Goal: Task Accomplishment & Management: Use online tool/utility

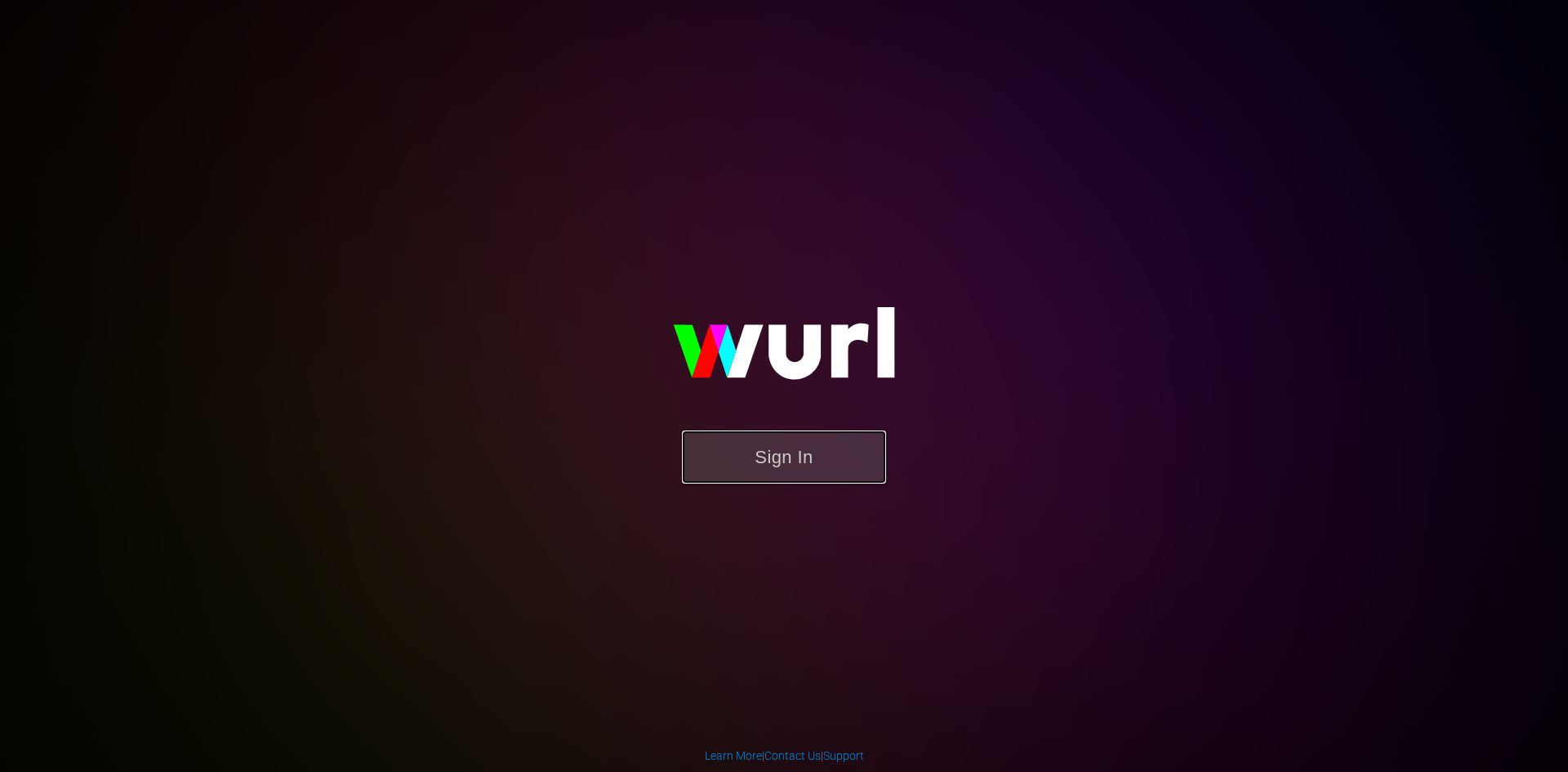
click at [800, 460] on button "Sign In" at bounding box center [784, 457] width 204 height 53
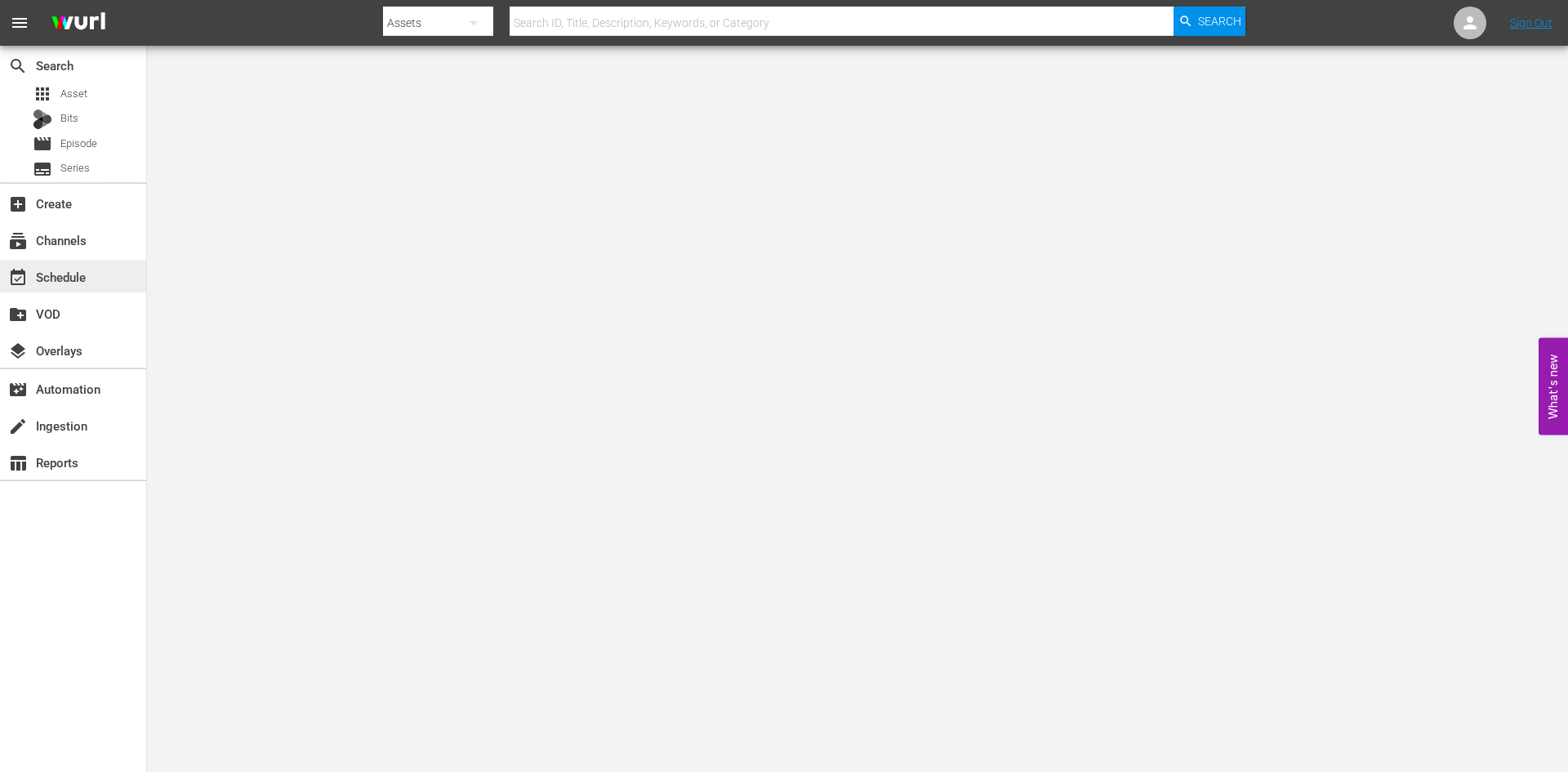
click at [57, 270] on div "event_available Schedule" at bounding box center [45, 274] width 92 height 15
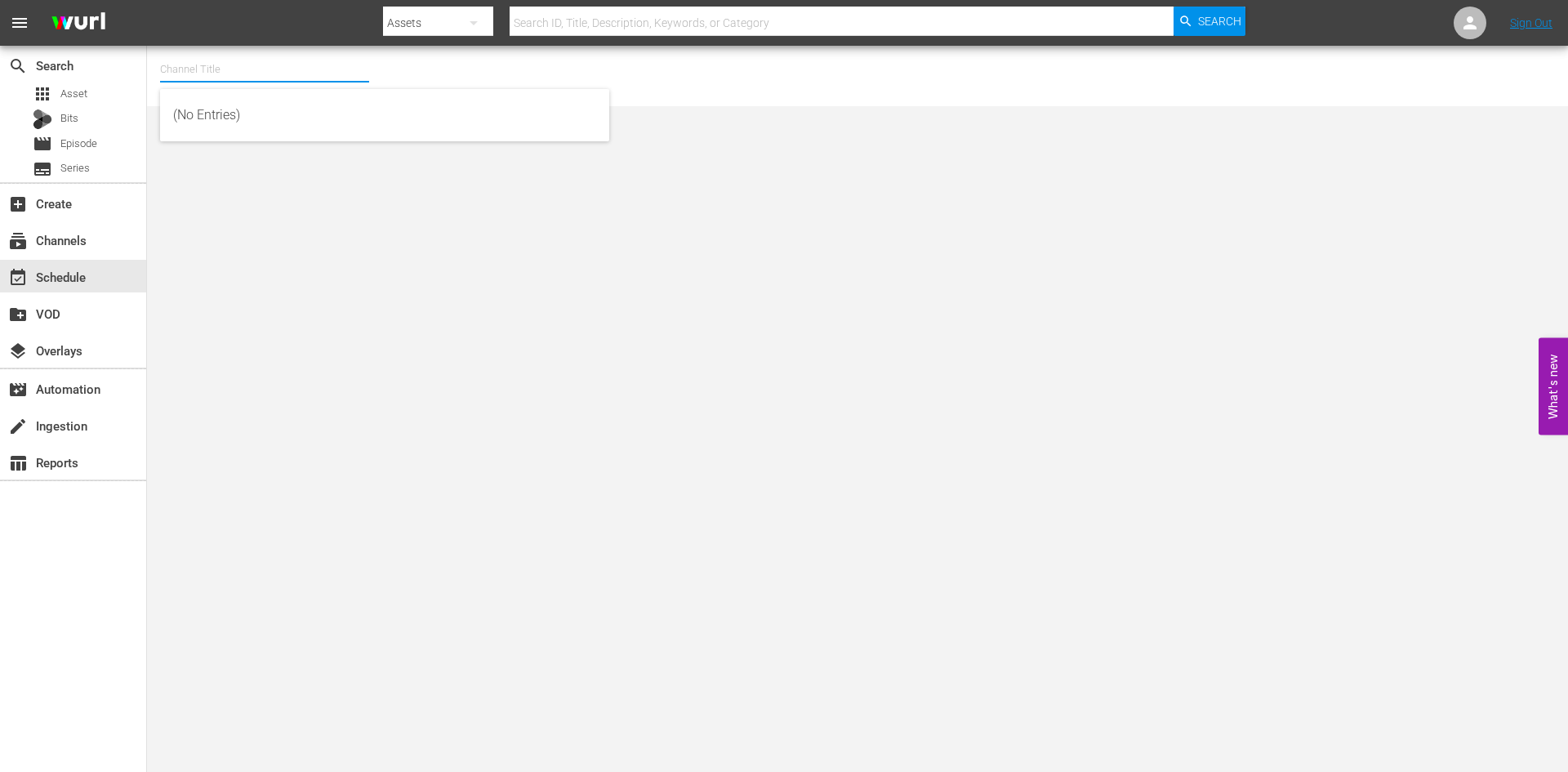
click at [228, 77] on input "text" at bounding box center [264, 69] width 209 height 39
click at [221, 112] on div "Alone Presented By History (1556 - aenetworks_alone_1)" at bounding box center [384, 114] width 423 height 39
type input "Alone Presented By History (1556 - aenetworks_alone_1)"
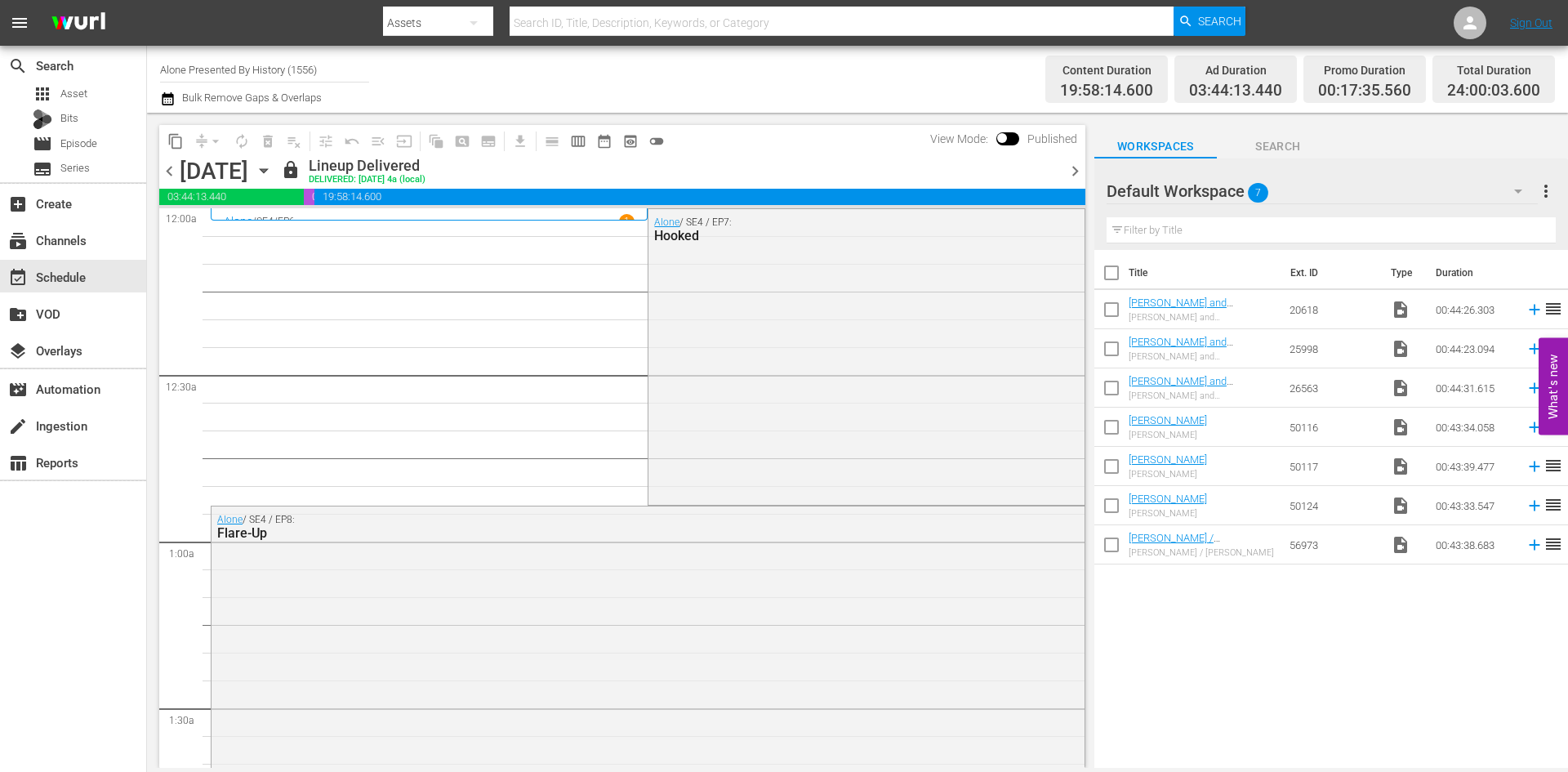
click at [272, 173] on icon "button" at bounding box center [263, 170] width 18 height 18
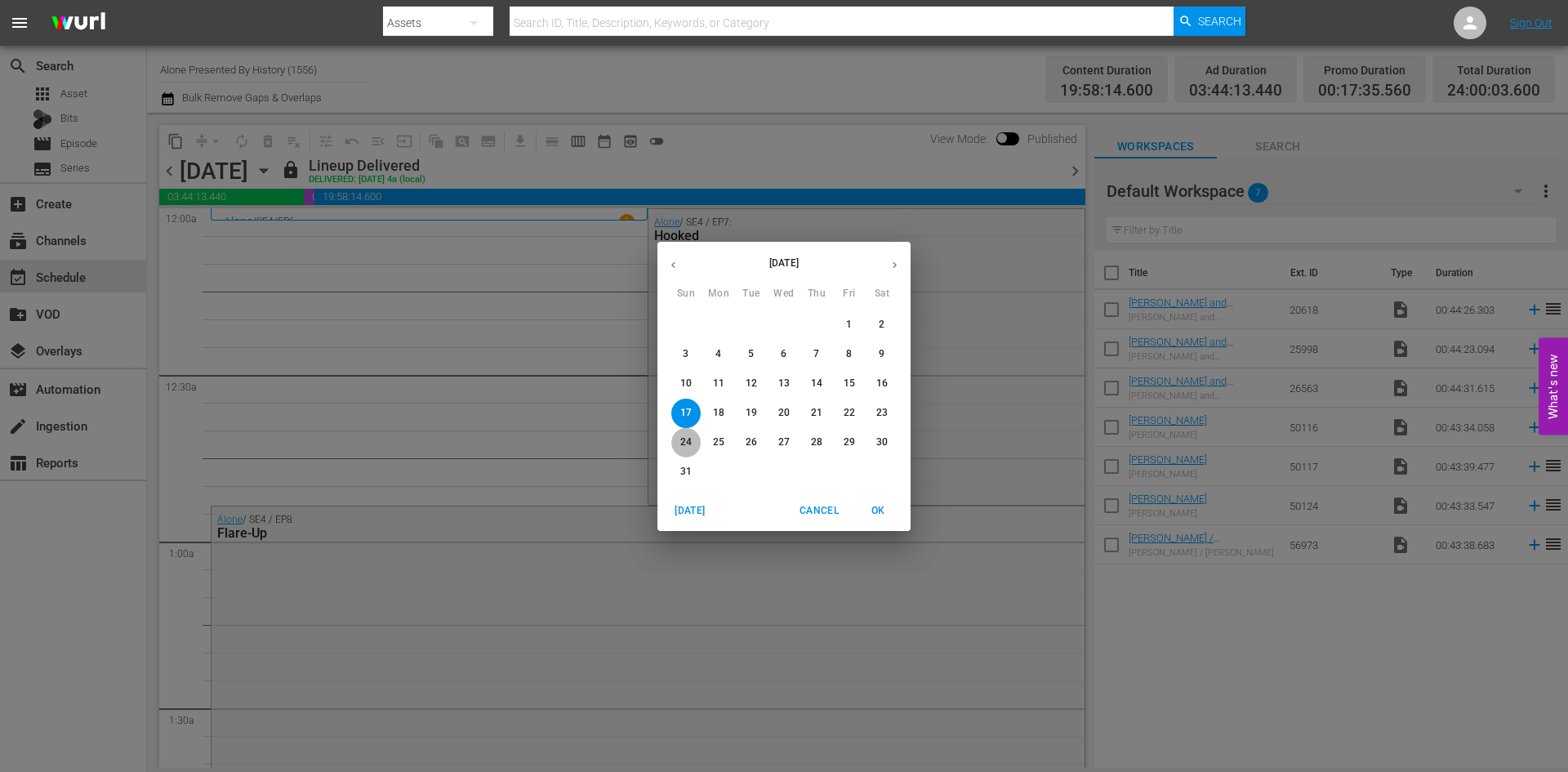
click at [690, 444] on p "24" at bounding box center [686, 442] width 11 height 14
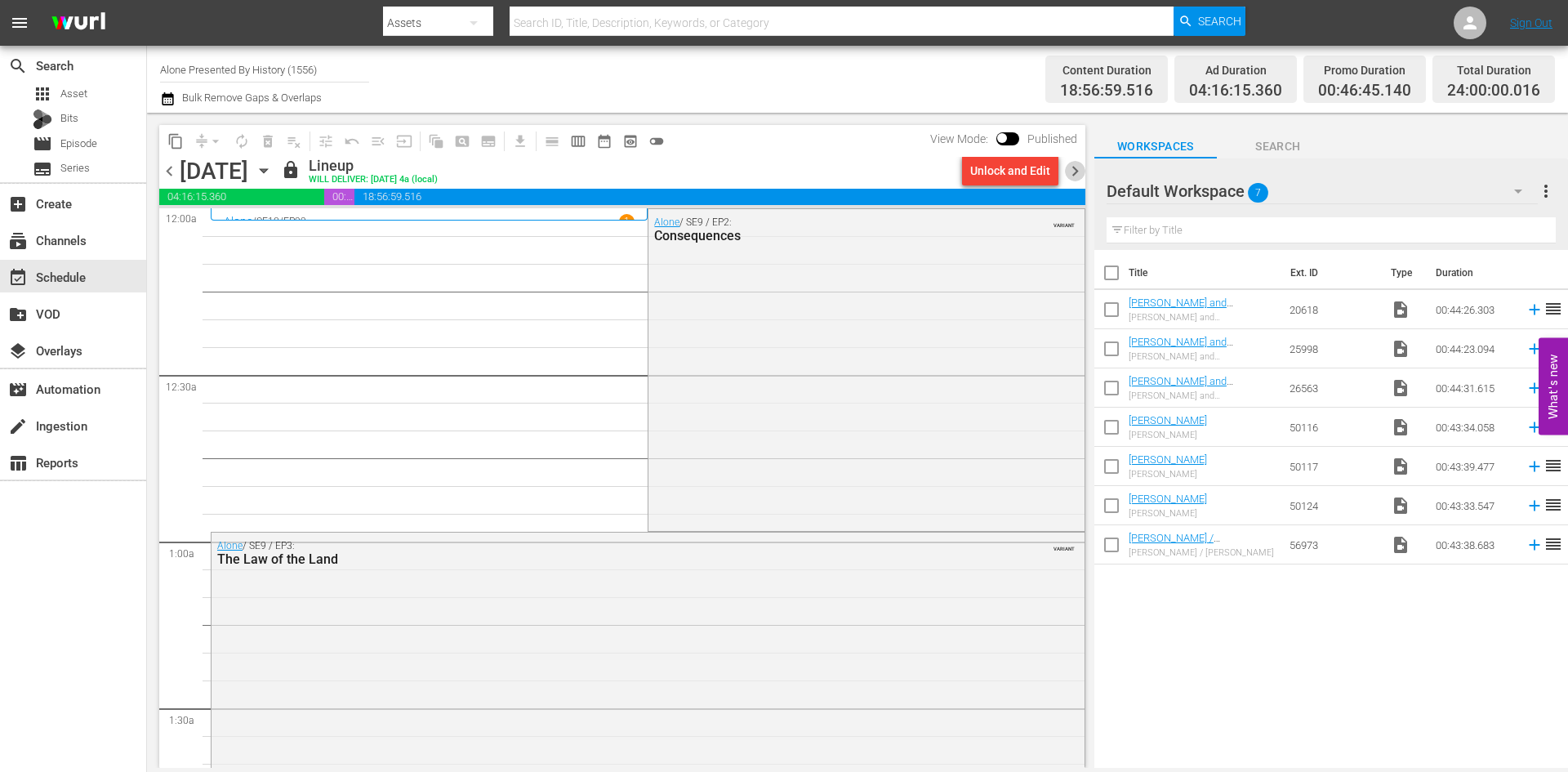
click at [1072, 170] on span "chevron_right" at bounding box center [1075, 171] width 21 height 21
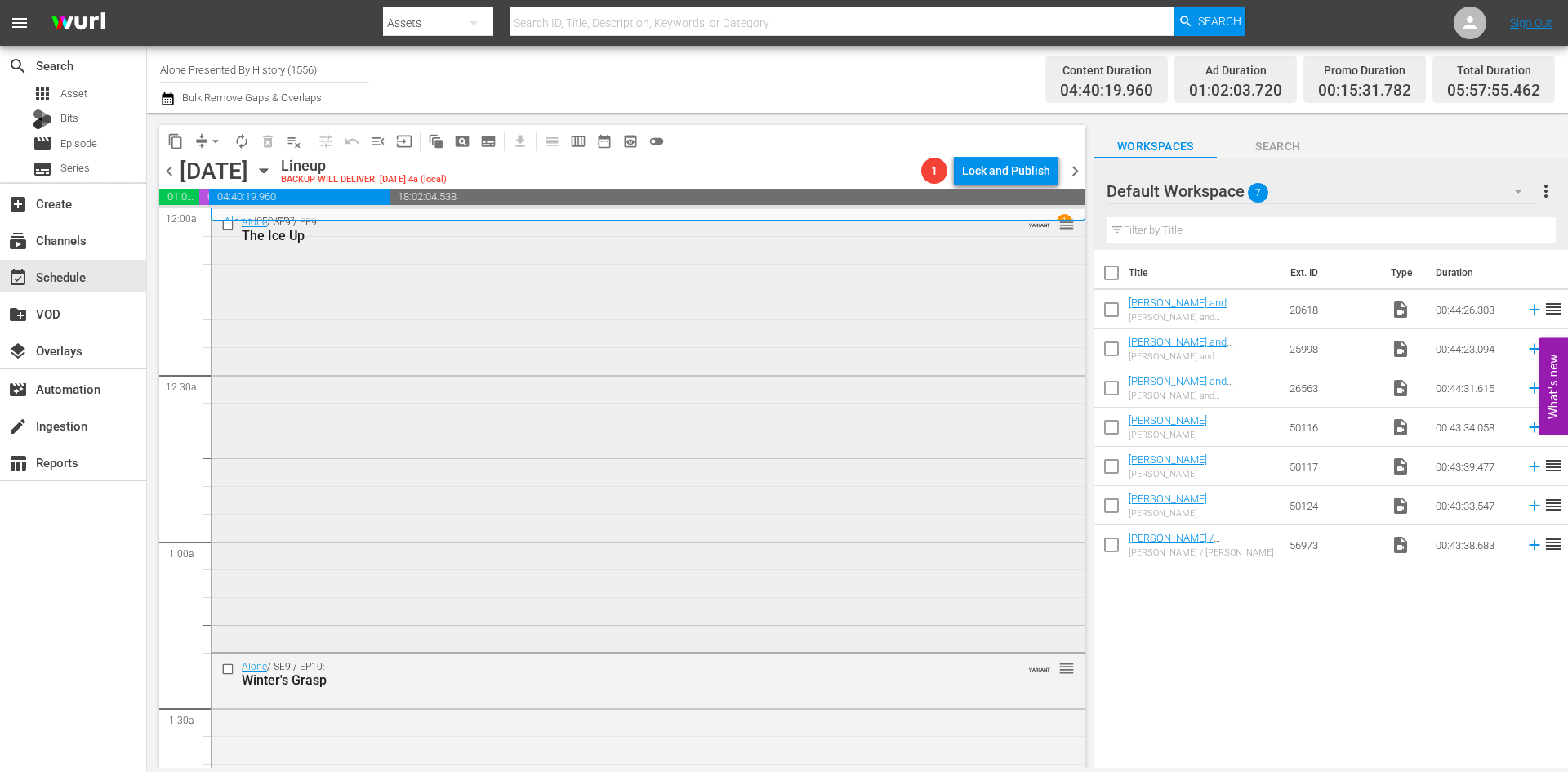
click at [543, 388] on div "Alone / SE9 / EP9: The Ice Up VARIANT reorder" at bounding box center [648, 429] width 873 height 440
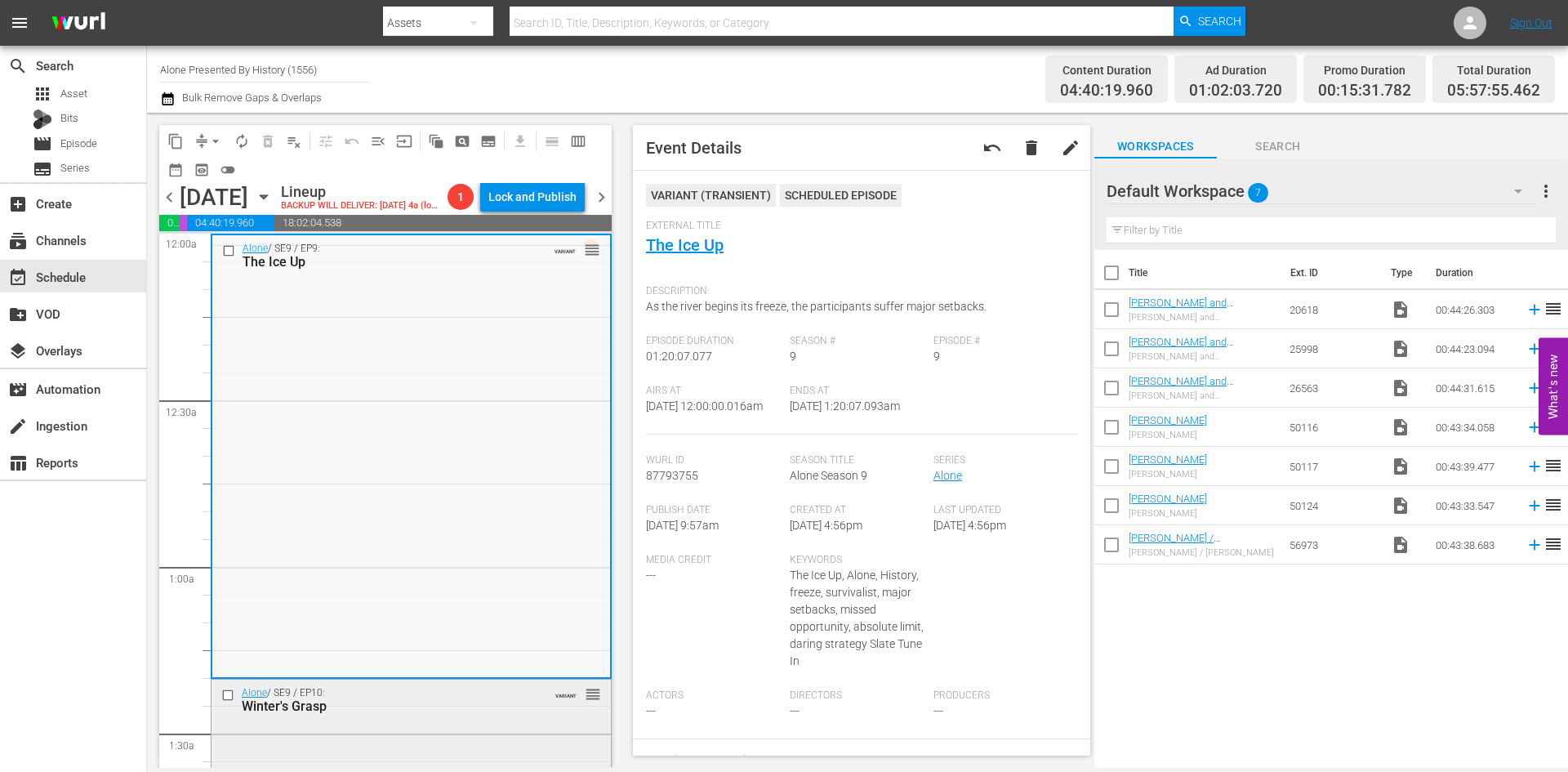
click at [470, 701] on div "Winter's Grasp" at bounding box center [386, 706] width 287 height 15
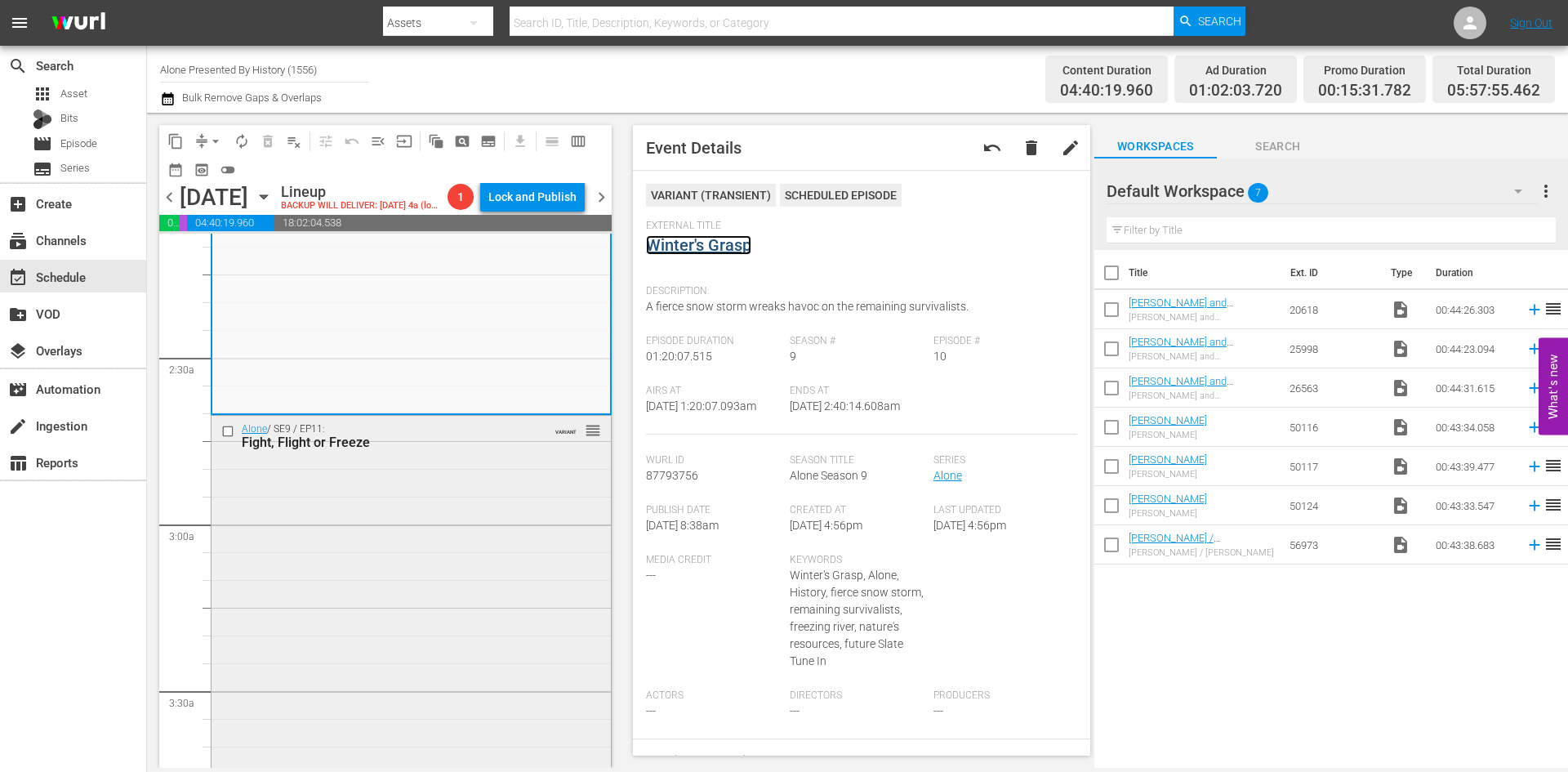
scroll to position [817, 0]
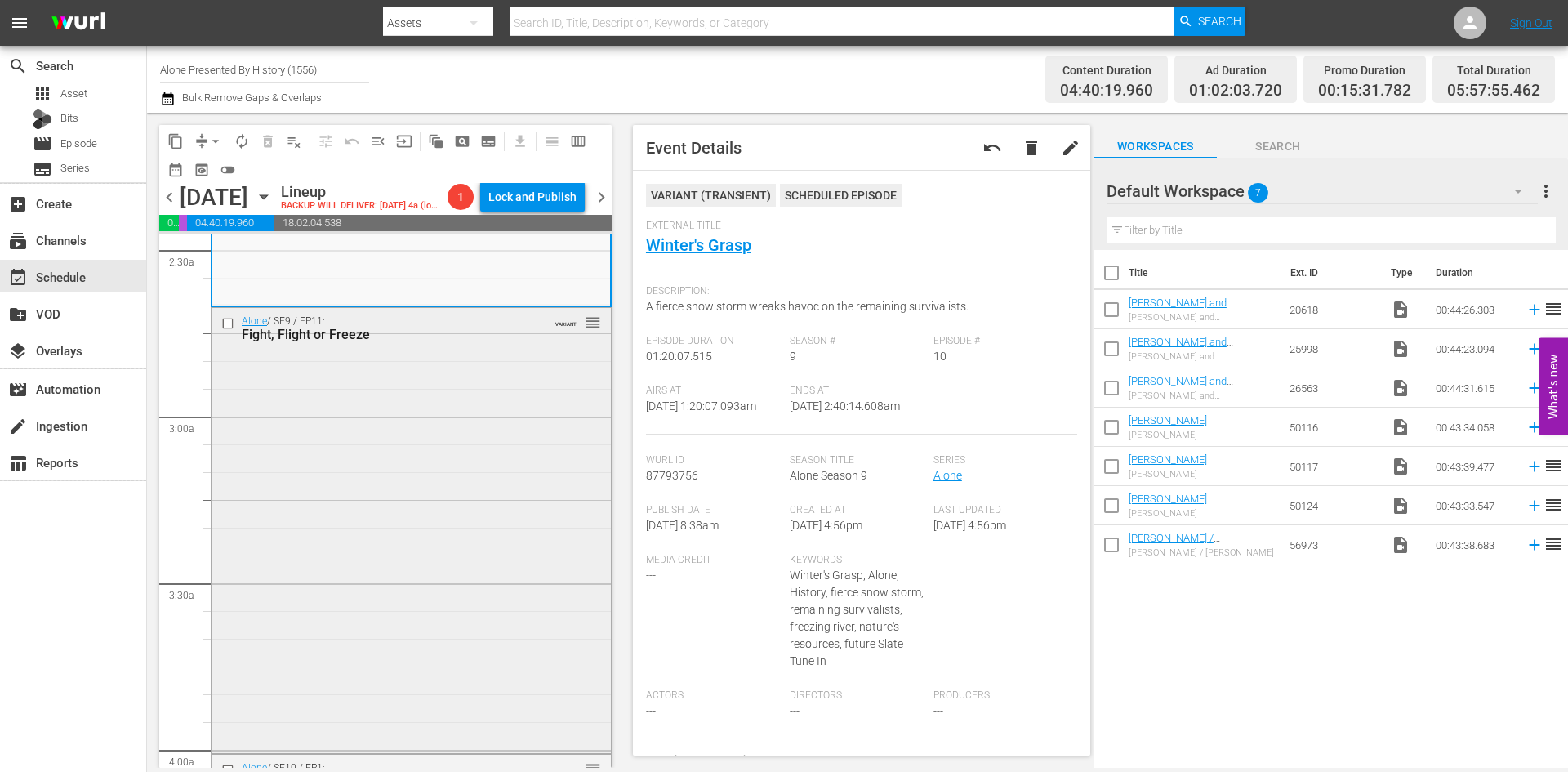
click at [424, 462] on div "Alone / SE9 / EP11: Fight, Flight or Freeze VARIANT reorder" at bounding box center [411, 529] width 399 height 442
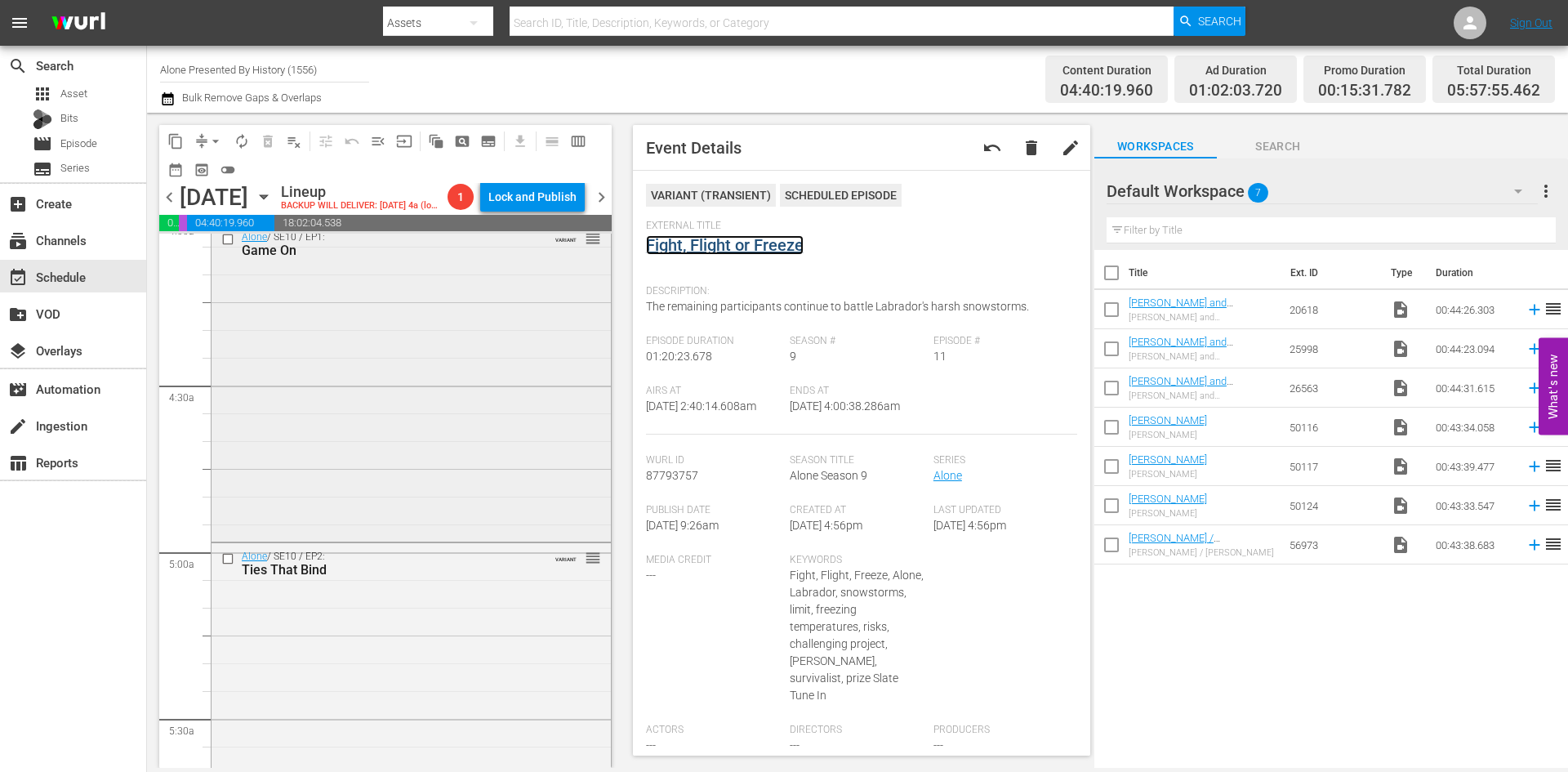
scroll to position [1389, 0]
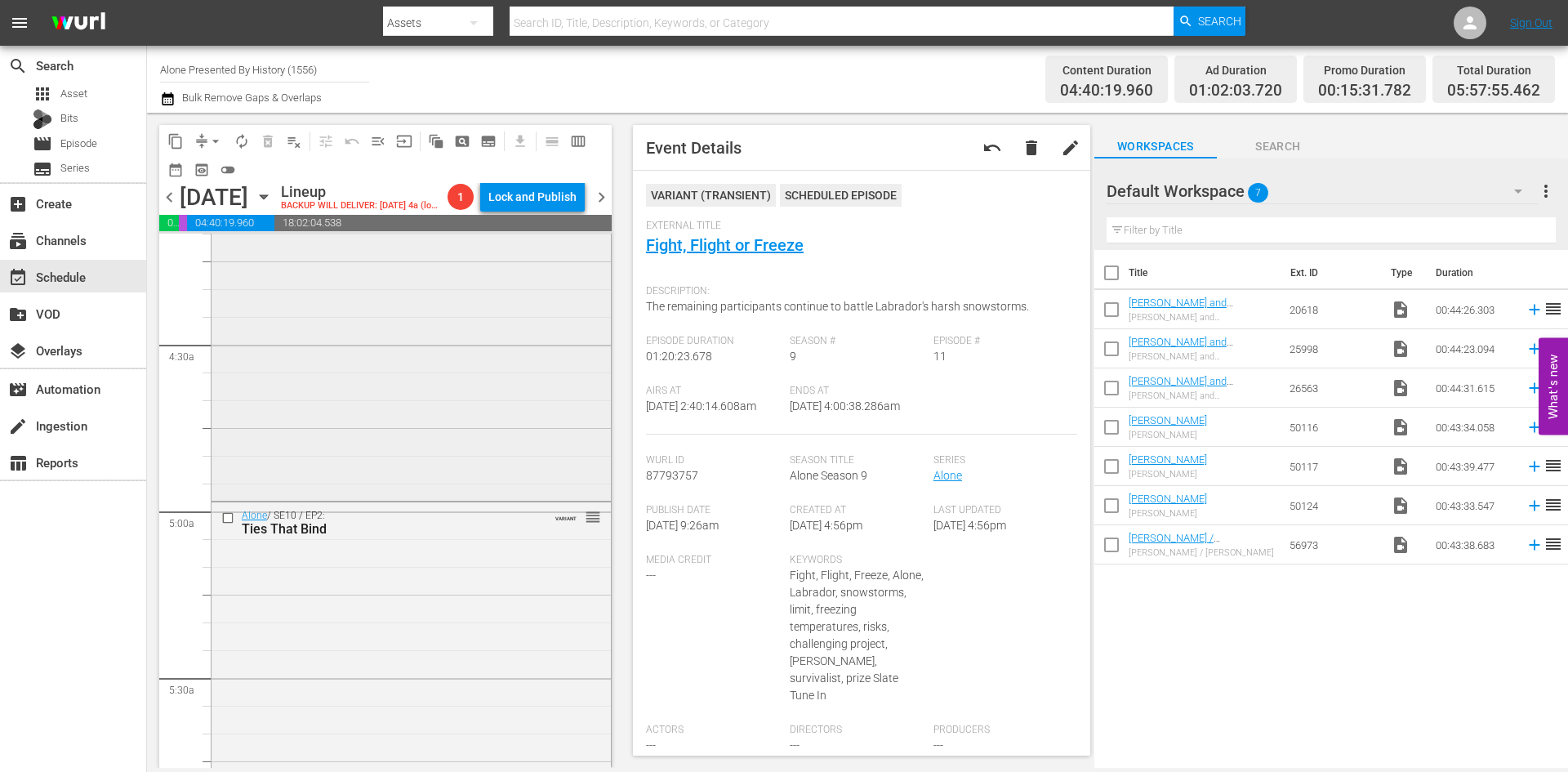
click at [489, 455] on div "Alone / SE10 / EP1: Game On VARIANT reorder" at bounding box center [411, 340] width 399 height 314
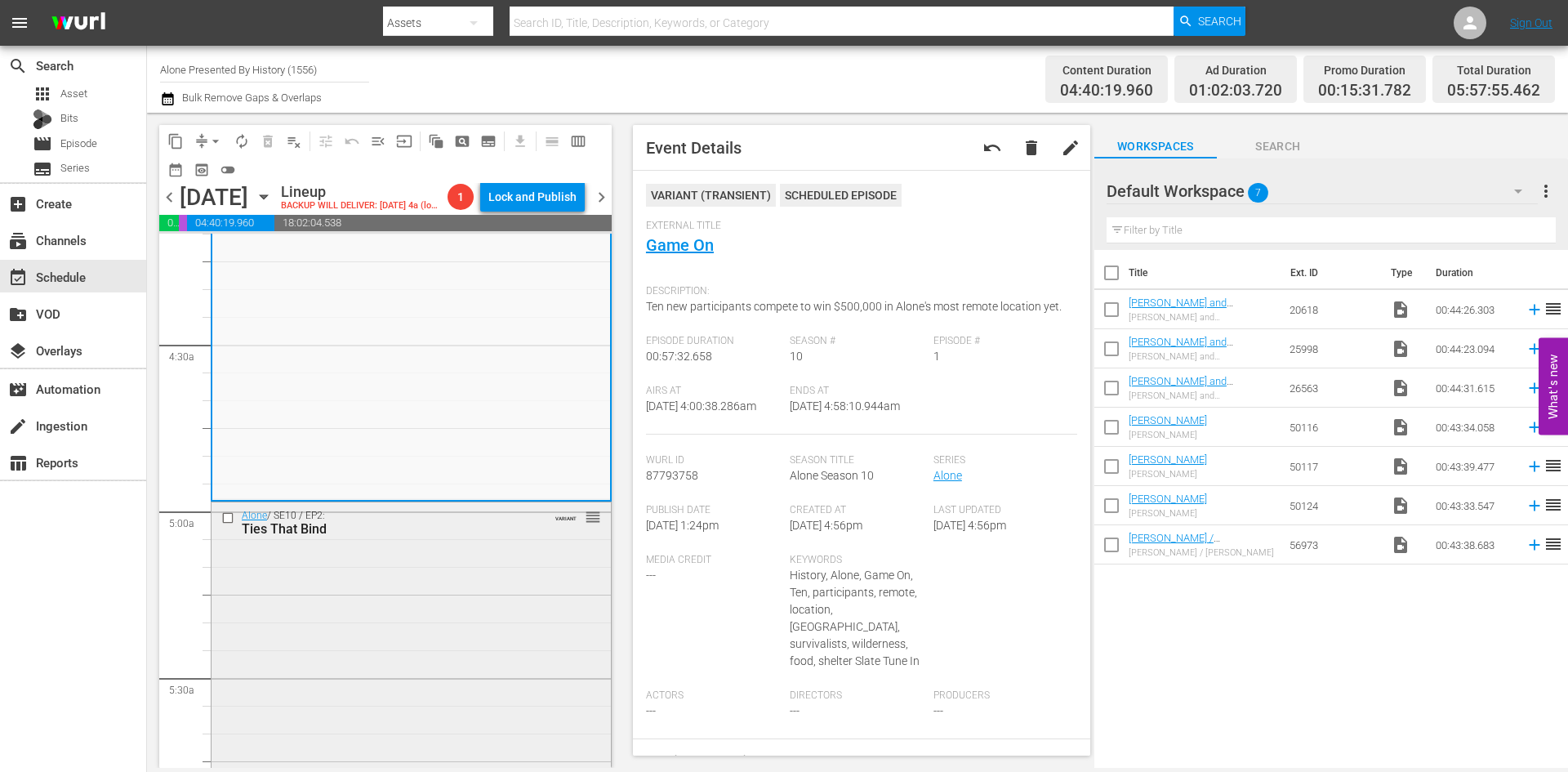
click at [496, 594] on div "Alone / SE10 / EP2: Ties That Bind VARIANT reorder" at bounding box center [411, 665] width 399 height 326
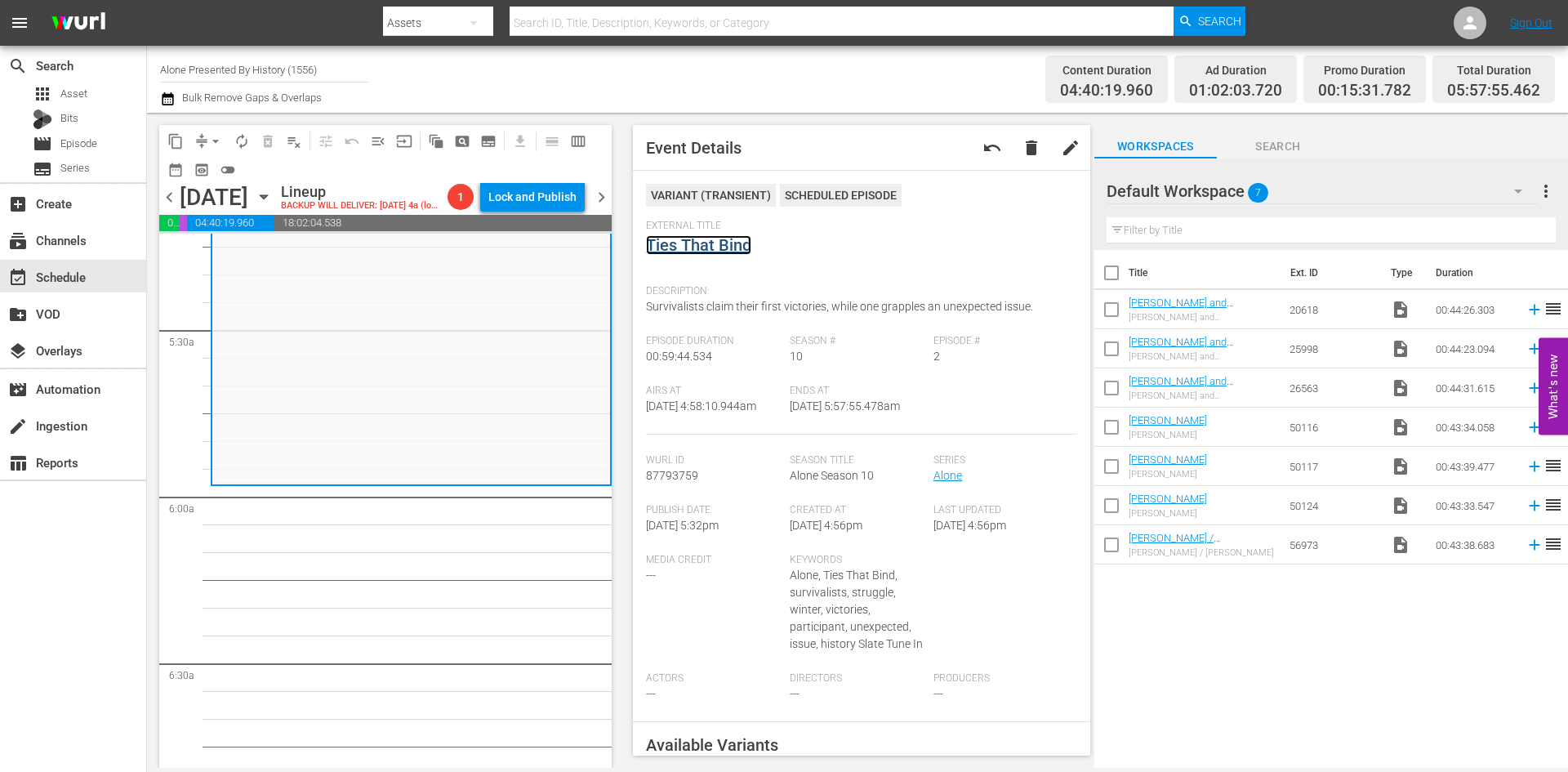
scroll to position [1634, 0]
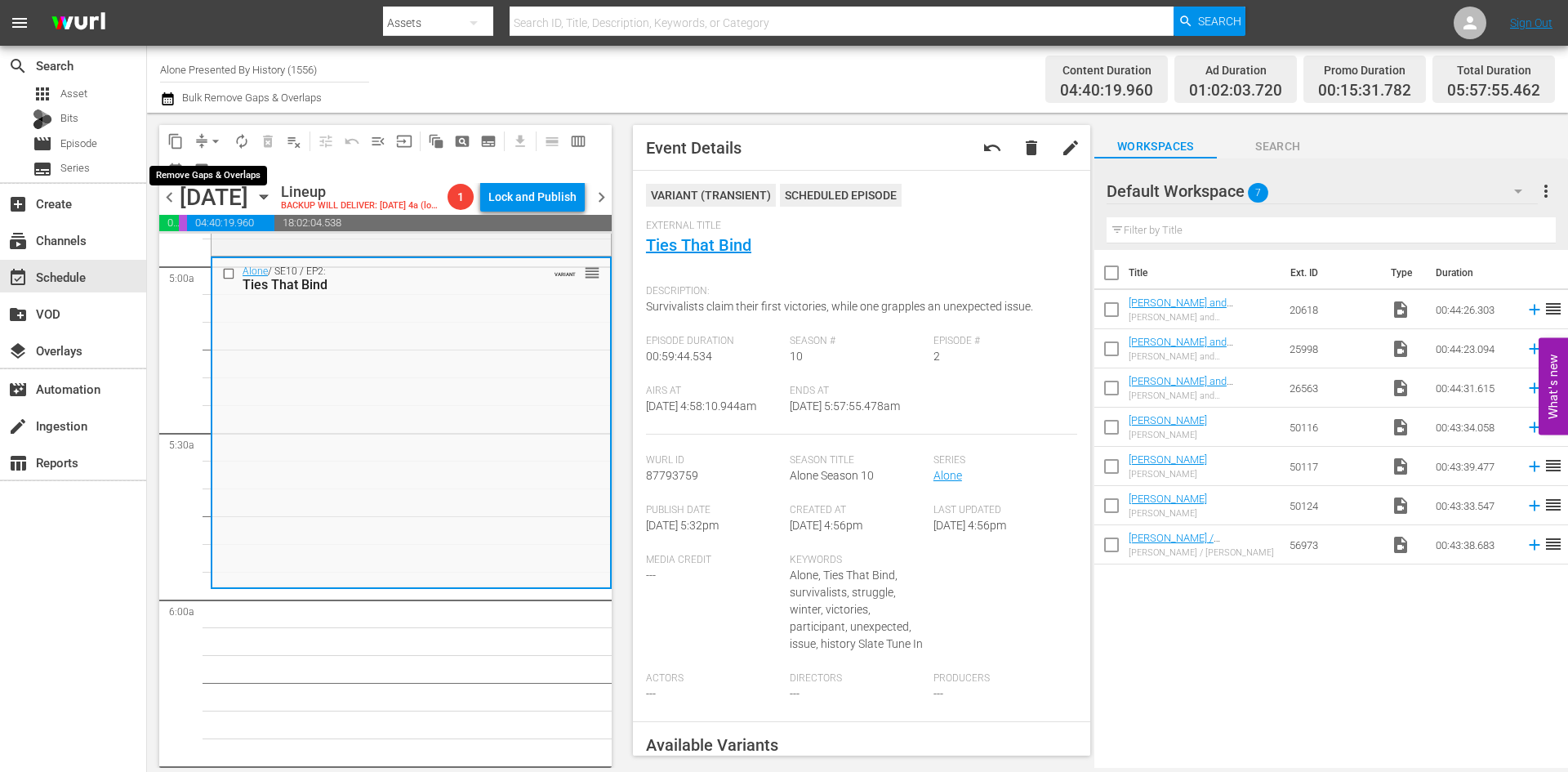
click at [214, 139] on span "arrow_drop_down" at bounding box center [215, 141] width 16 height 16
click at [215, 174] on li "Align to Midnight" at bounding box center [216, 174] width 171 height 26
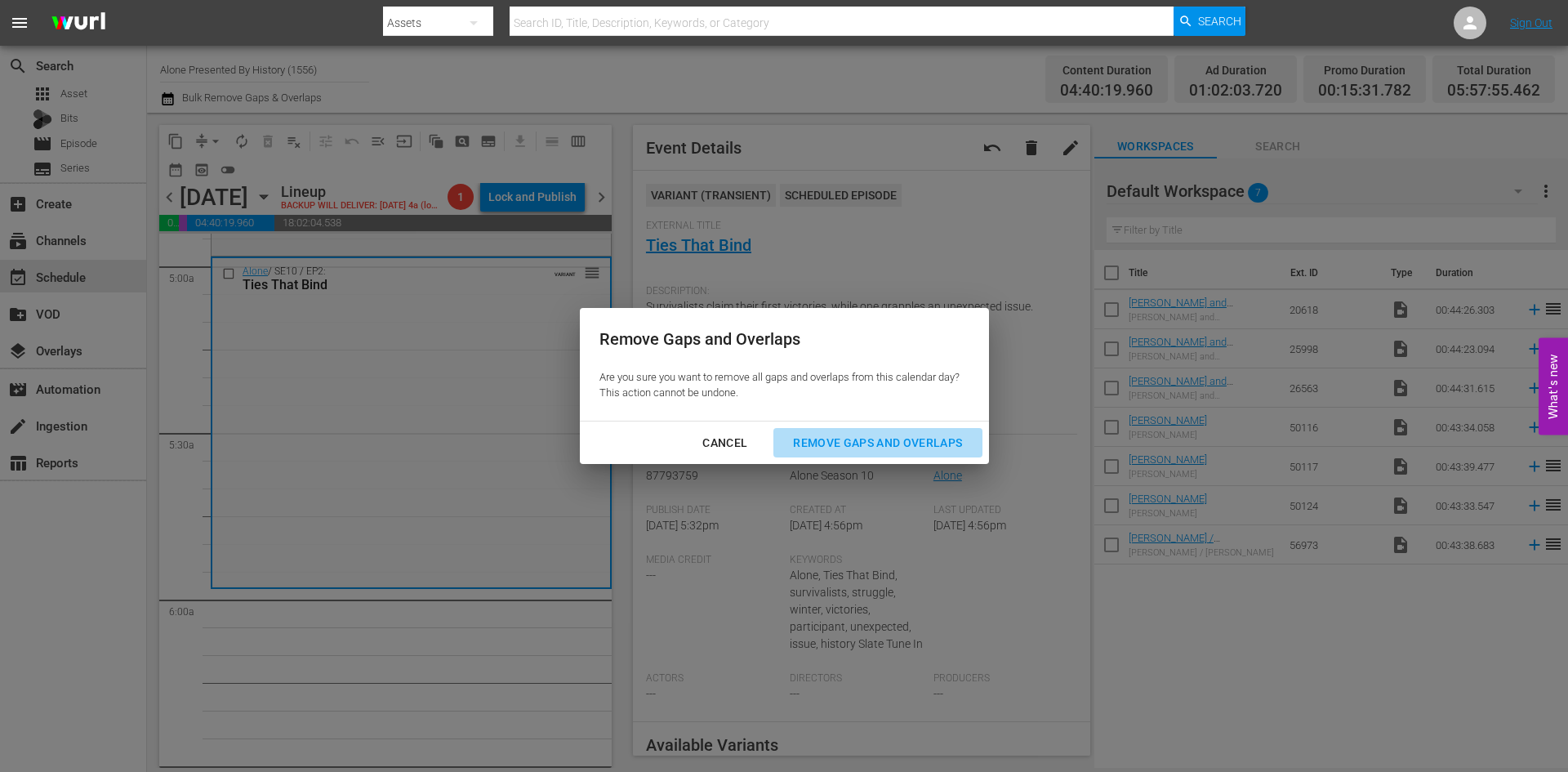
click at [793, 441] on div "Remove Gaps and Overlaps" at bounding box center [878, 444] width 195 height 21
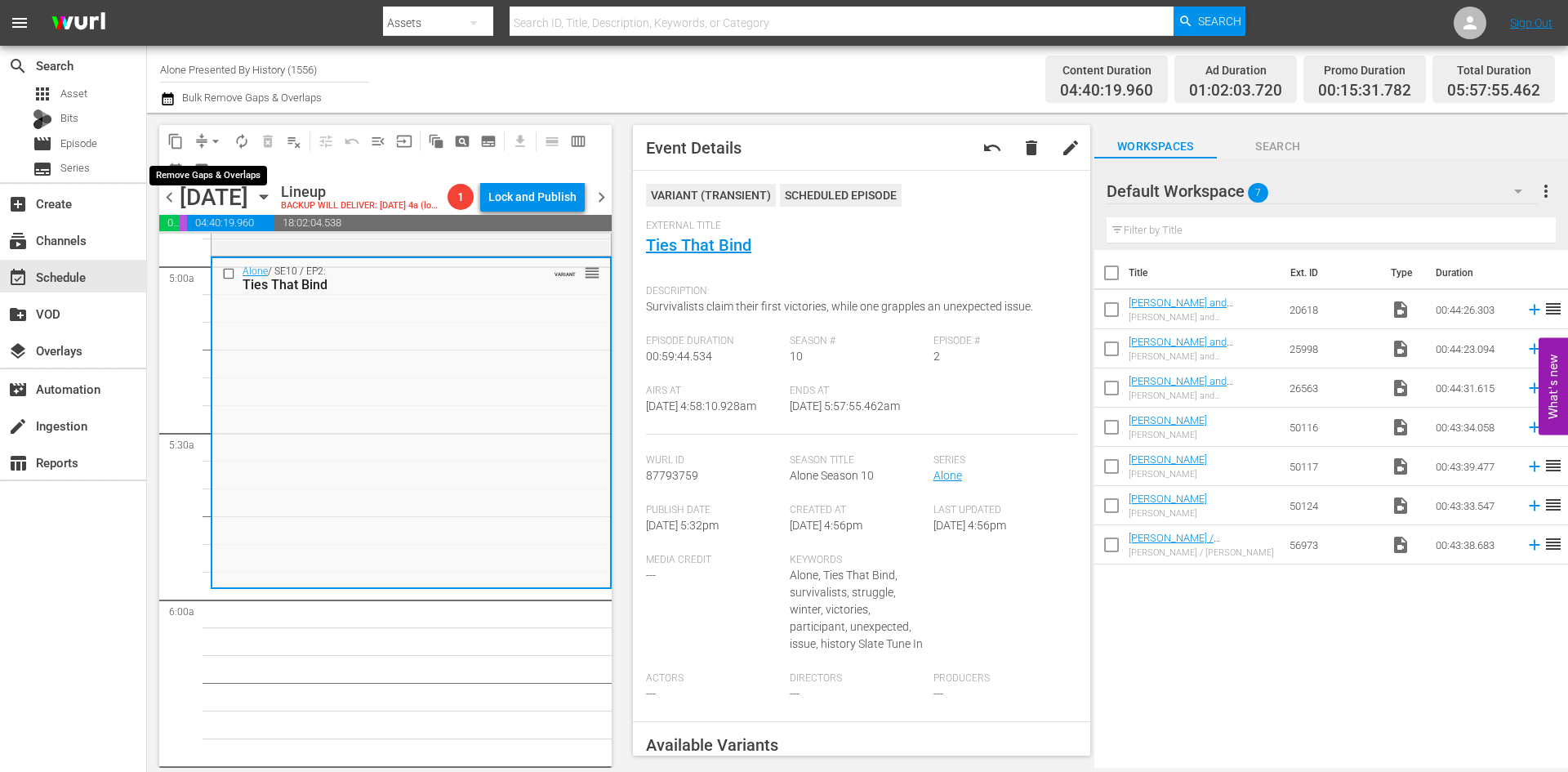
click at [221, 142] on span "arrow_drop_down" at bounding box center [215, 141] width 16 height 16
click at [228, 178] on li "Align to Midnight" at bounding box center [216, 174] width 171 height 26
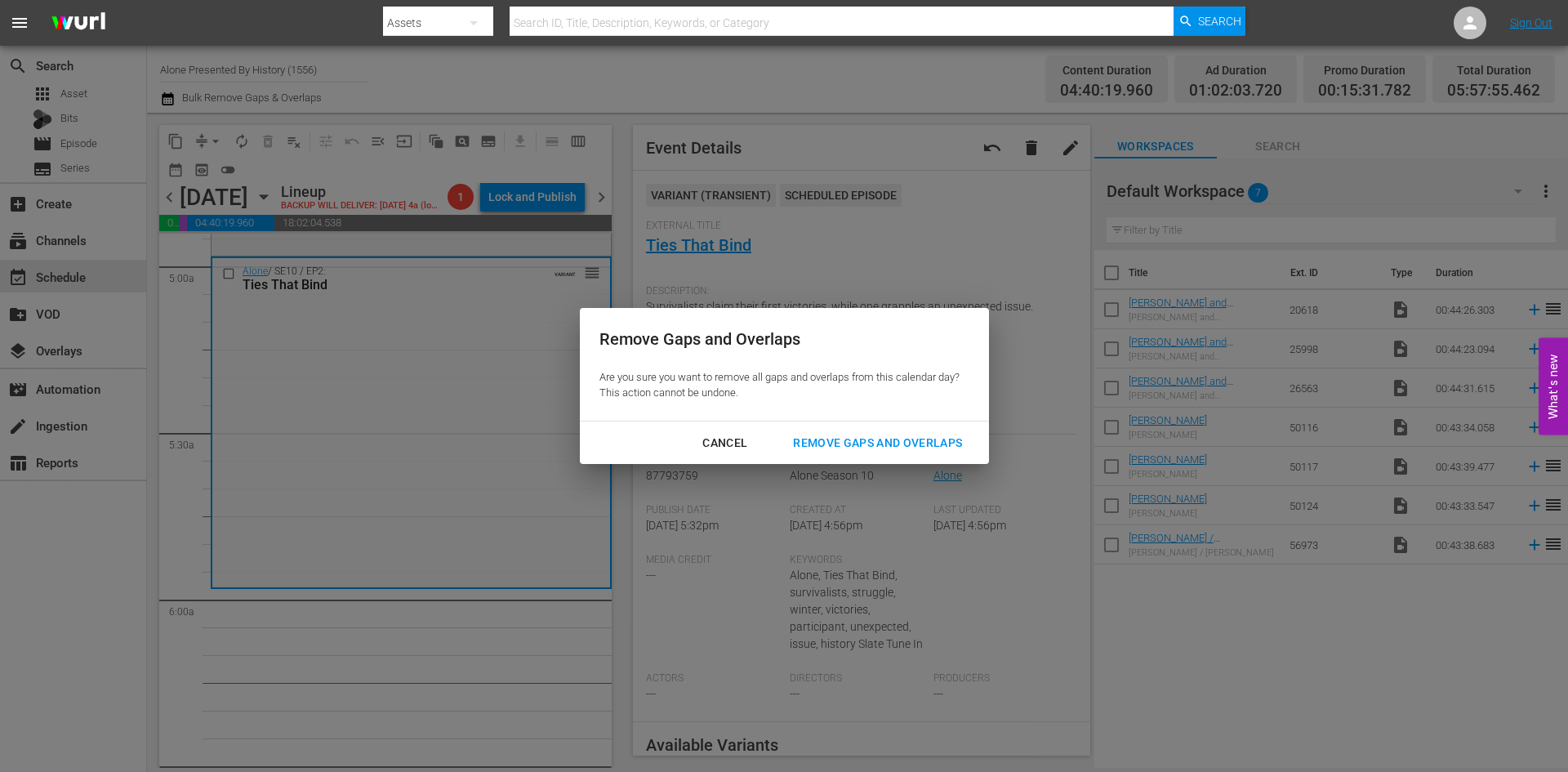
click at [882, 436] on div "Remove Gaps and Overlaps" at bounding box center [878, 444] width 195 height 21
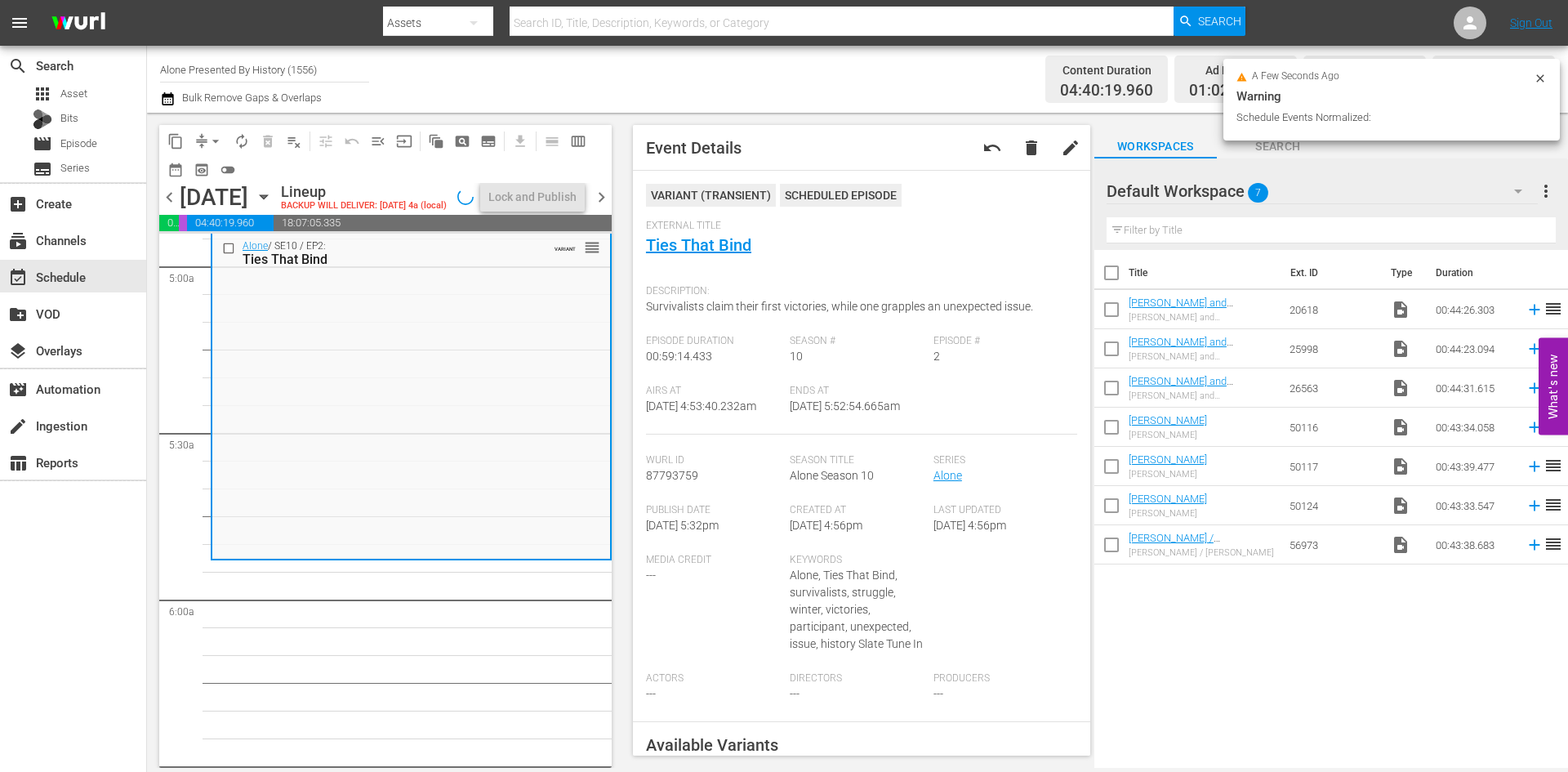
scroll to position [1578, 0]
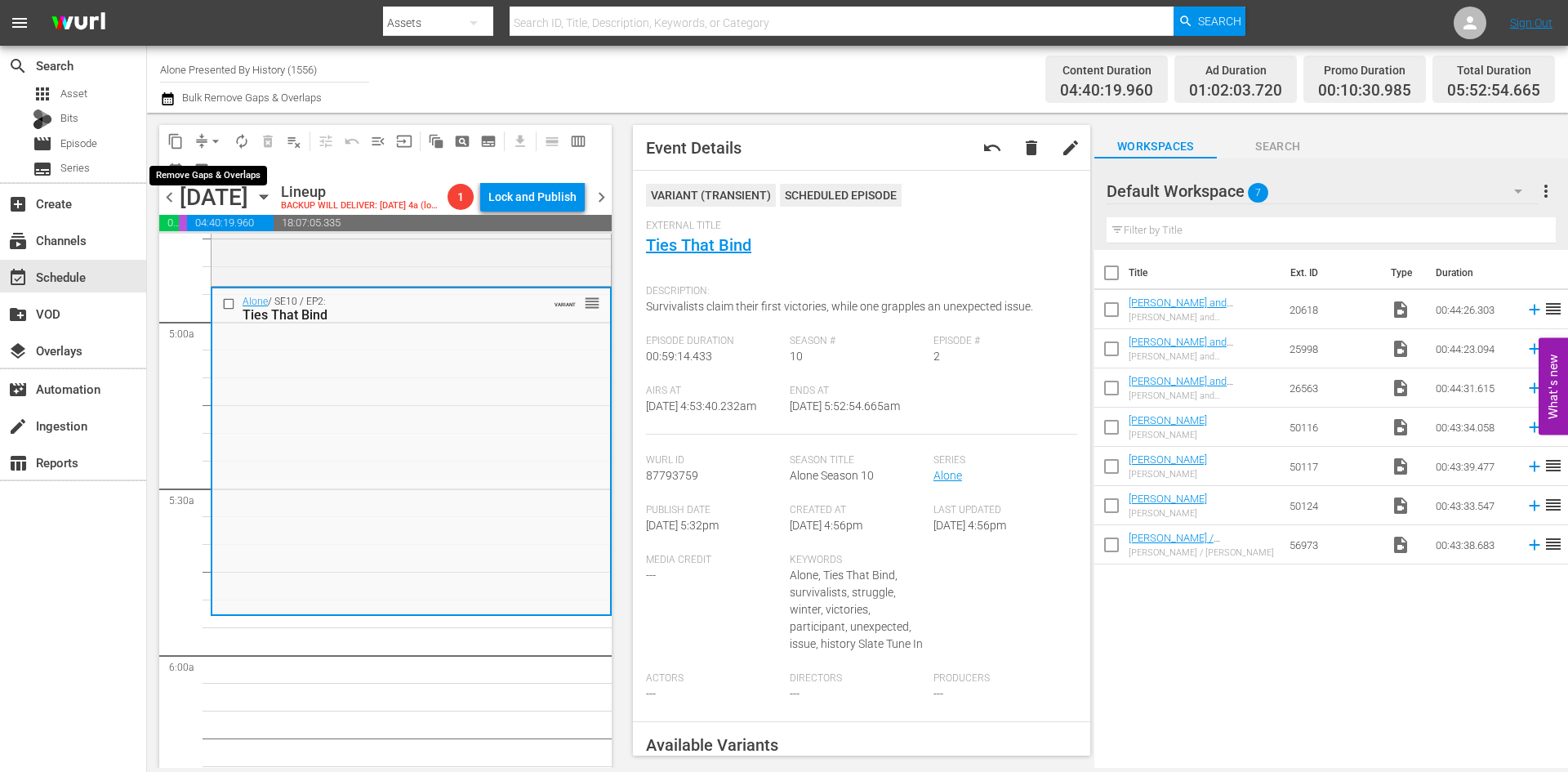
click at [215, 138] on span "arrow_drop_down" at bounding box center [215, 141] width 16 height 16
click at [218, 176] on li "Align to Midnight" at bounding box center [216, 174] width 171 height 26
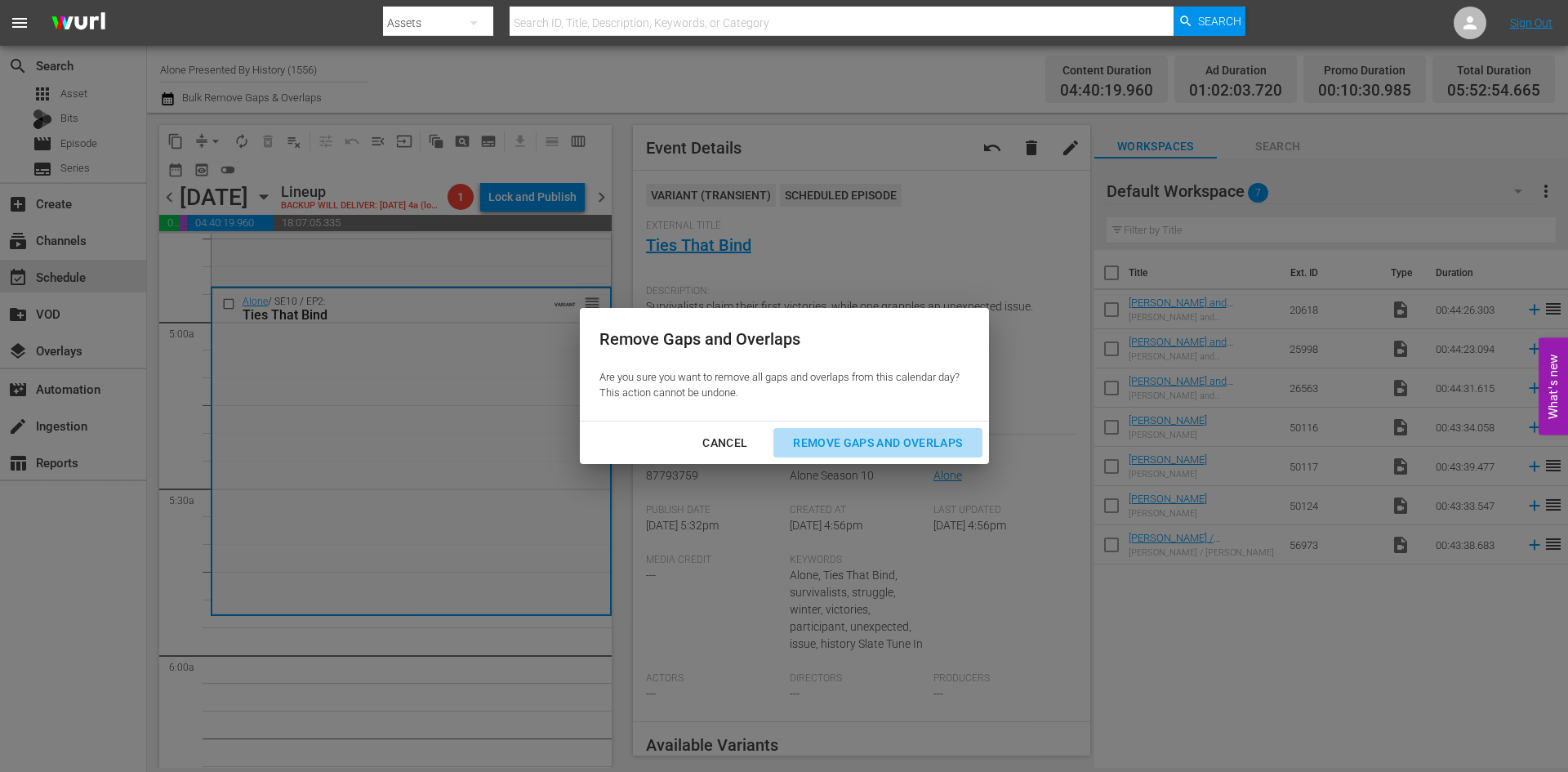
click at [874, 442] on div "Remove Gaps and Overlaps" at bounding box center [878, 444] width 195 height 21
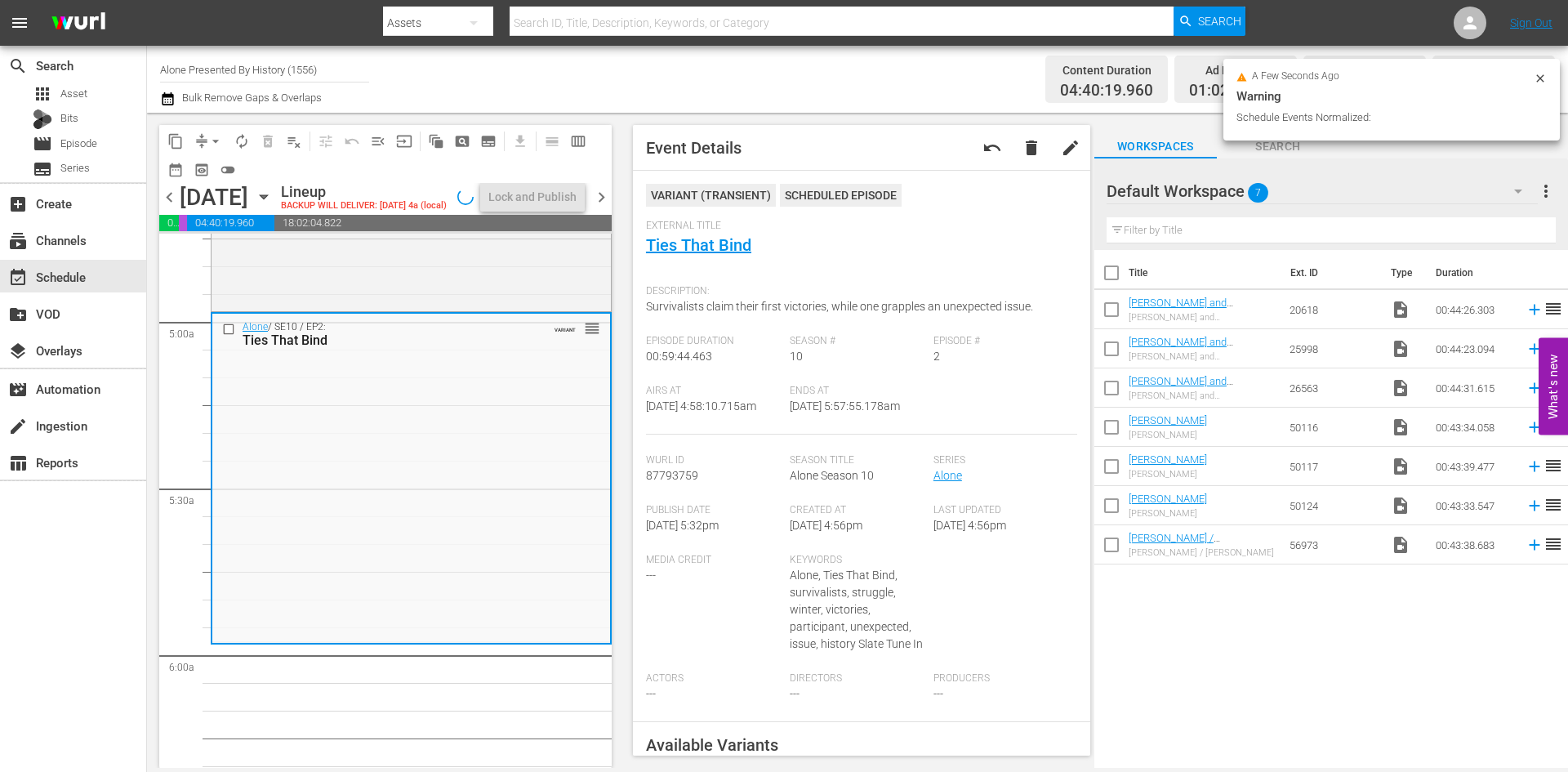
scroll to position [1634, 0]
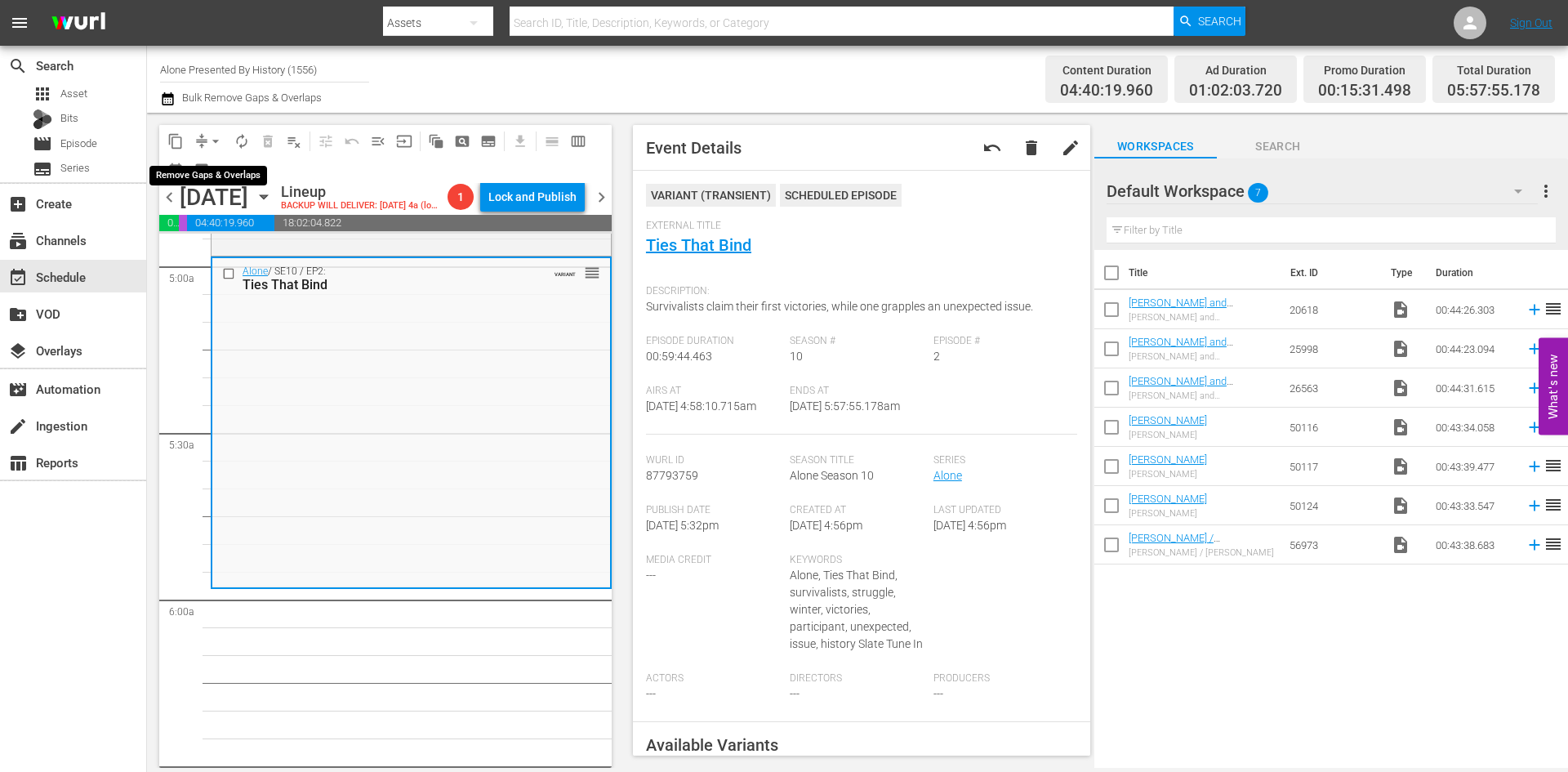
click at [206, 144] on button "arrow_drop_down" at bounding box center [216, 142] width 26 height 26
click at [212, 169] on li "Align to Midnight" at bounding box center [216, 174] width 171 height 26
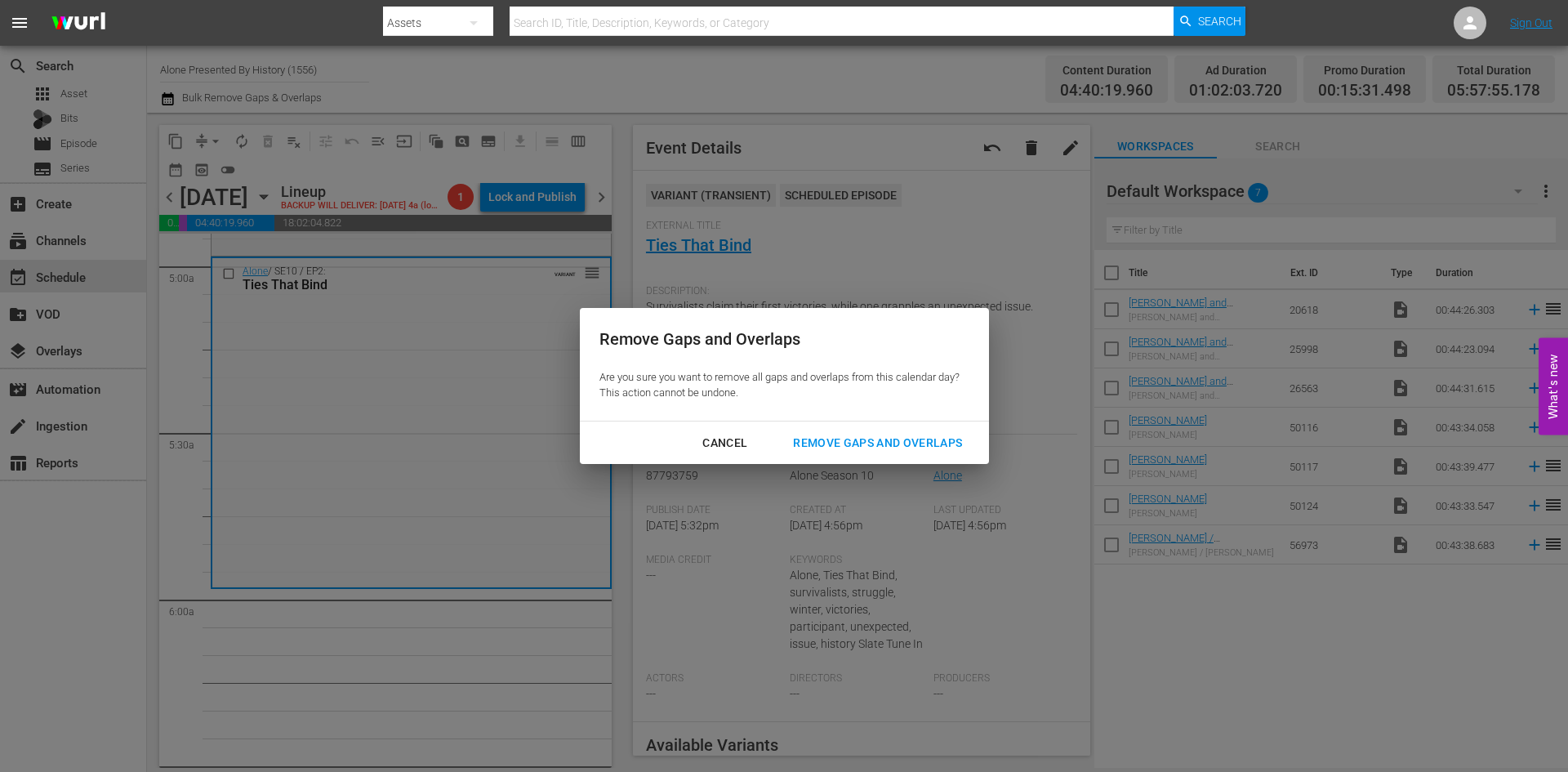
click at [840, 440] on div "Remove Gaps and Overlaps" at bounding box center [878, 444] width 195 height 21
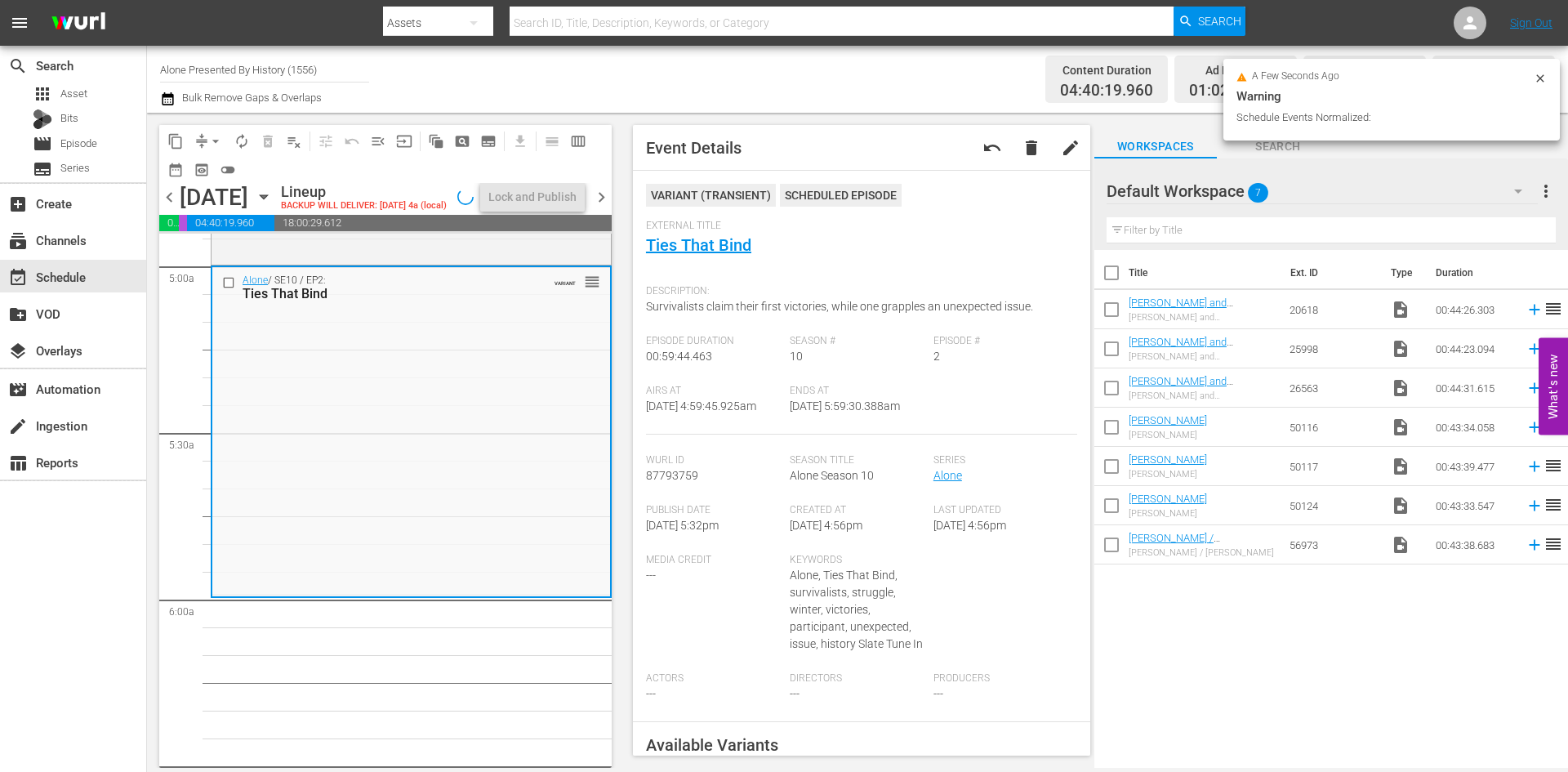
scroll to position [1578, 0]
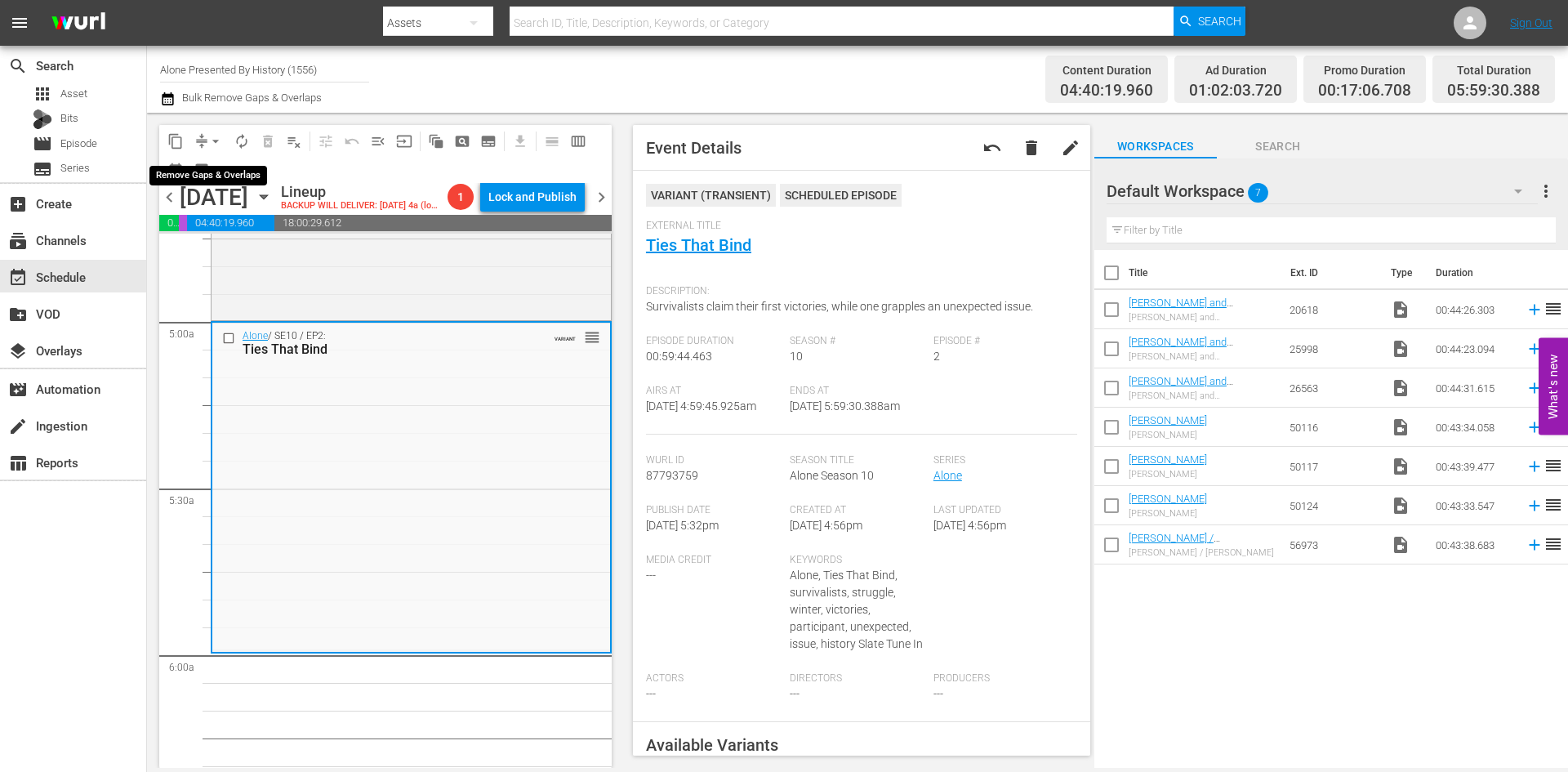
click at [218, 143] on span "arrow_drop_down" at bounding box center [215, 141] width 16 height 16
click at [213, 180] on li "Align to Midnight" at bounding box center [216, 174] width 171 height 26
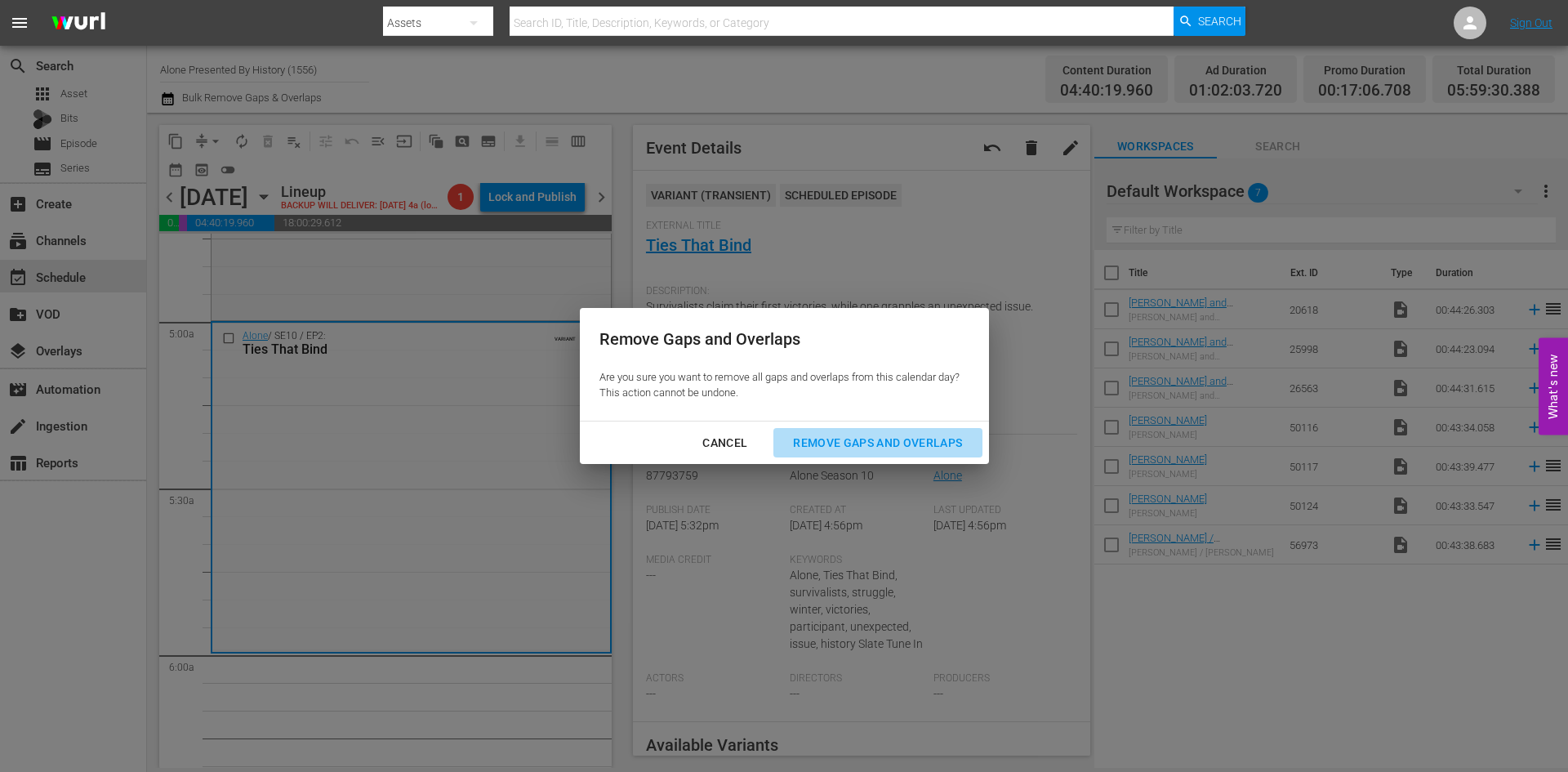
click at [891, 441] on div "Remove Gaps and Overlaps" at bounding box center [878, 444] width 195 height 21
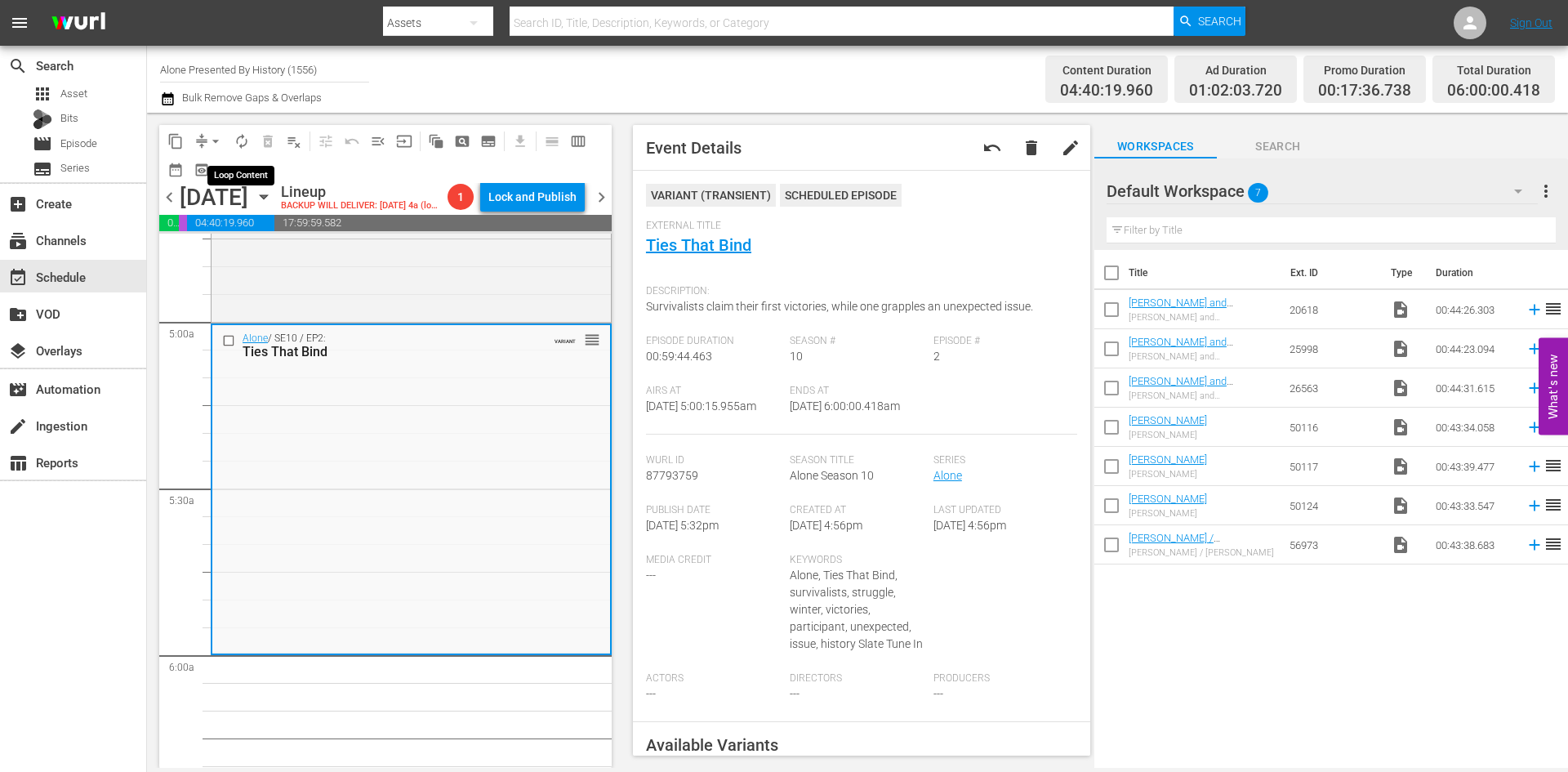
click at [243, 141] on span "autorenew_outlined" at bounding box center [241, 141] width 16 height 16
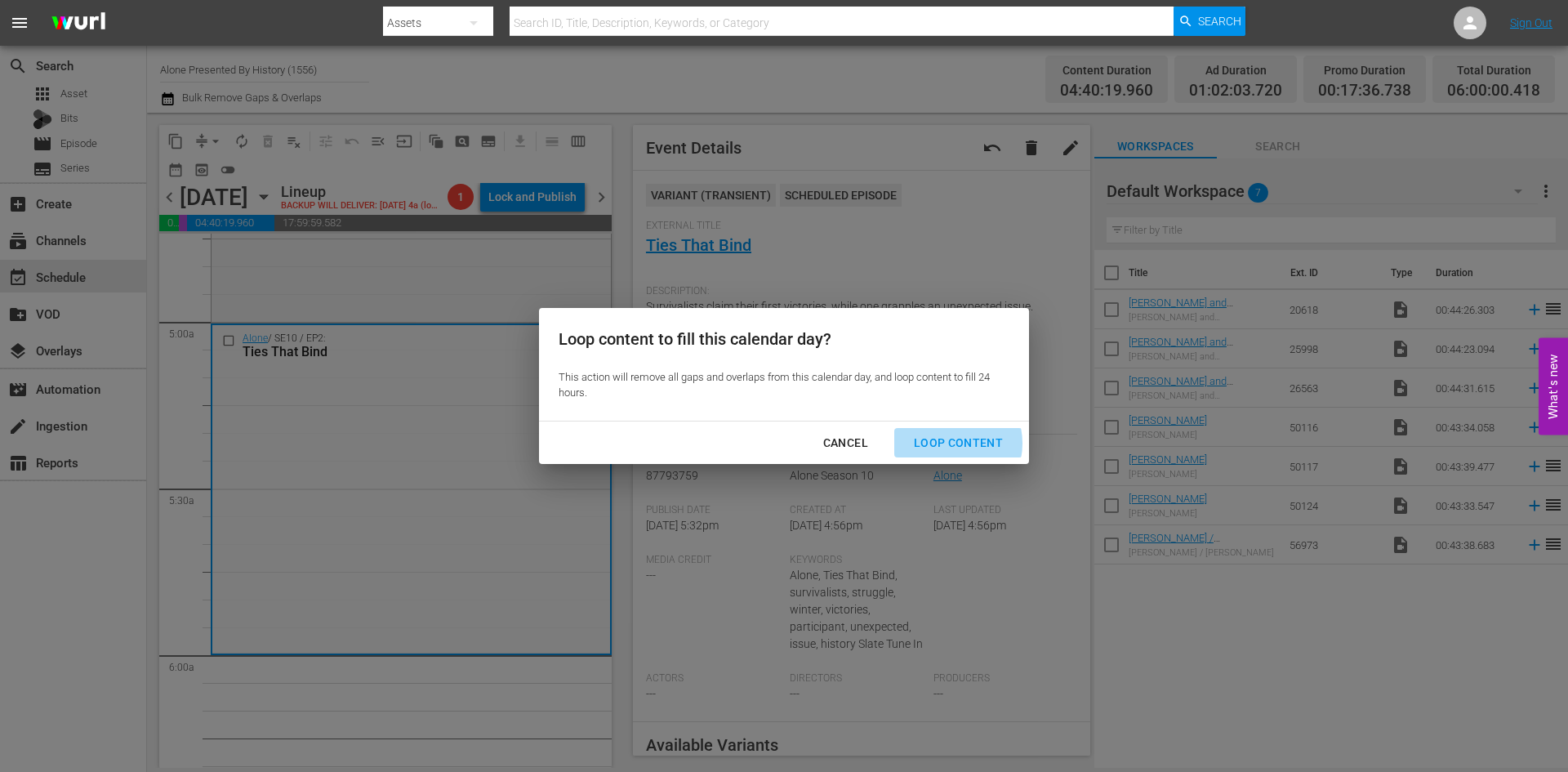
click at [954, 444] on div "Loop Content" at bounding box center [959, 444] width 115 height 21
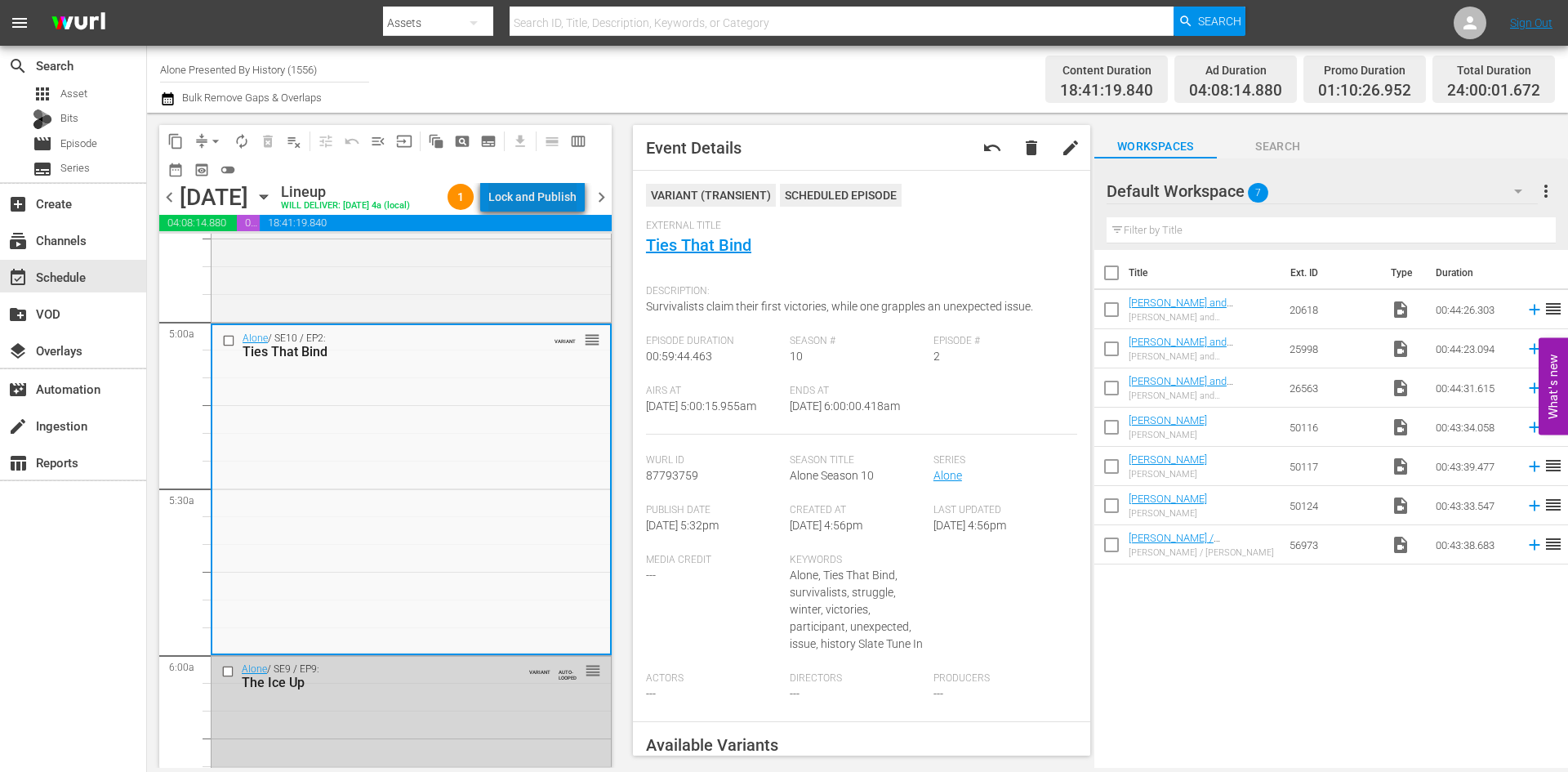
click at [542, 204] on div "Lock and Publish" at bounding box center [531, 197] width 88 height 29
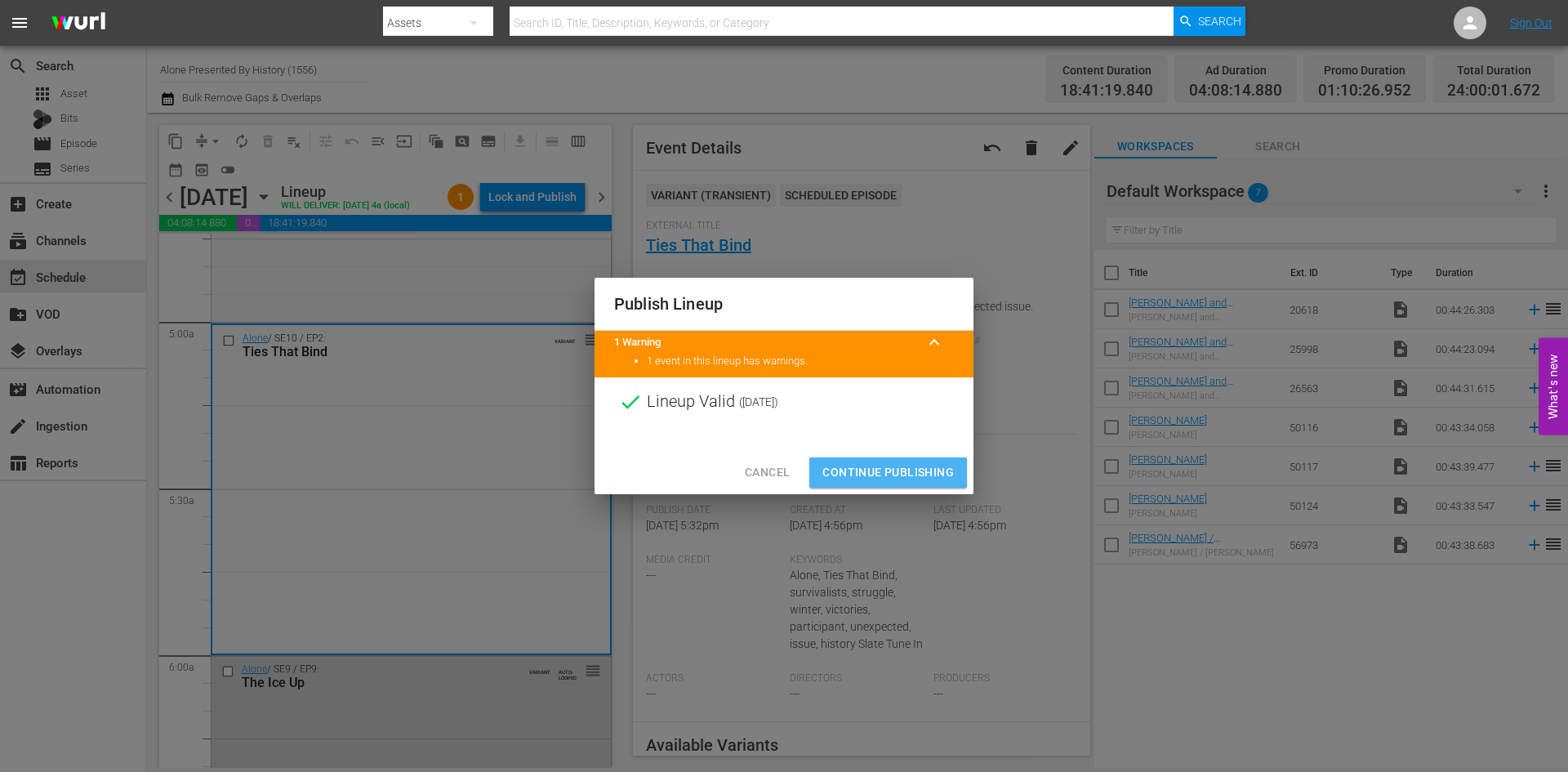
click at [896, 469] on span "Continue Publishing" at bounding box center [888, 473] width 131 height 21
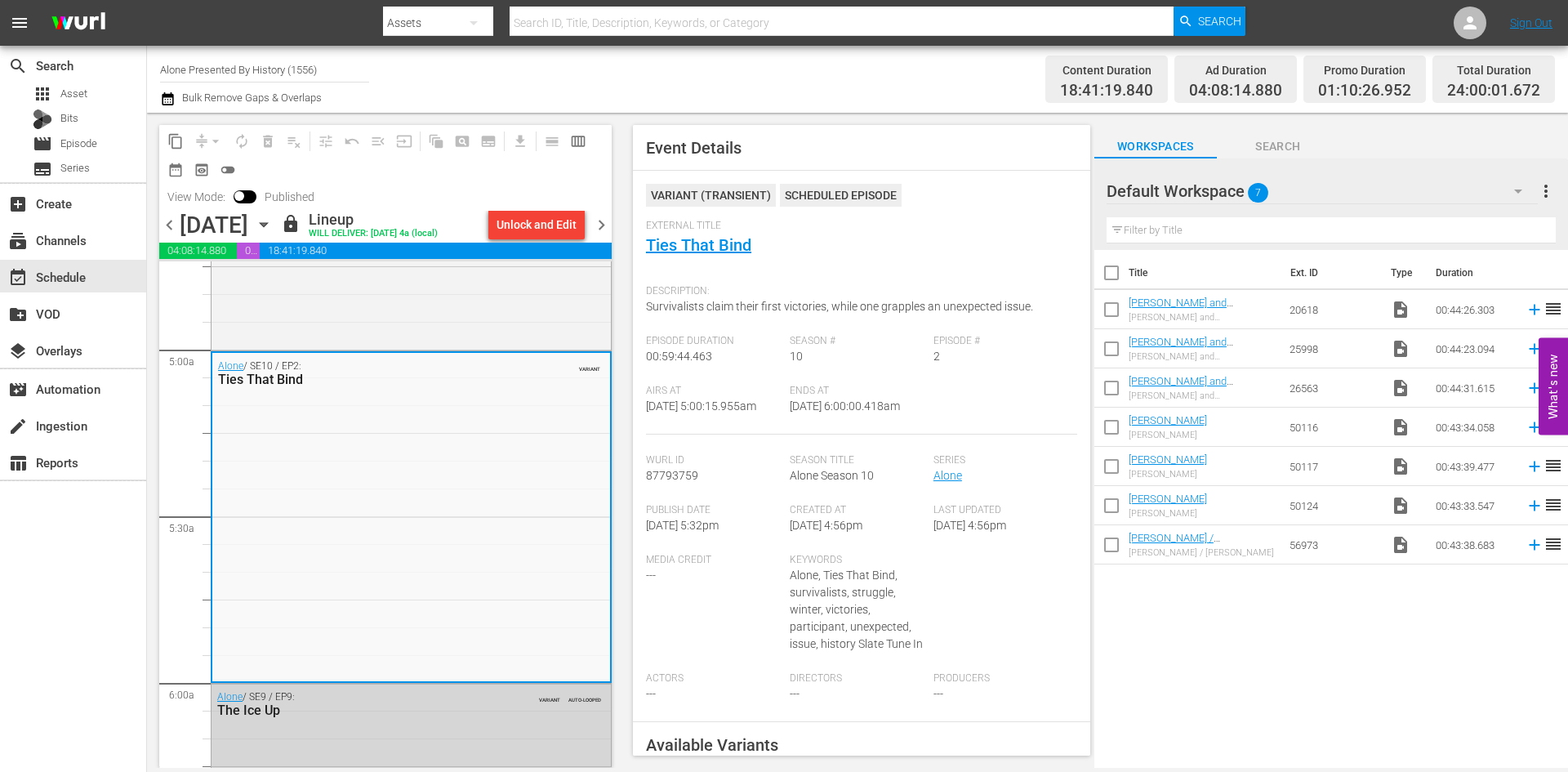
click at [601, 229] on span "chevron_right" at bounding box center [601, 225] width 21 height 21
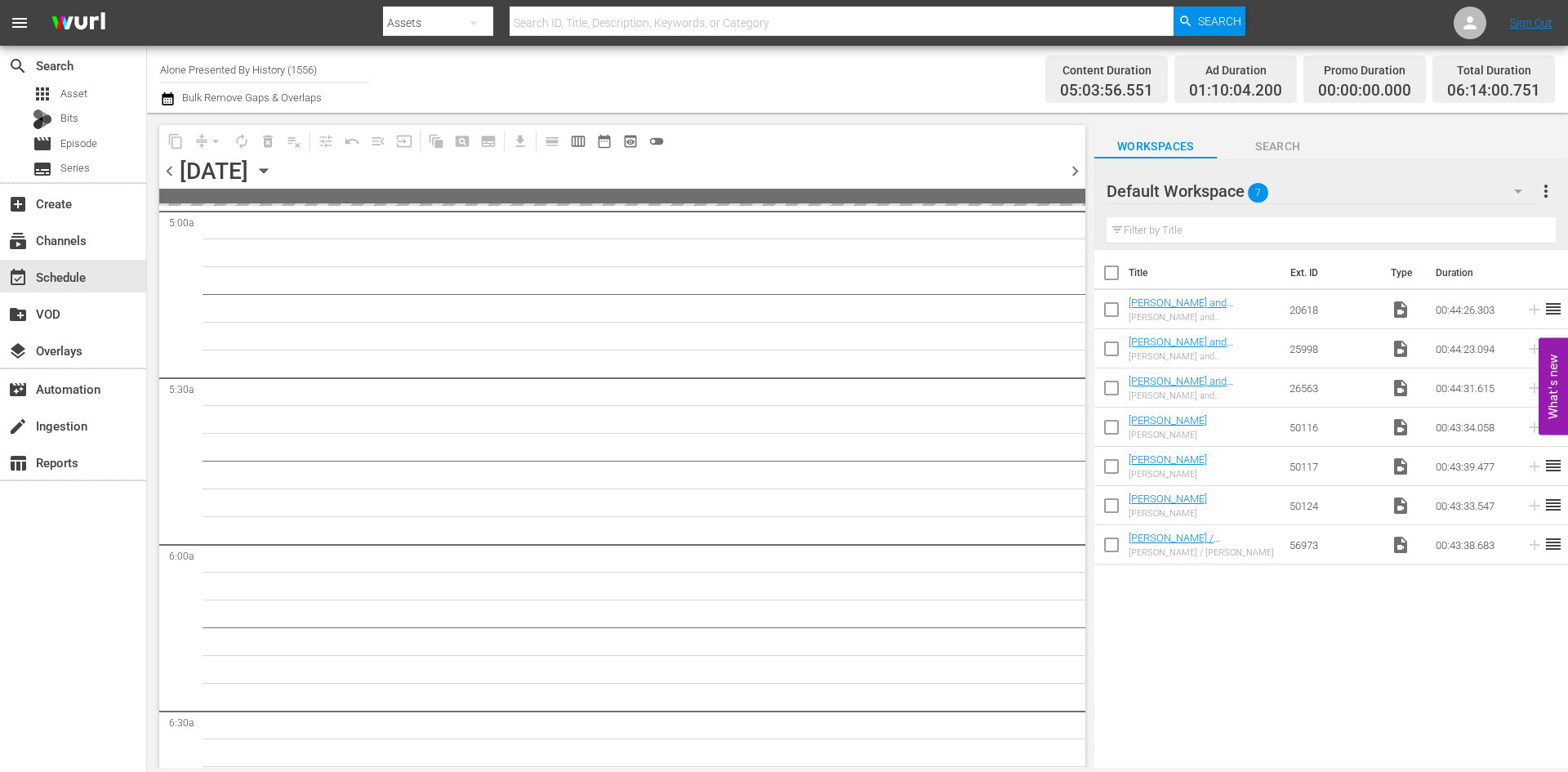
scroll to position [1578, 0]
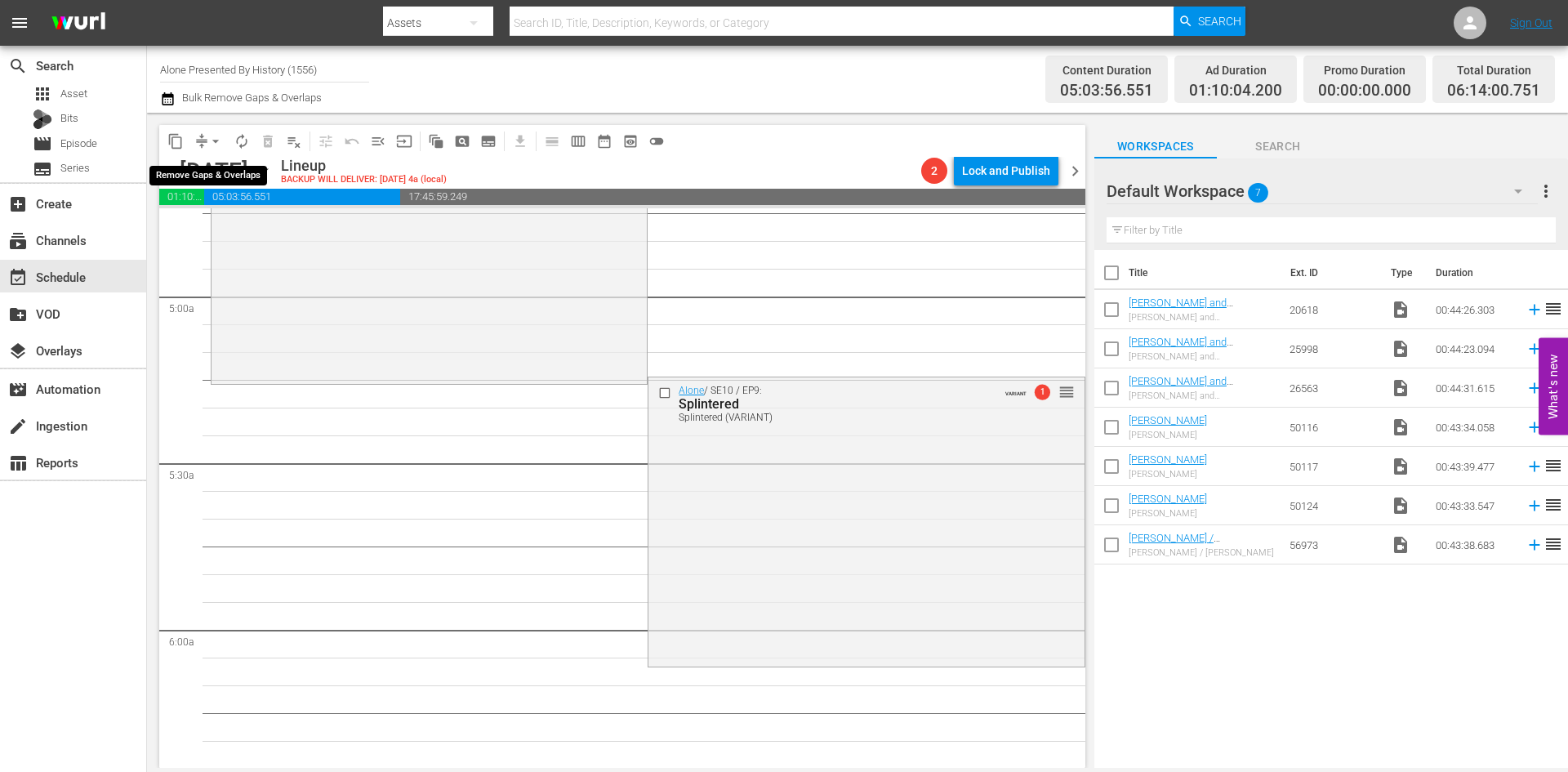
click at [216, 136] on span "arrow_drop_down" at bounding box center [215, 141] width 16 height 16
click at [213, 175] on li "Align to Midnight" at bounding box center [216, 174] width 171 height 26
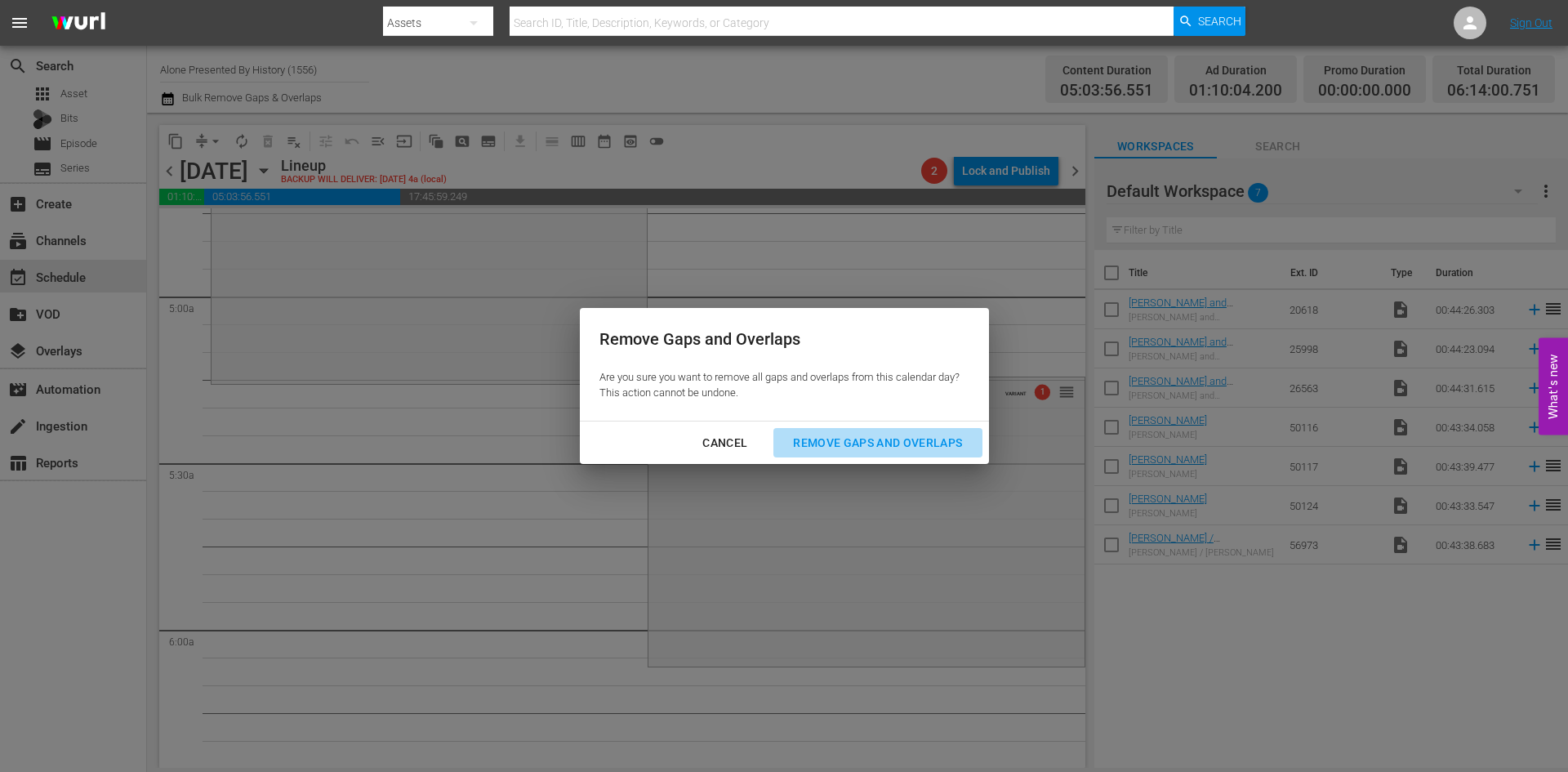
click at [848, 435] on div "Remove Gaps and Overlaps" at bounding box center [878, 444] width 195 height 21
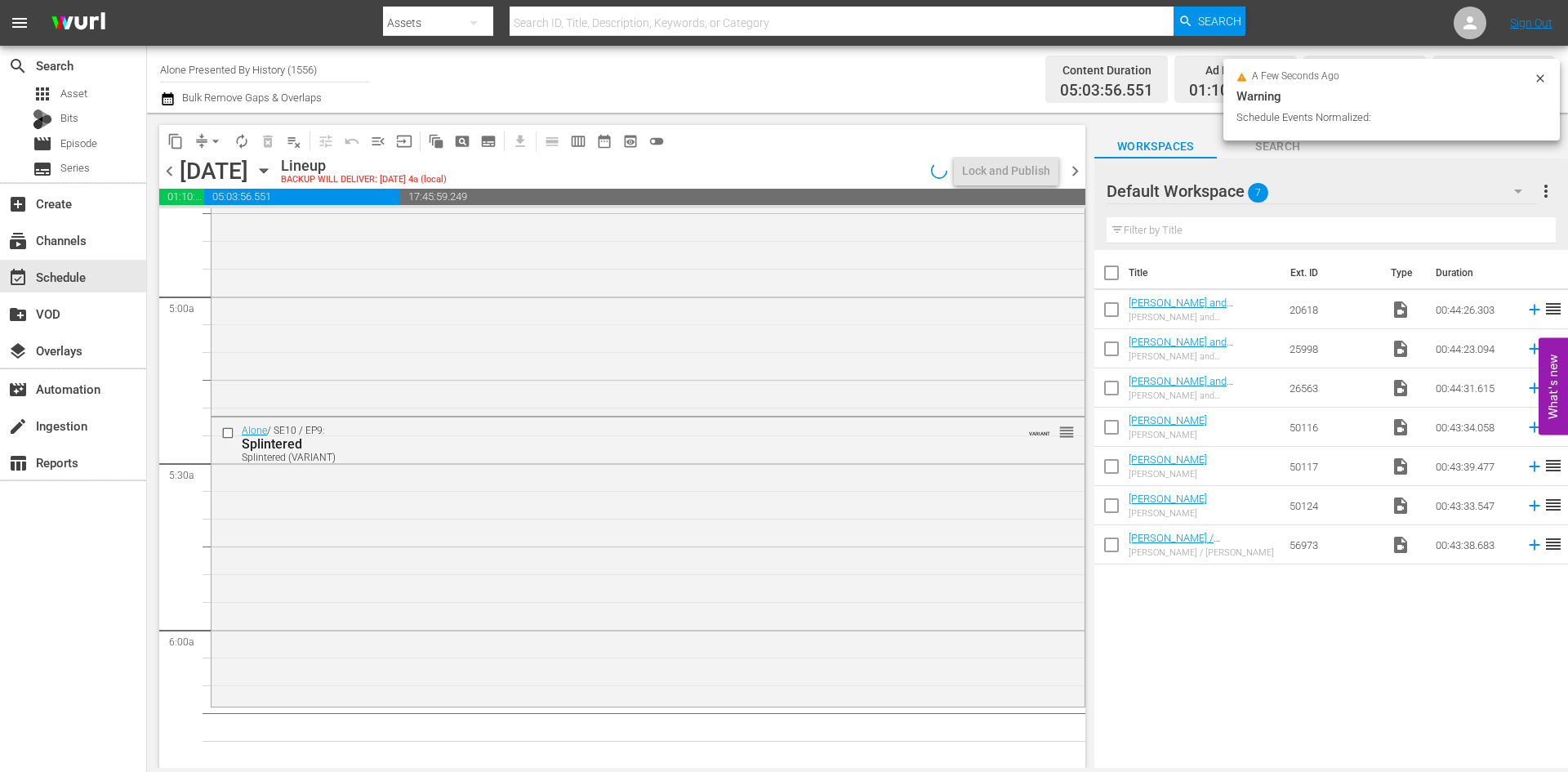
scroll to position [1551, 0]
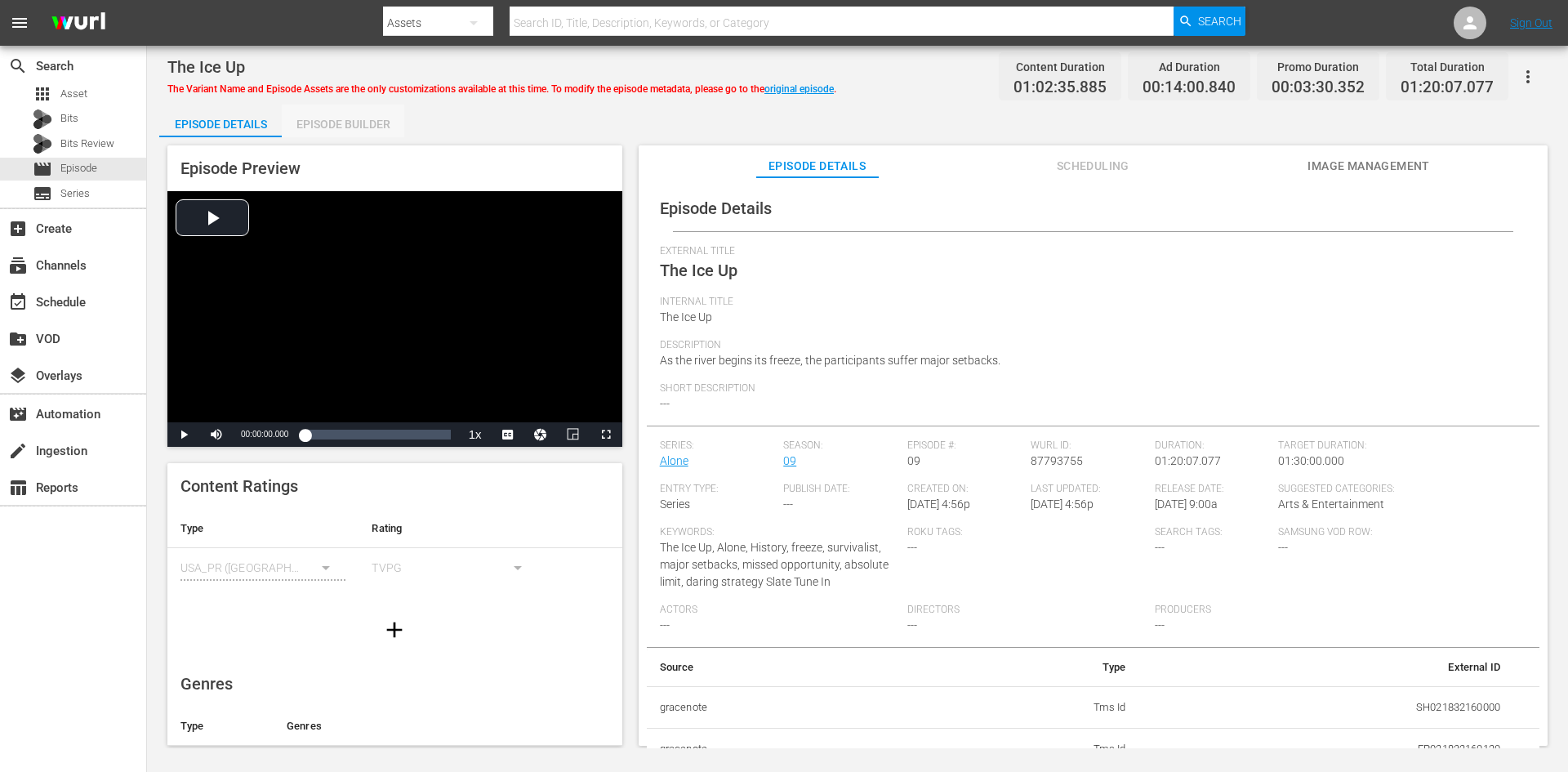
click at [345, 120] on div "Episode Builder" at bounding box center [343, 124] width 123 height 39
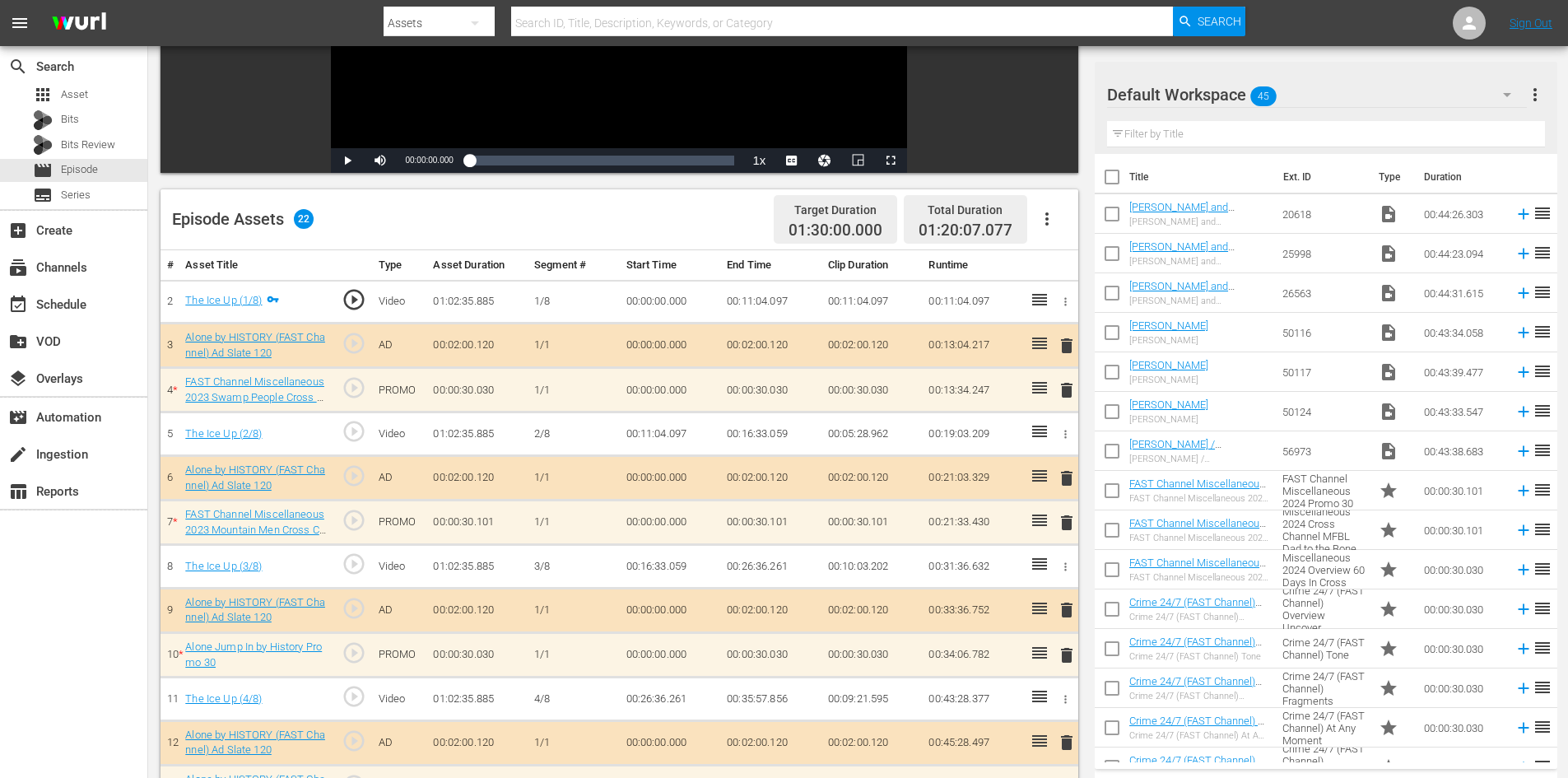
scroll to position [329, 0]
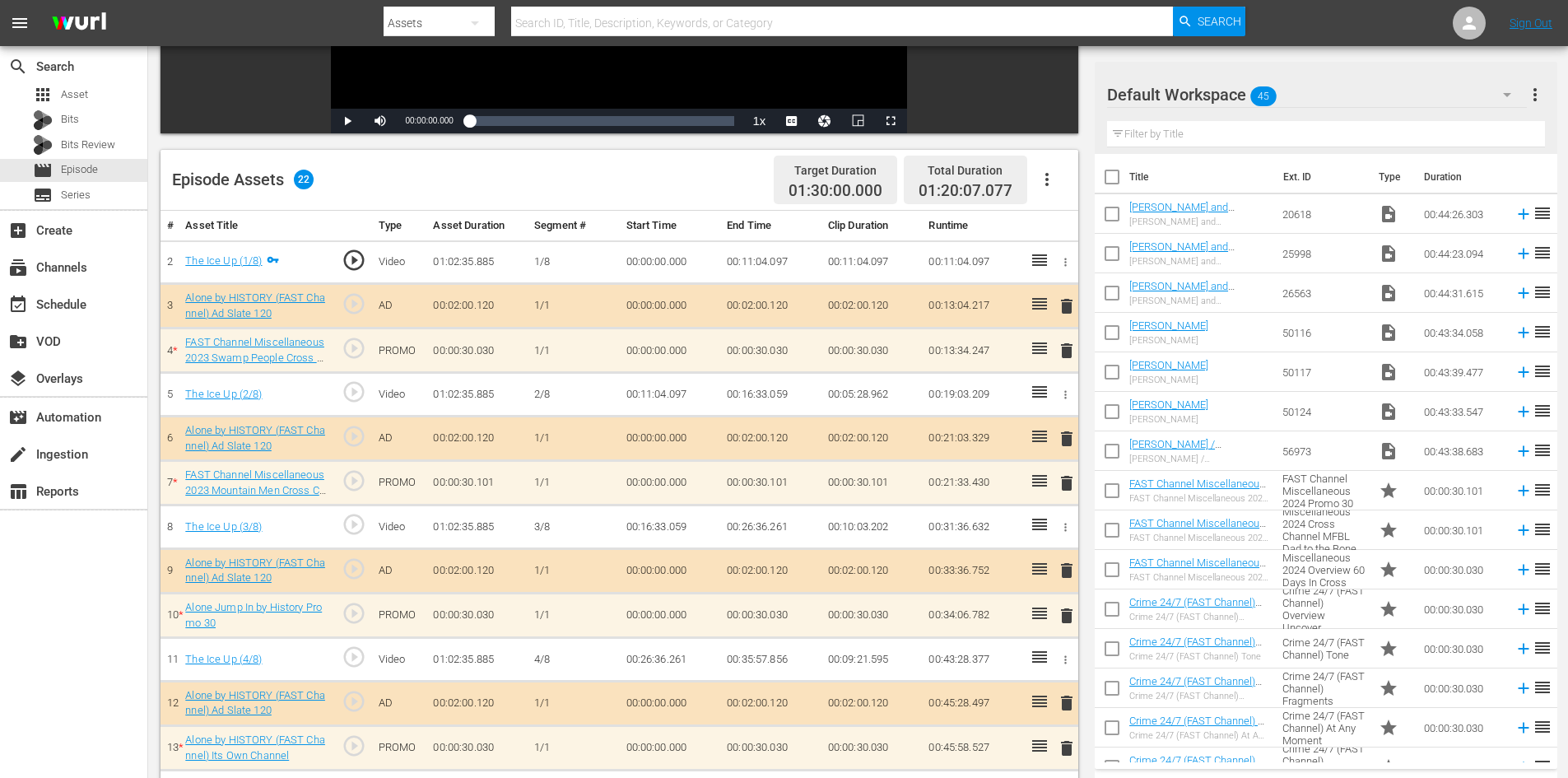
click at [1508, 90] on icon "button" at bounding box center [1507, 94] width 20 height 20
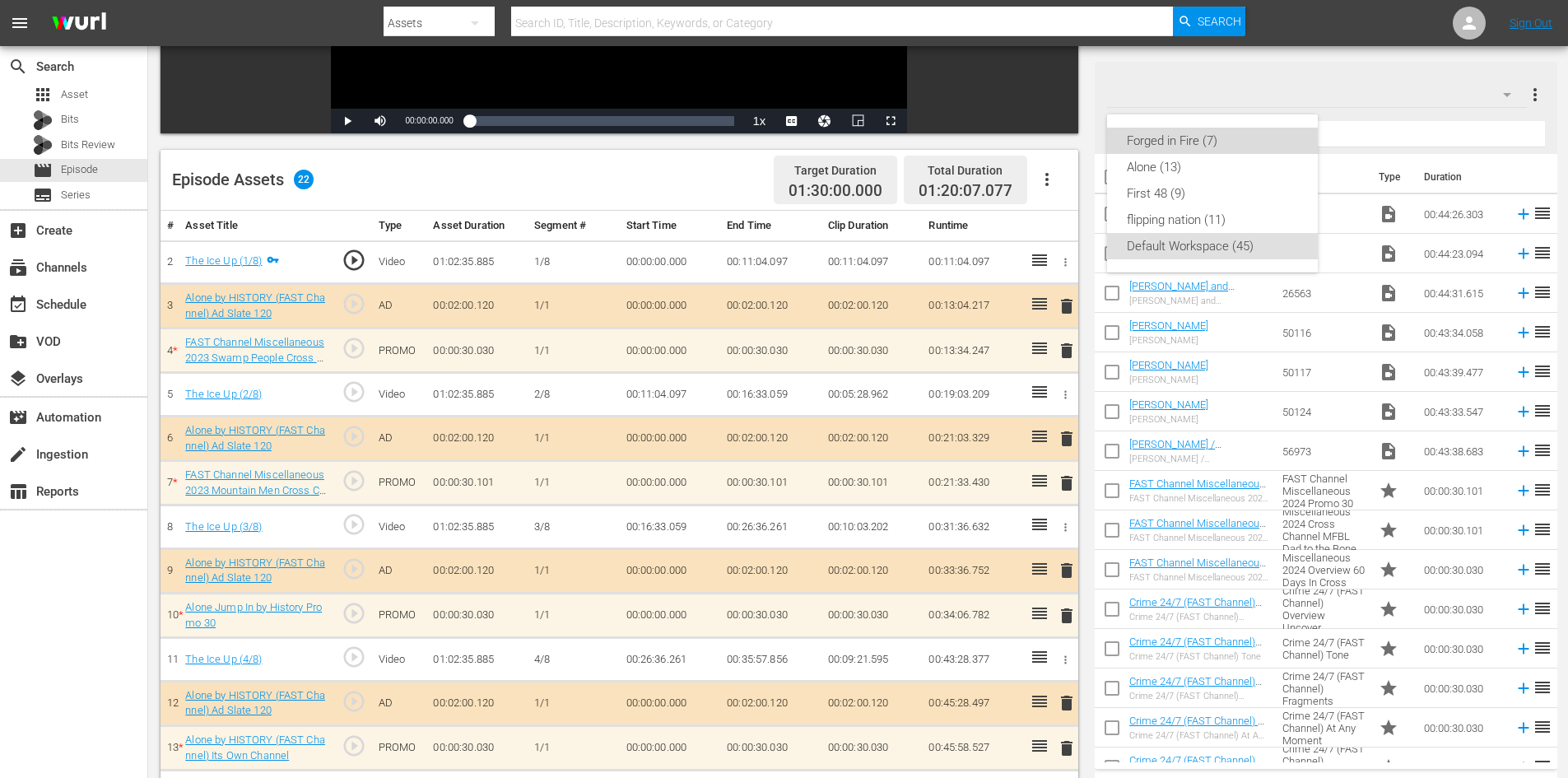
click at [1209, 140] on div "Forged in Fire (7)" at bounding box center [1212, 141] width 172 height 27
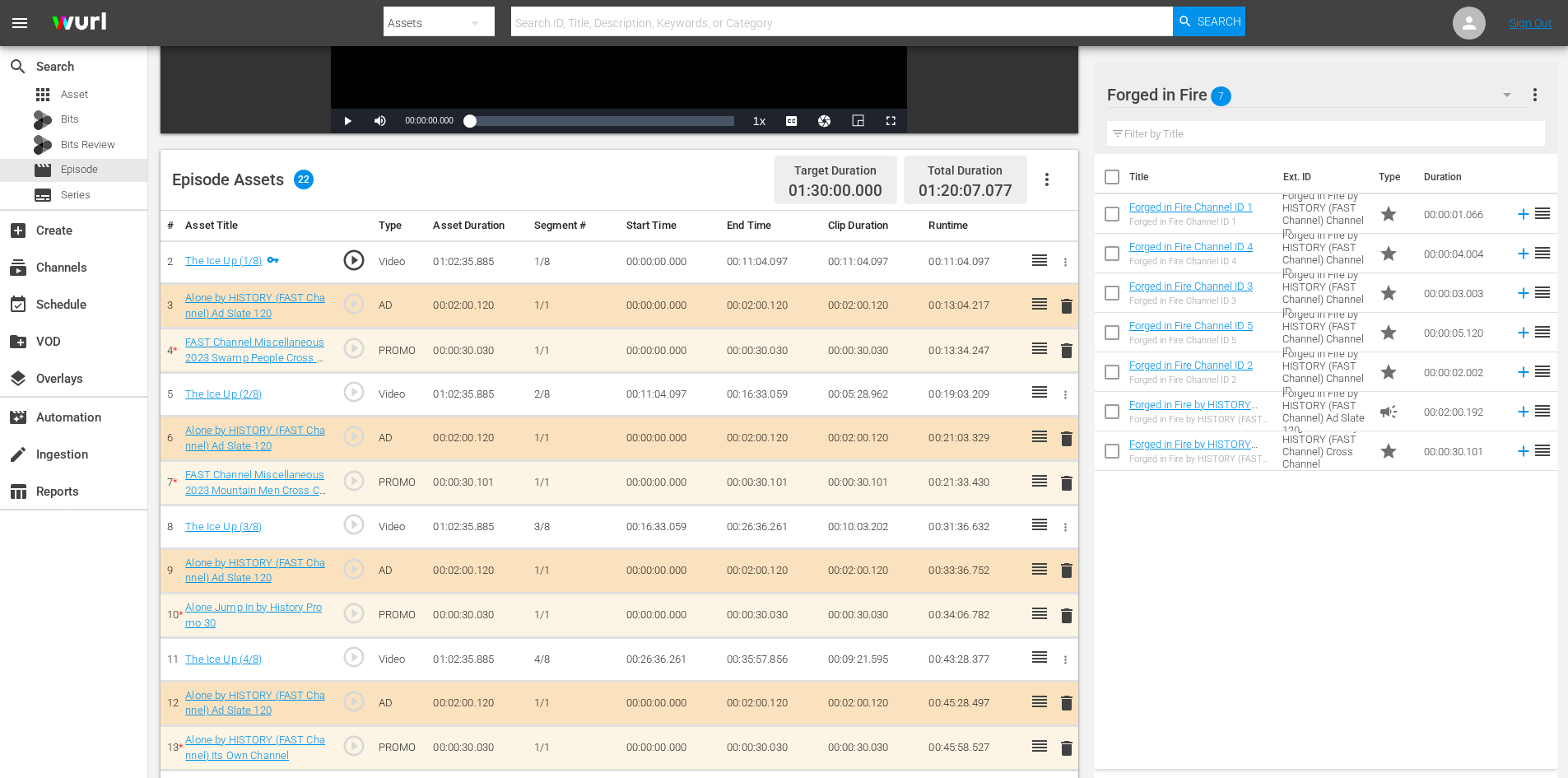
click at [1294, 456] on td "Forged in Fire by HISTORY (FAST Channel) Cross Channel Overview" at bounding box center [1324, 451] width 96 height 39
click at [1204, 443] on link "Forged in Fire by HISTORY (FAST Channel) Cross Channel Overview" at bounding box center [1191, 456] width 122 height 37
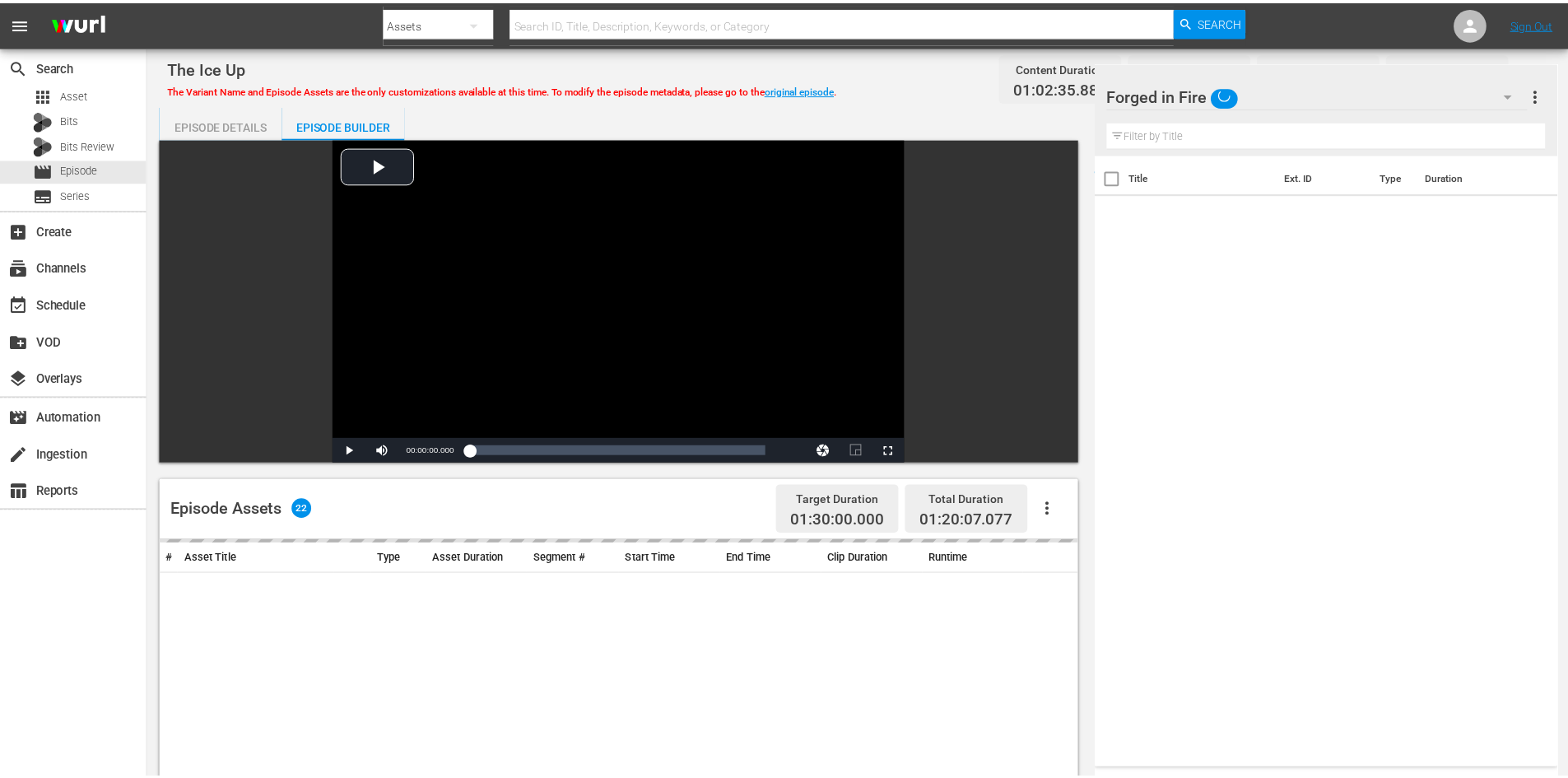
scroll to position [329, 0]
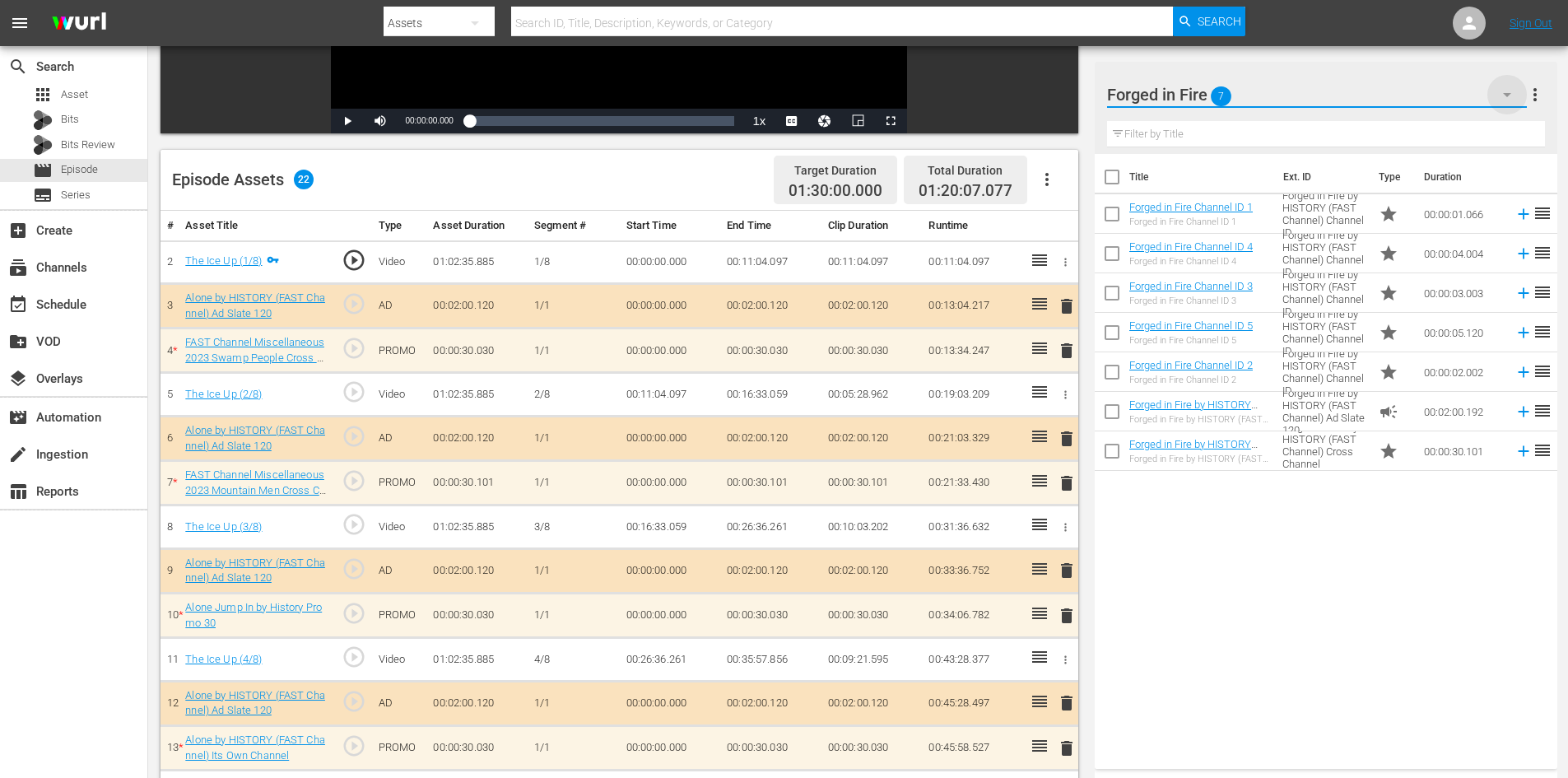
click at [1503, 90] on icon "button" at bounding box center [1507, 94] width 20 height 20
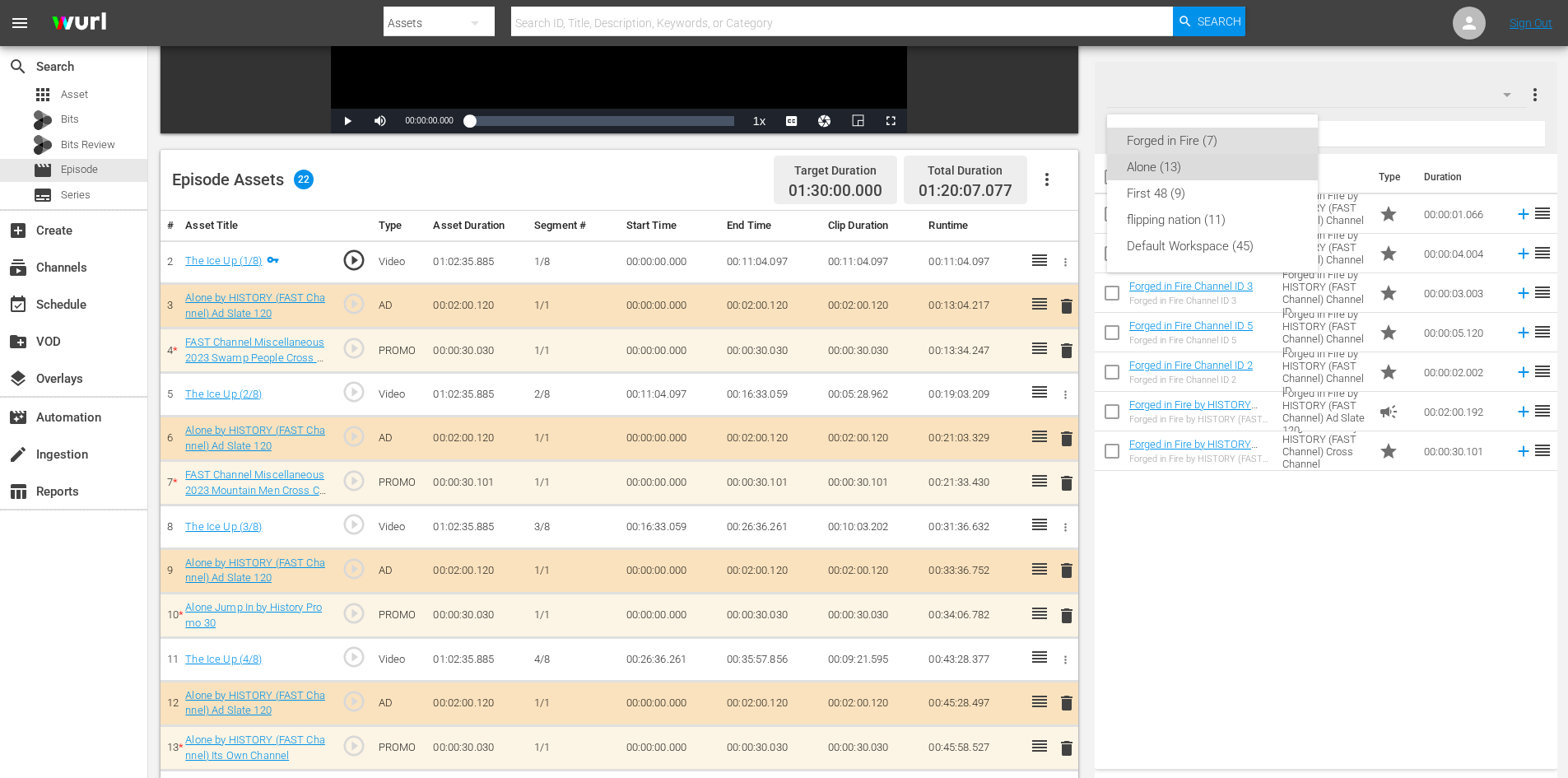
click at [1180, 172] on div "Alone (13)" at bounding box center [1212, 167] width 172 height 27
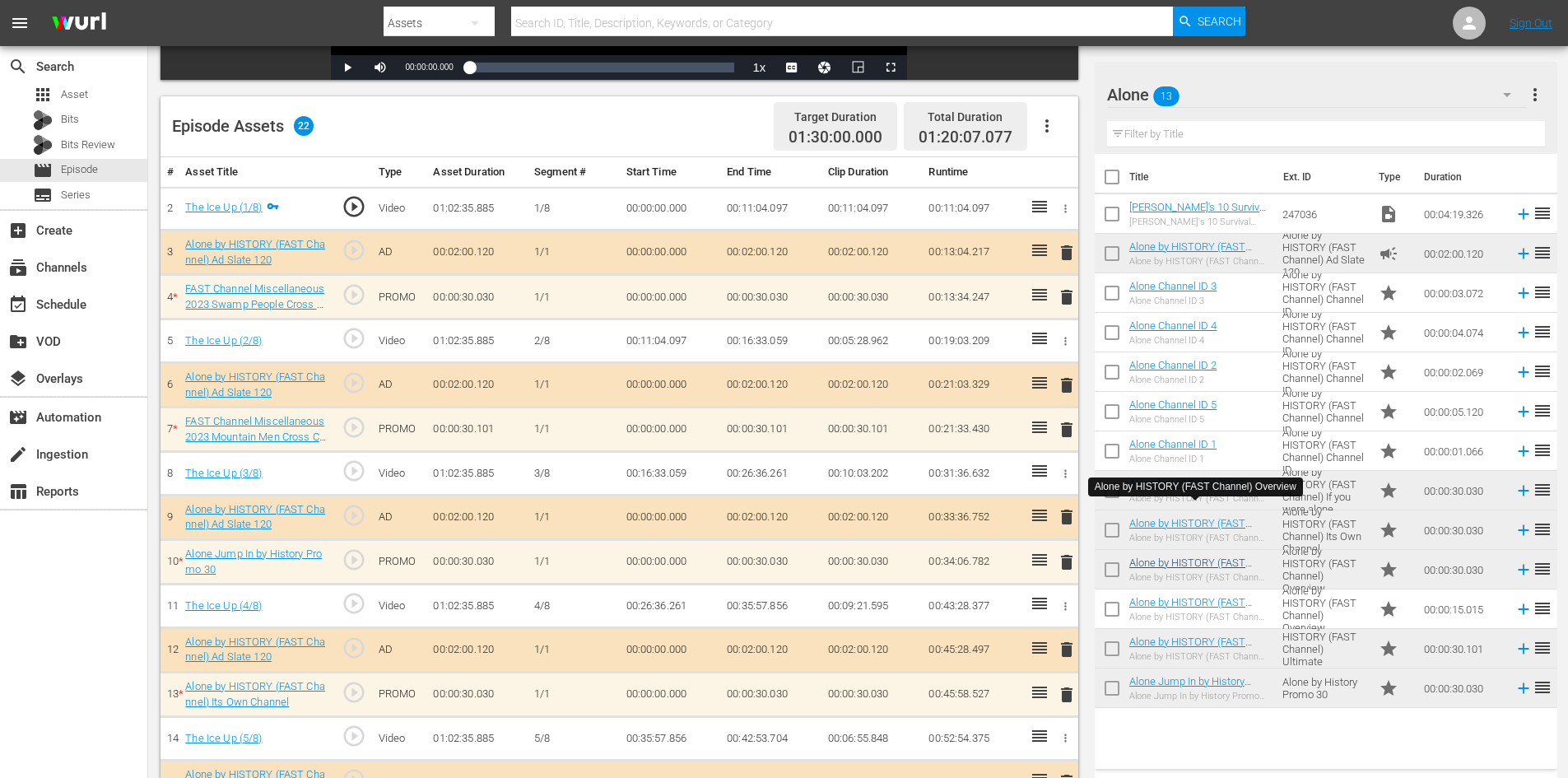
scroll to position [412, 0]
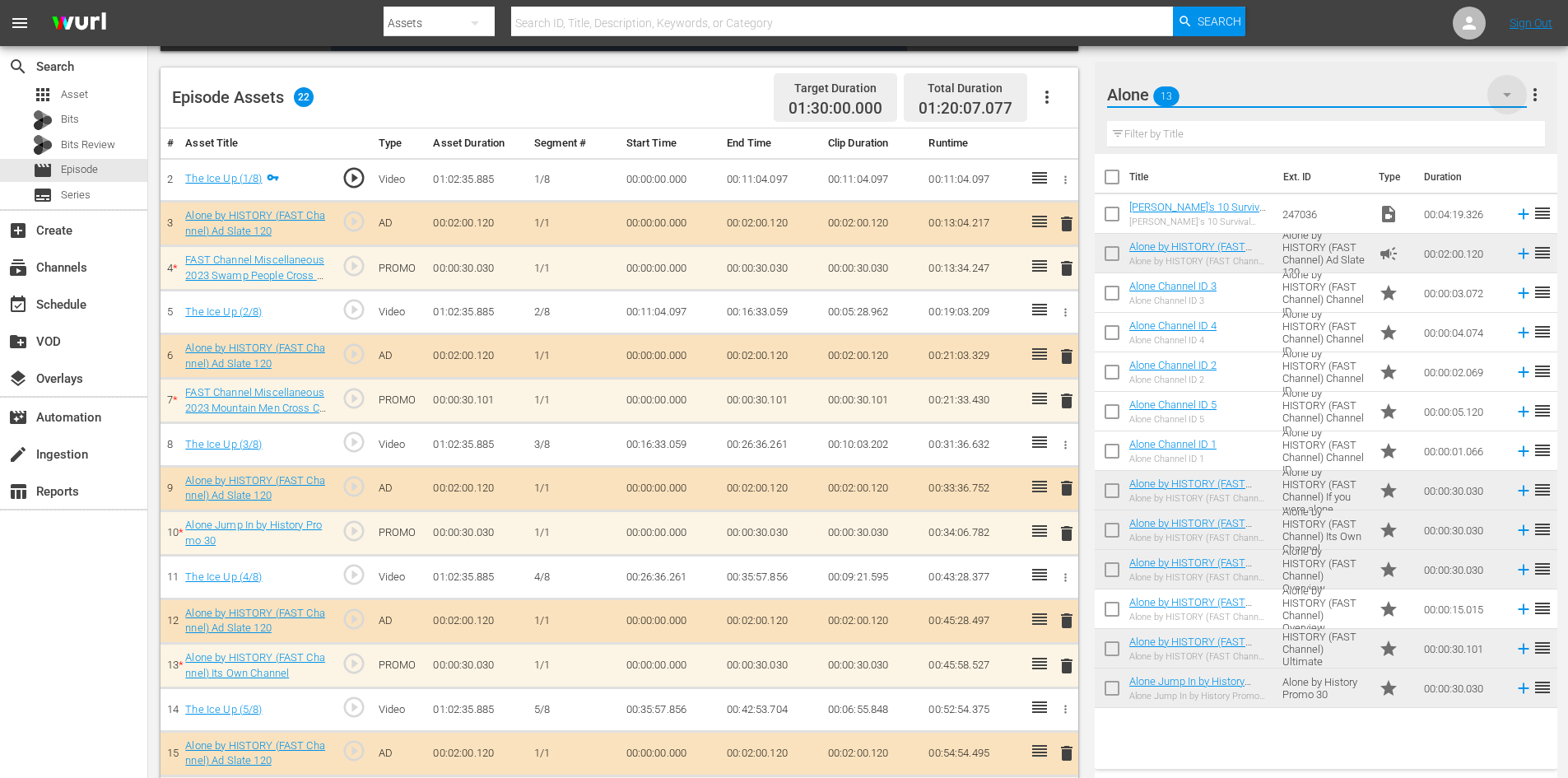
click at [1517, 92] on icon "button" at bounding box center [1507, 94] width 20 height 20
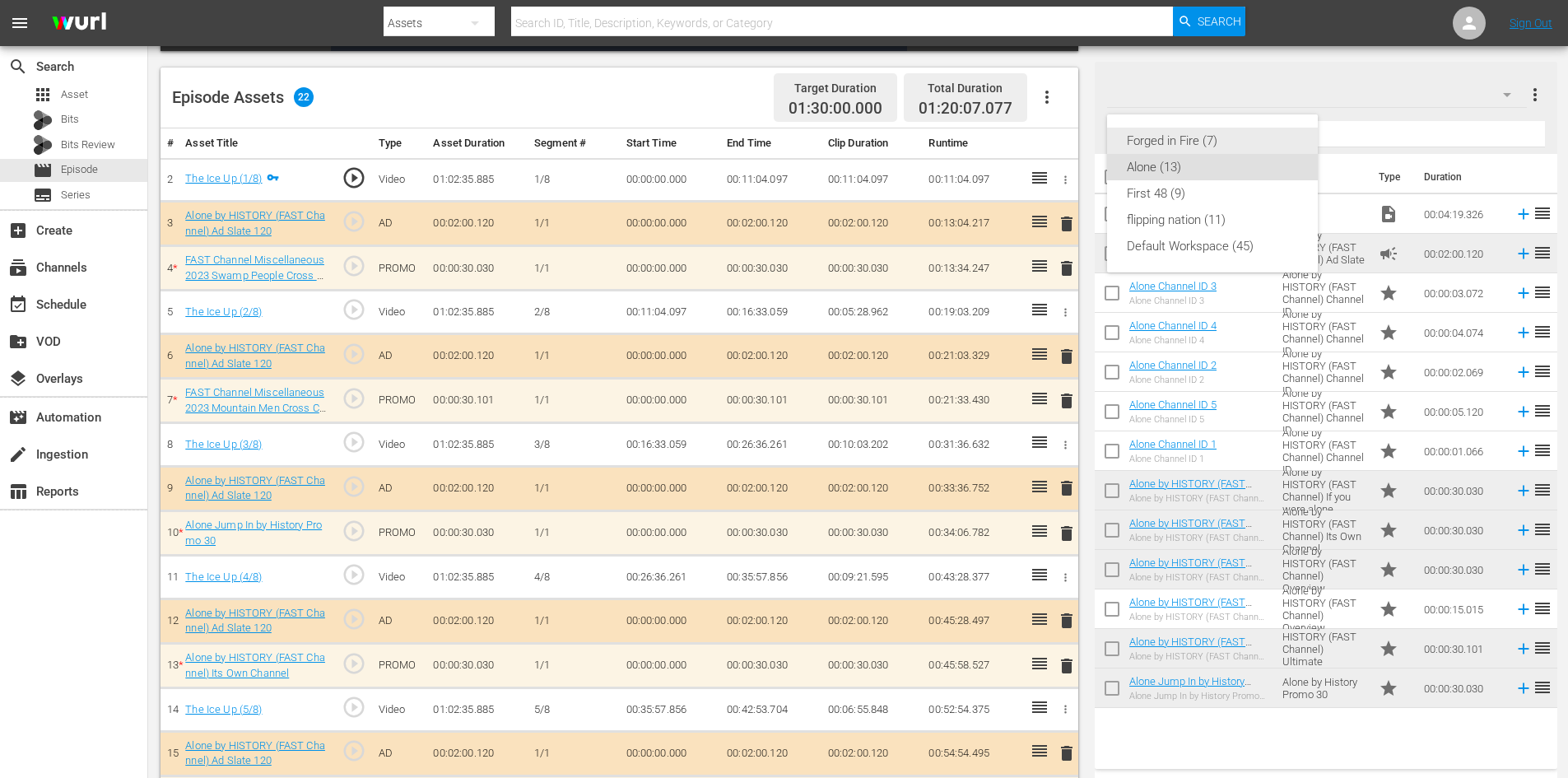
click at [1242, 144] on div "Forged in Fire (7)" at bounding box center [1212, 141] width 172 height 27
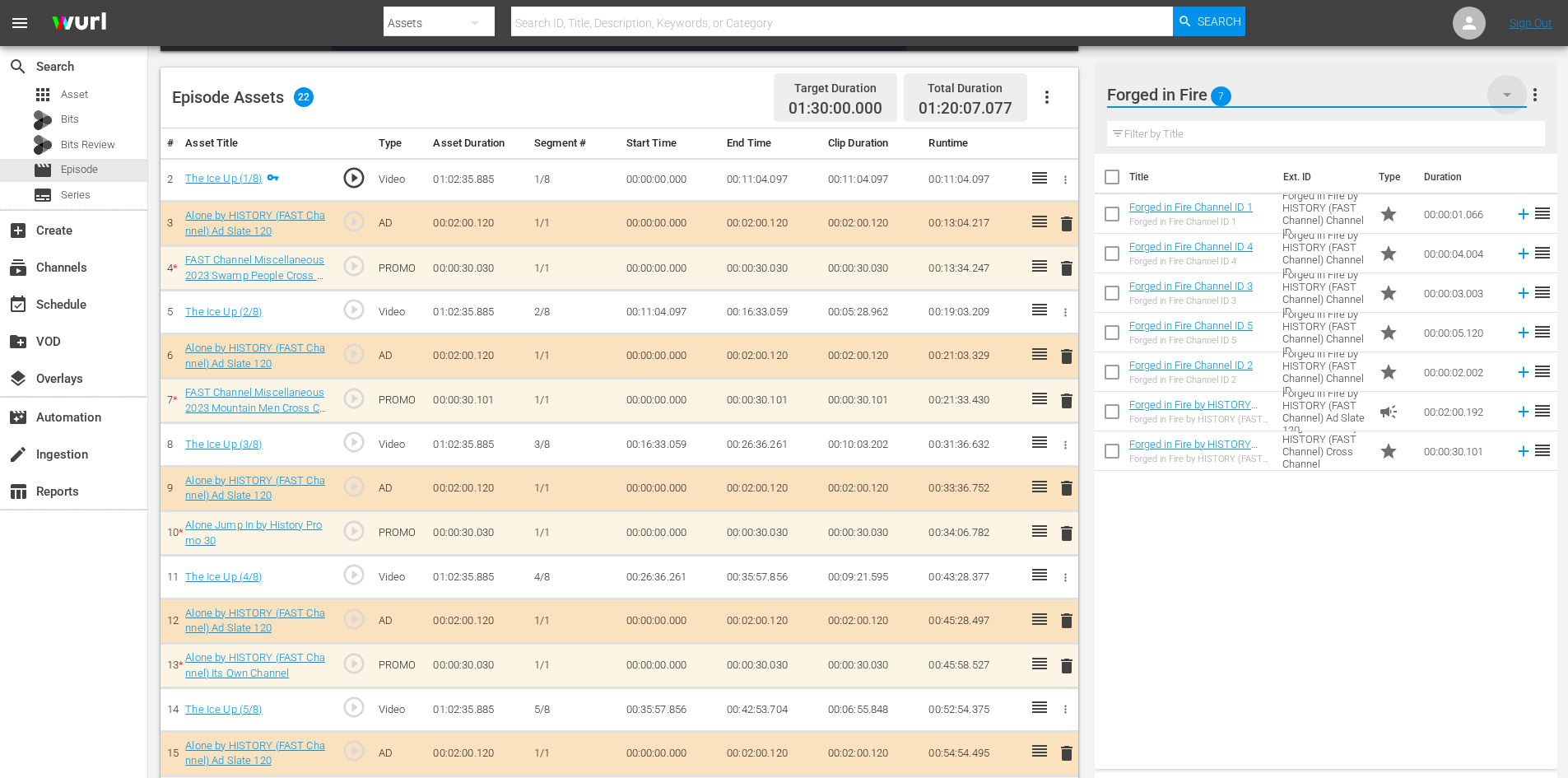
click at [1511, 92] on icon "button" at bounding box center [1507, 94] width 20 height 20
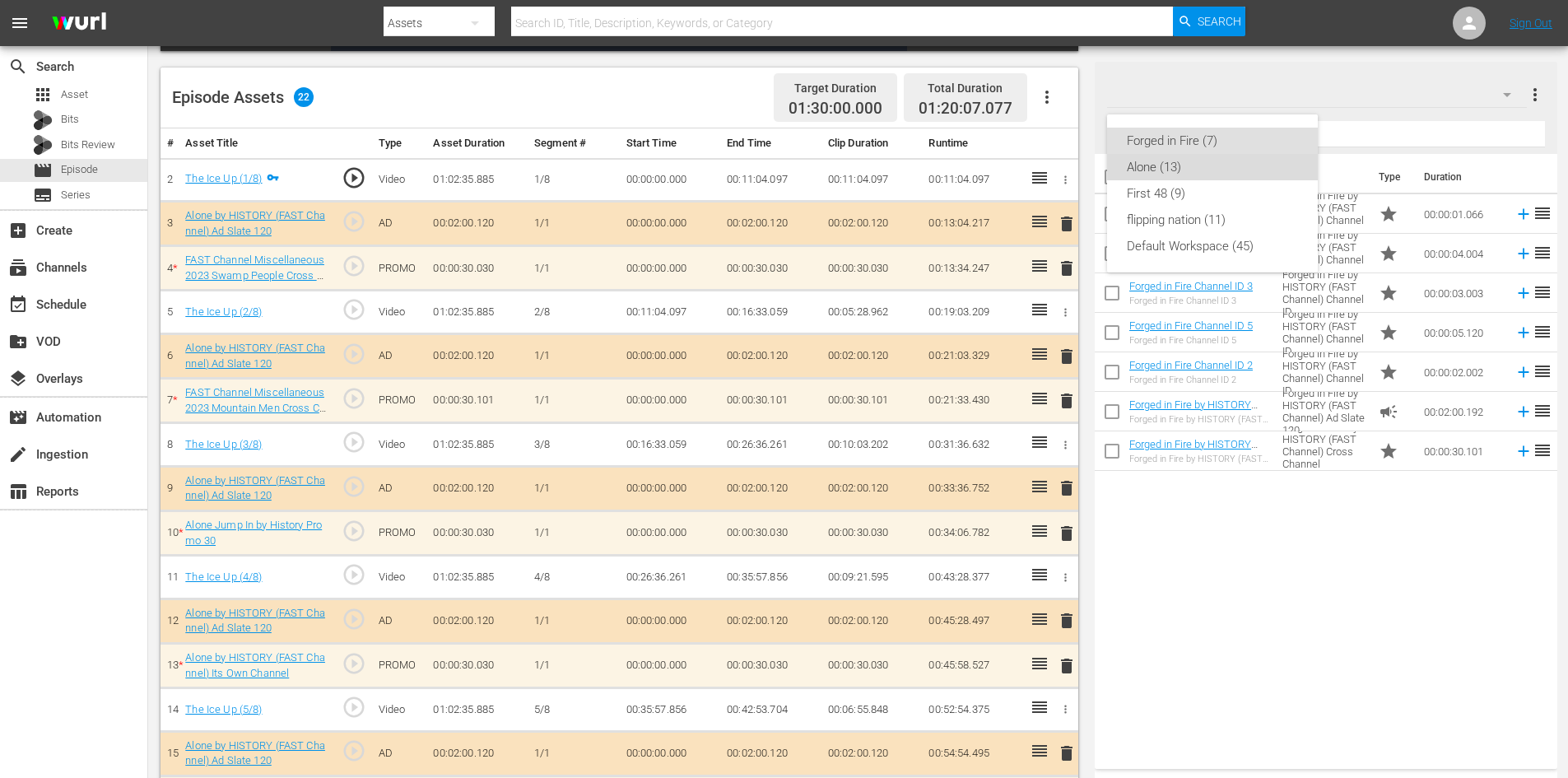
click at [1214, 166] on div "Alone (13)" at bounding box center [1212, 167] width 172 height 27
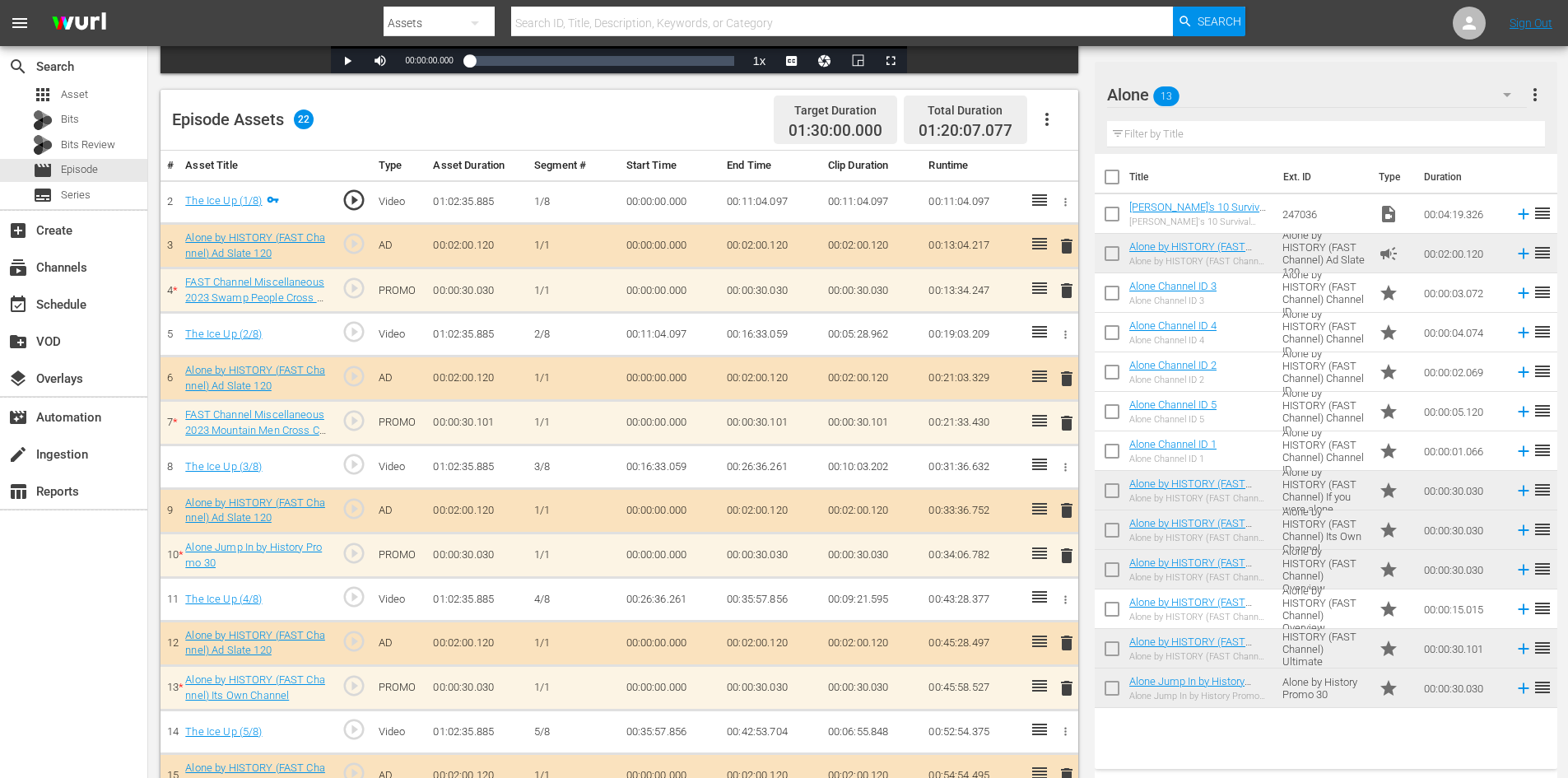
scroll to position [363, 0]
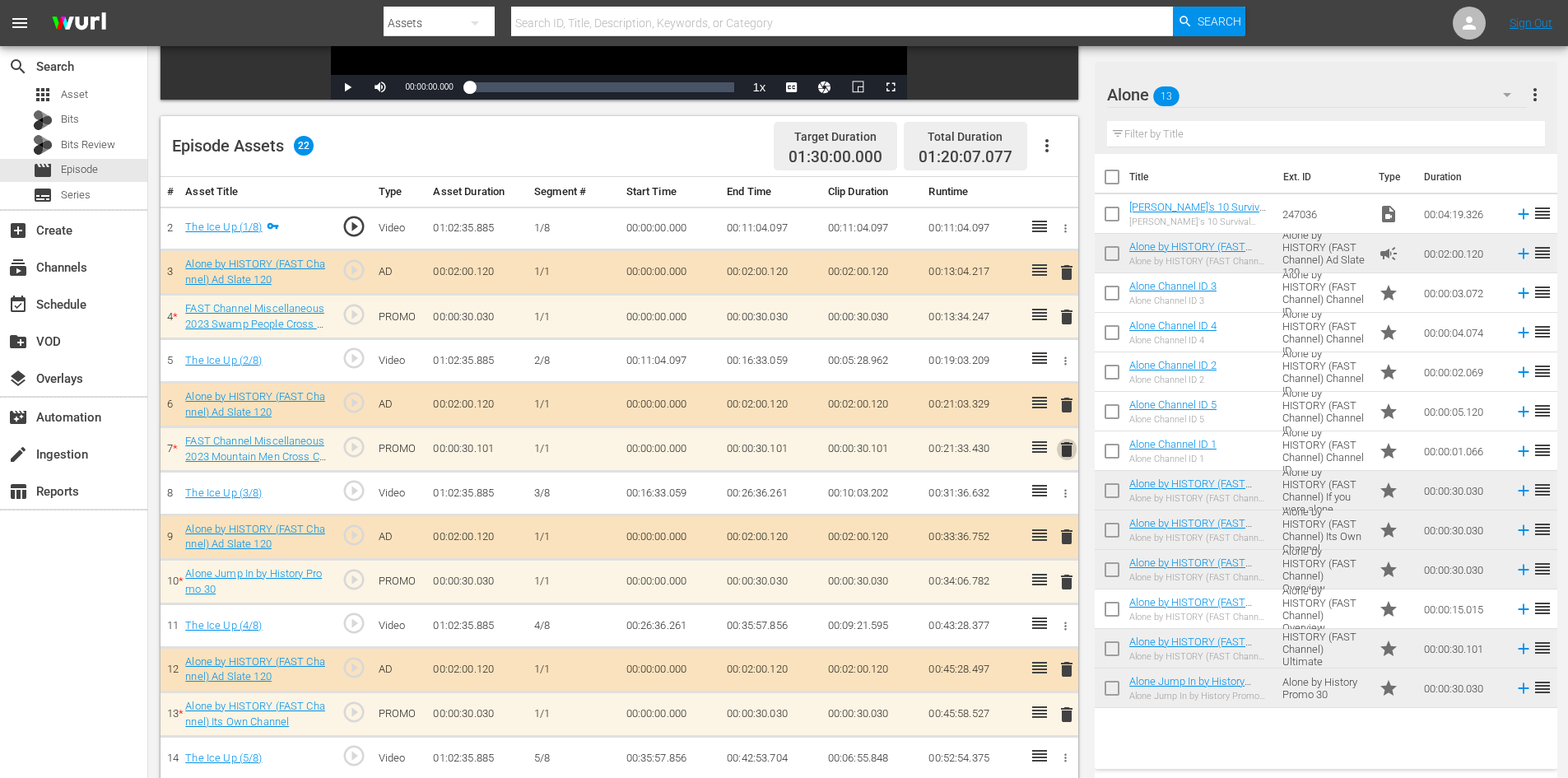
click at [1065, 450] on span "delete" at bounding box center [1067, 449] width 20 height 20
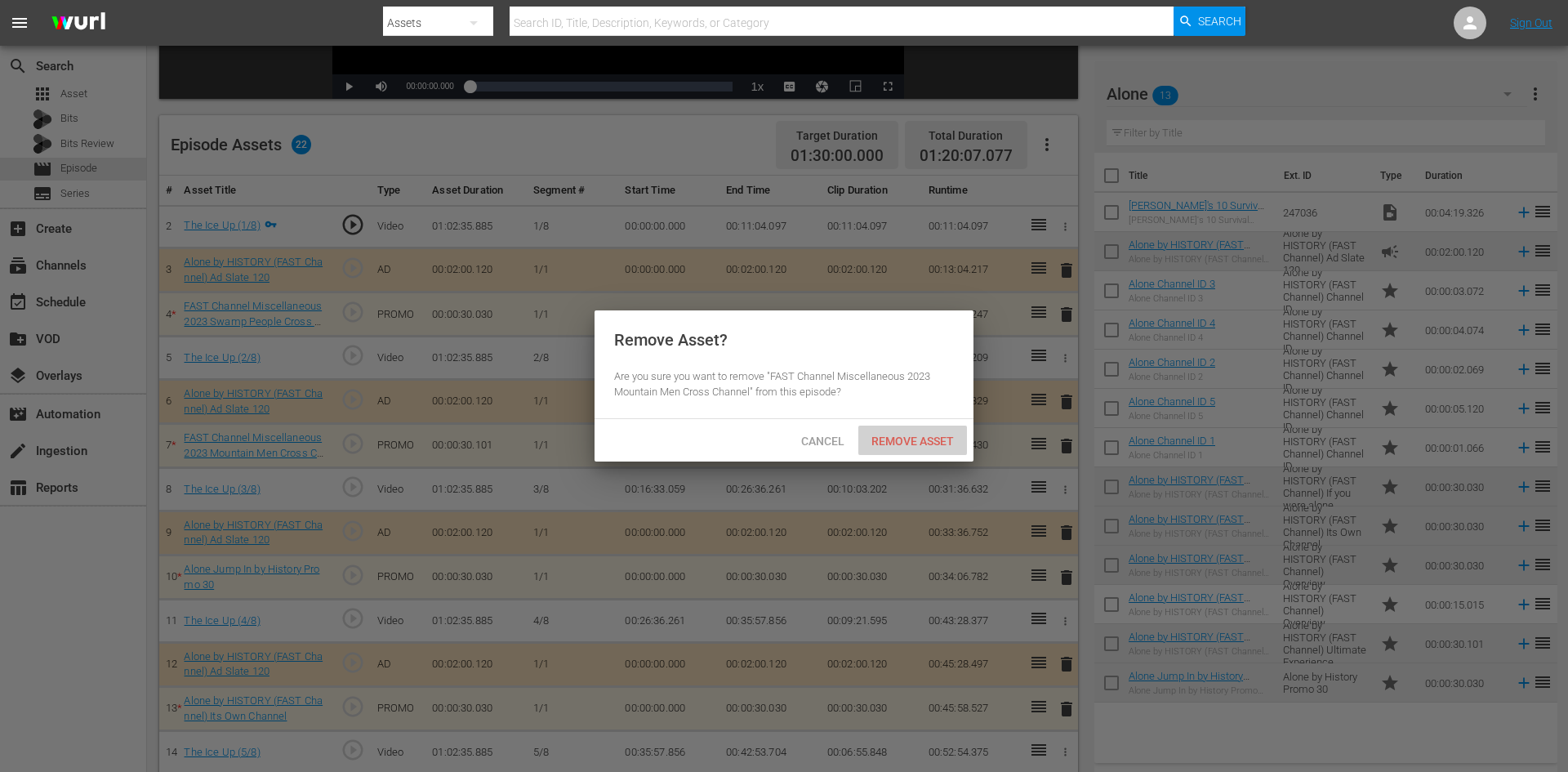
drag, startPoint x: 898, startPoint y: 436, endPoint x: 967, endPoint y: 420, distance: 70.8
click at [899, 436] on span "Remove Asset" at bounding box center [913, 441] width 109 height 13
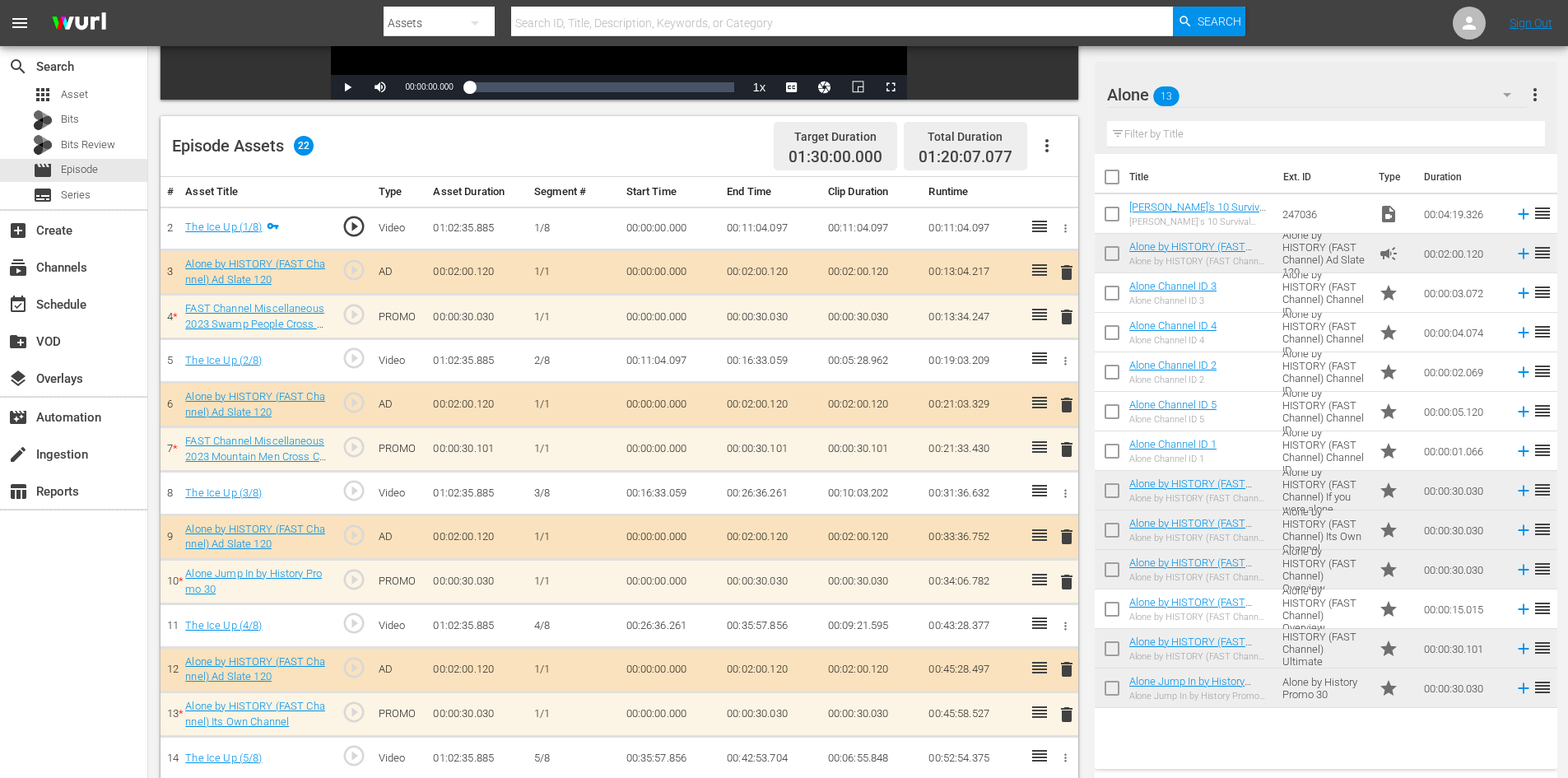
click at [1069, 317] on span "delete" at bounding box center [1067, 317] width 20 height 20
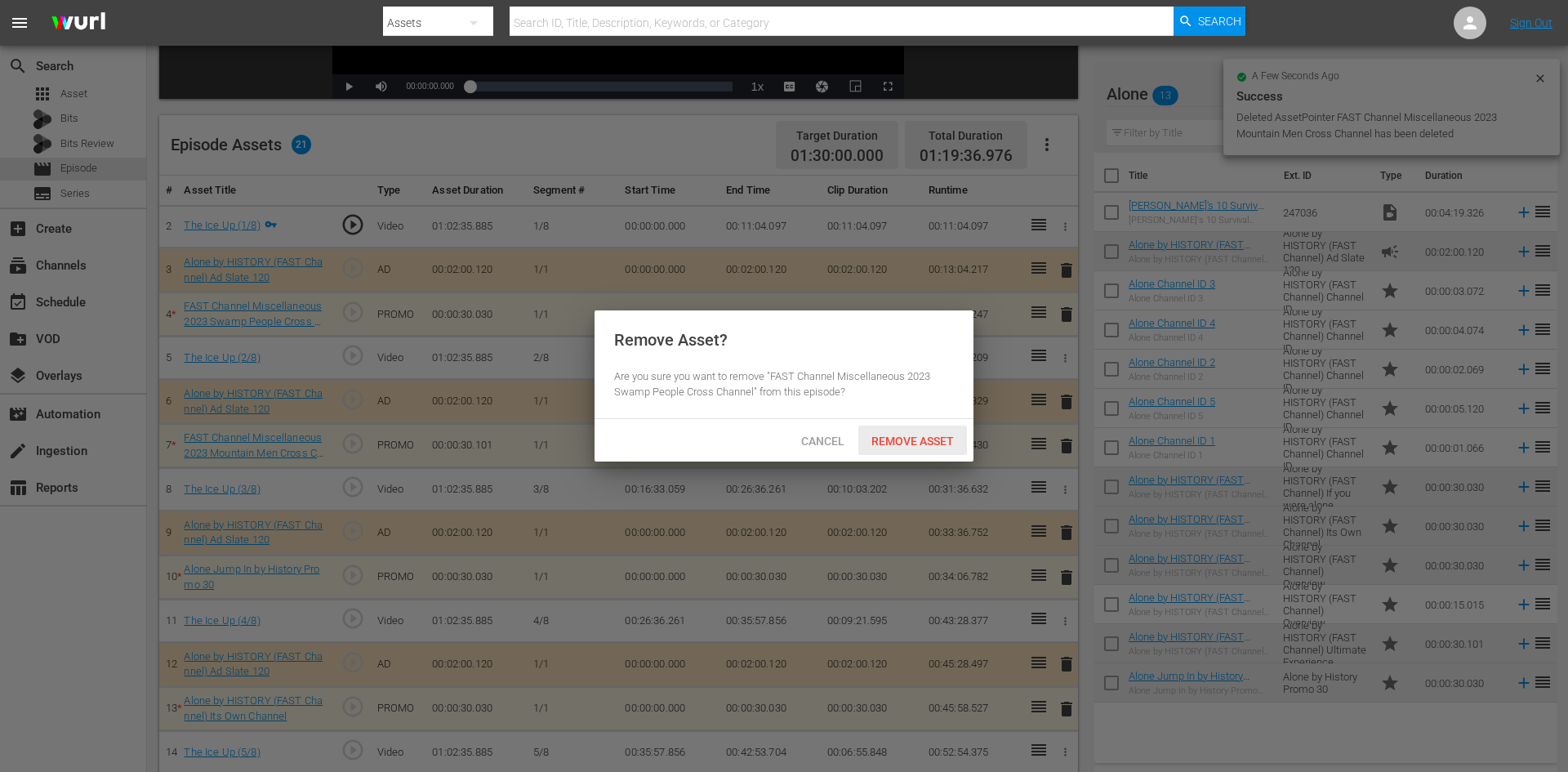
click at [919, 437] on span "Remove Asset" at bounding box center [913, 441] width 109 height 13
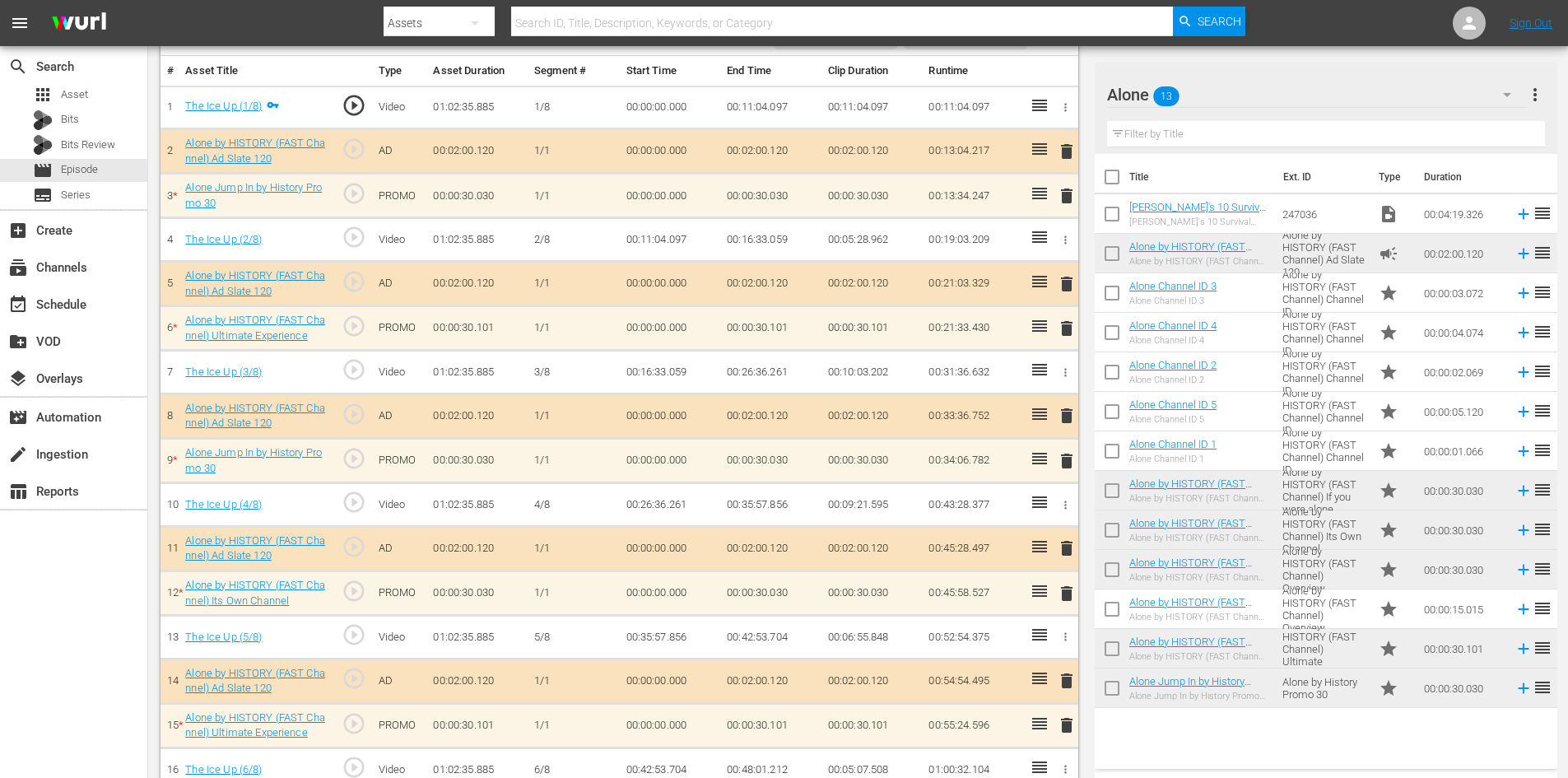
scroll to position [445, 0]
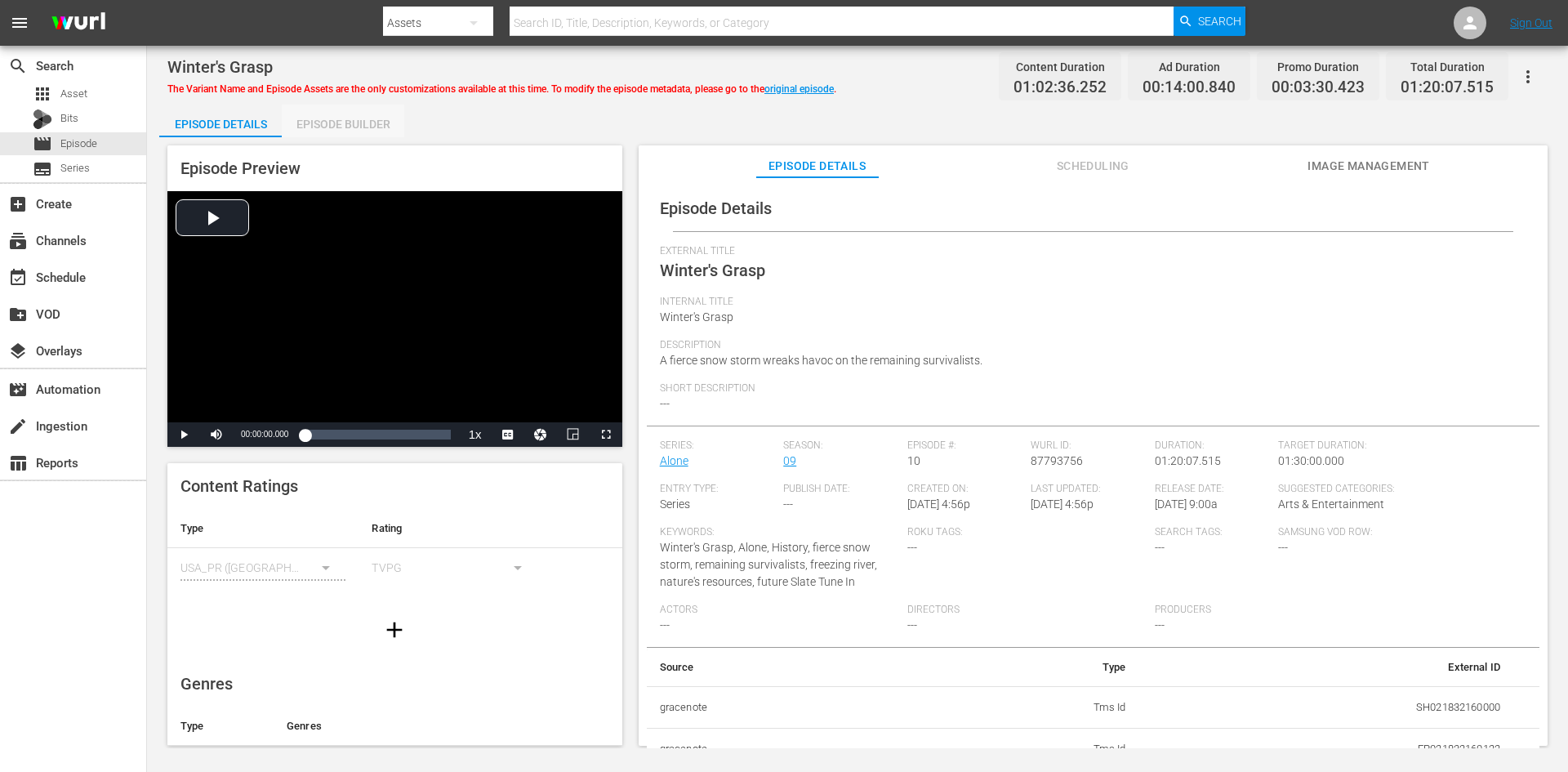
click at [377, 121] on div "Episode Builder" at bounding box center [343, 124] width 123 height 39
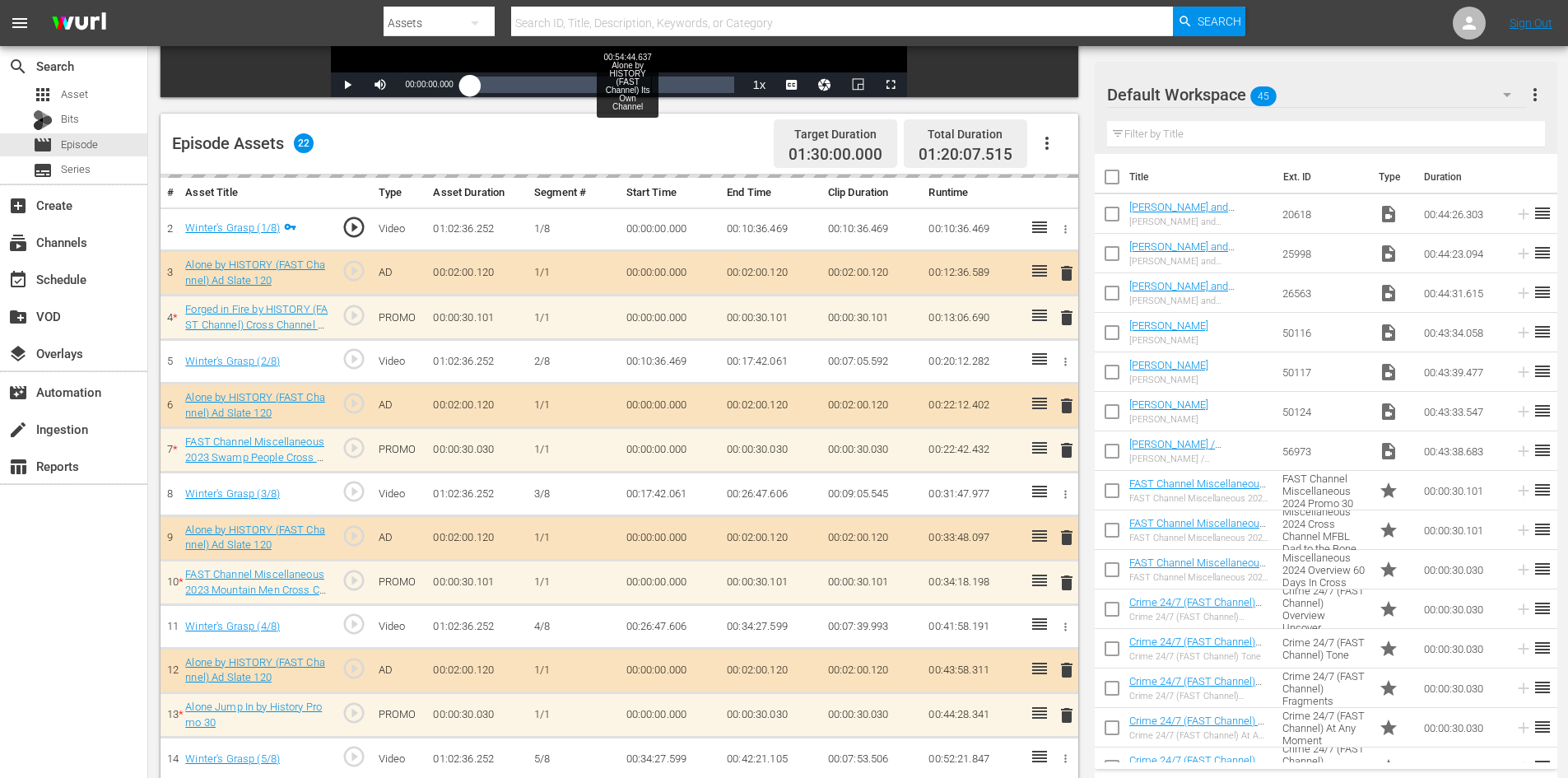
scroll to position [412, 0]
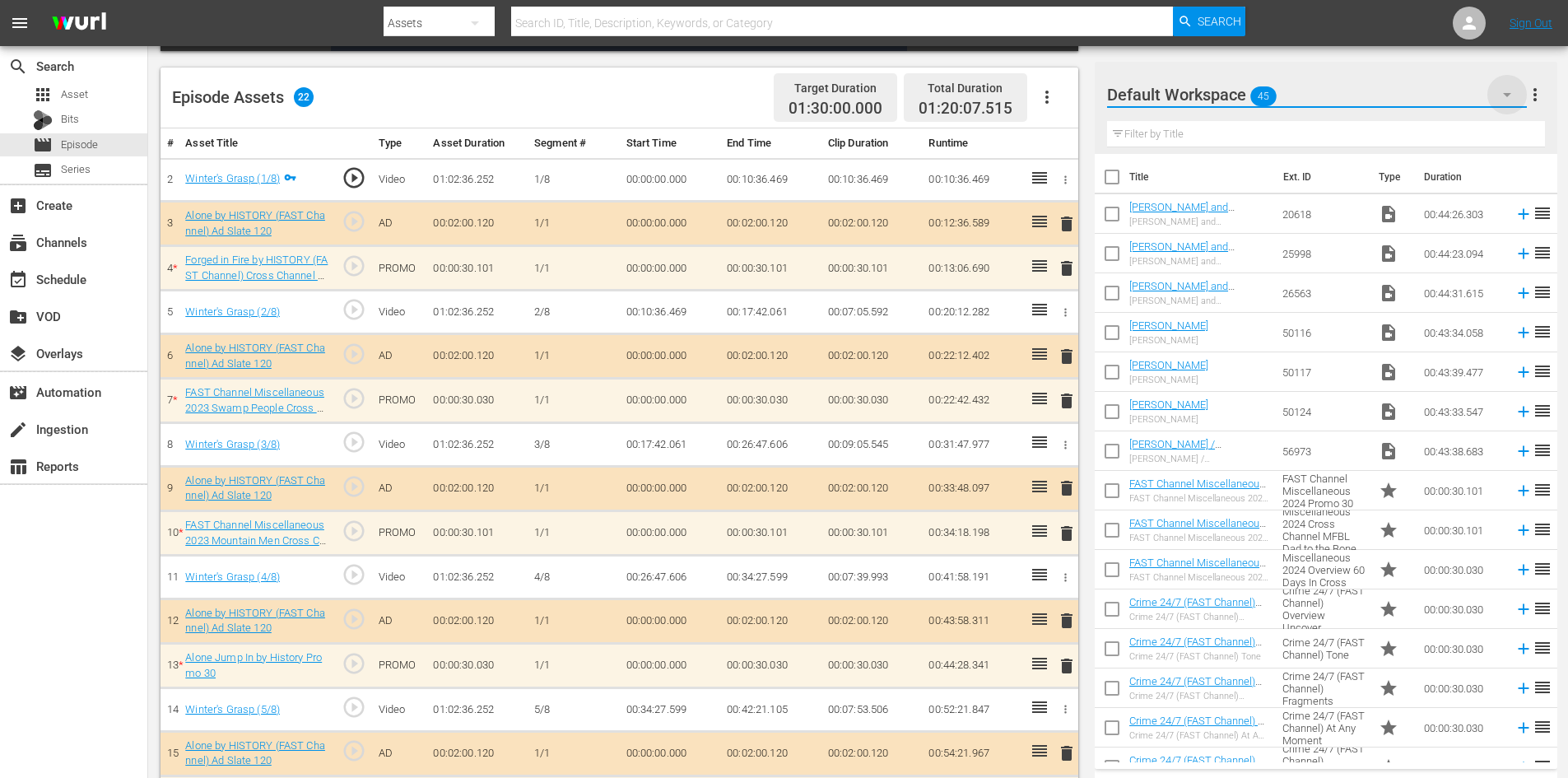
click at [1513, 93] on icon "button" at bounding box center [1507, 94] width 20 height 20
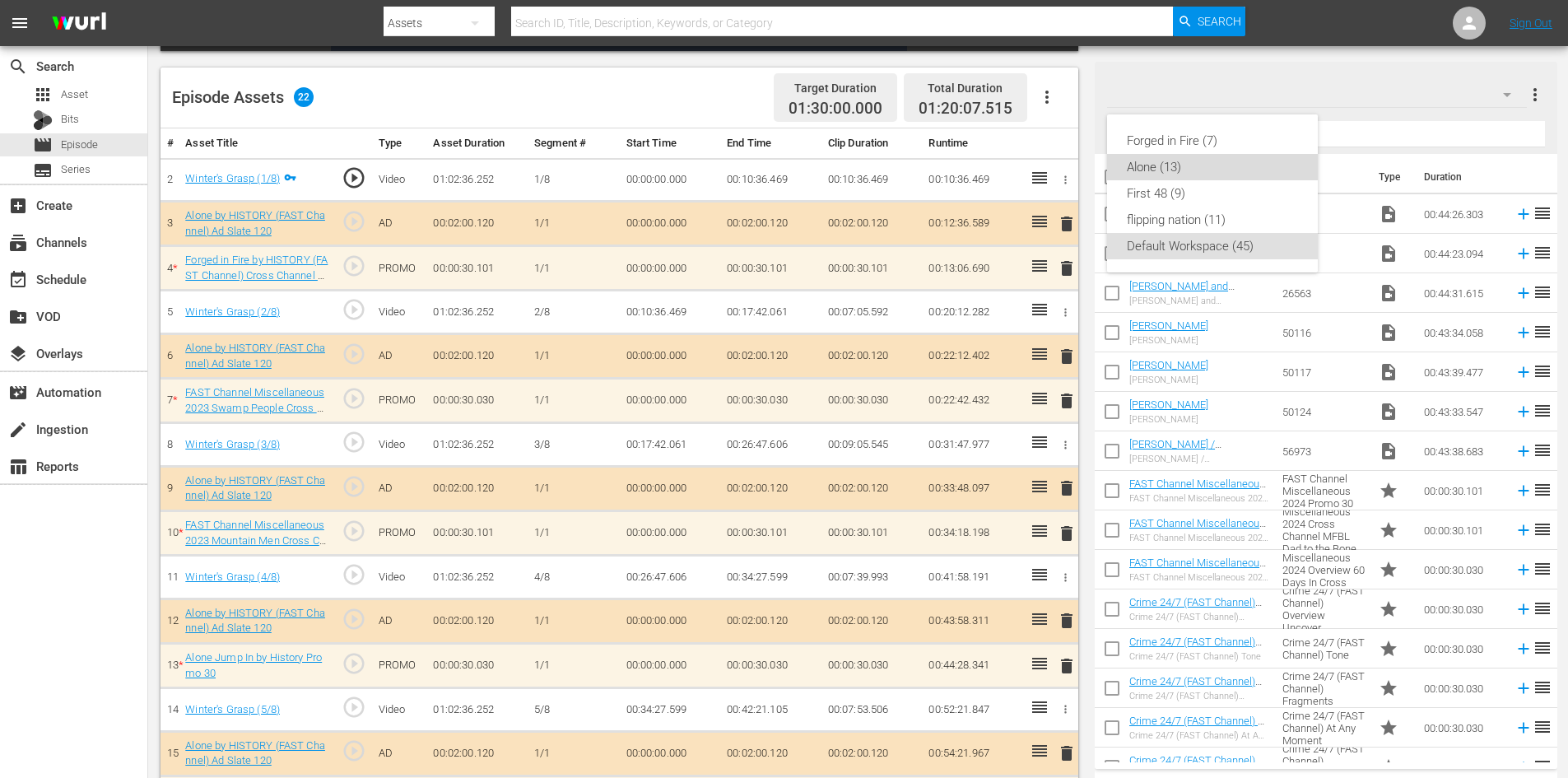
click at [1153, 176] on div "Alone (13)" at bounding box center [1212, 167] width 172 height 27
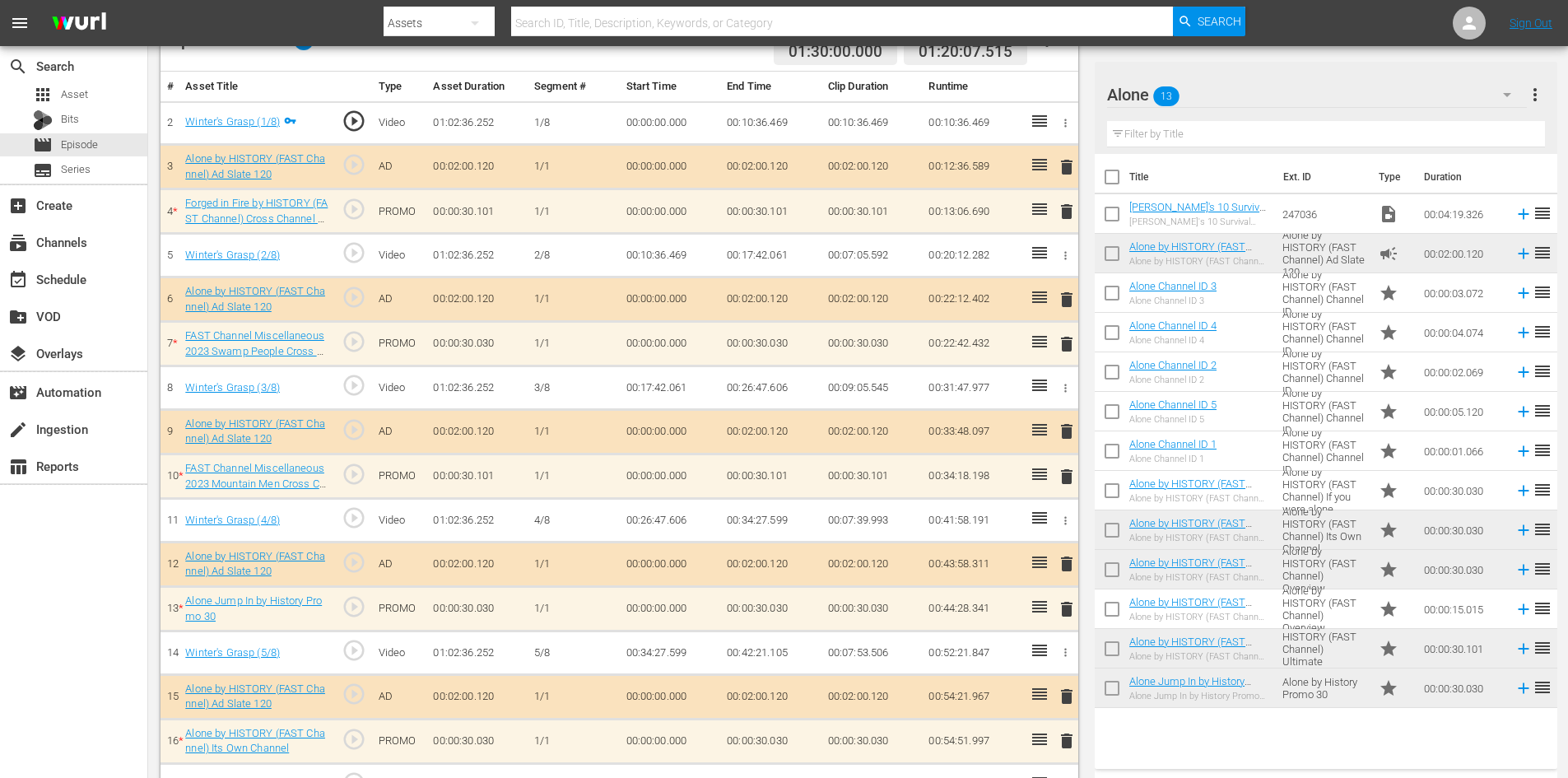
scroll to position [494, 0]
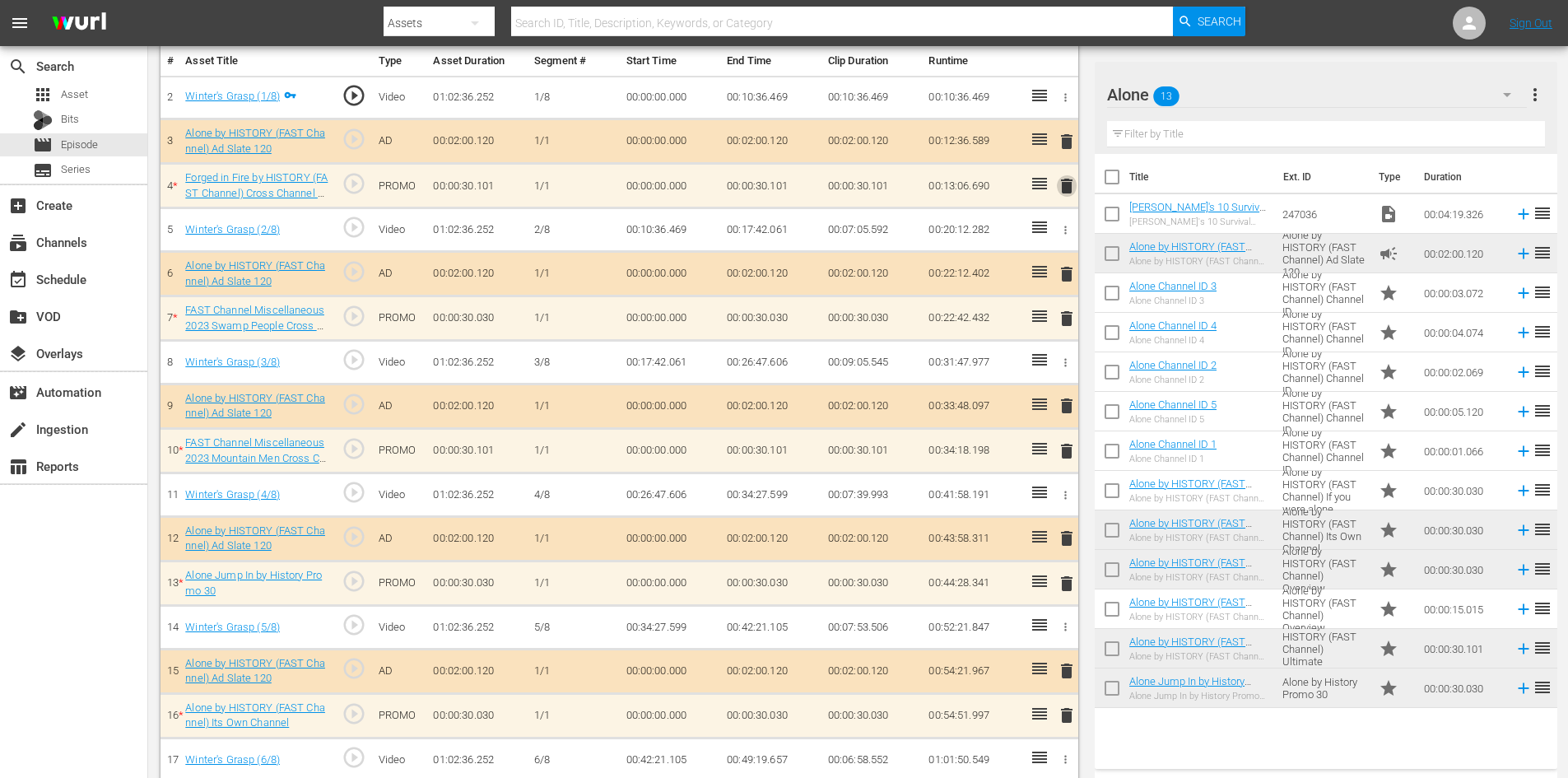
click at [1067, 188] on span "delete" at bounding box center [1067, 186] width 20 height 20
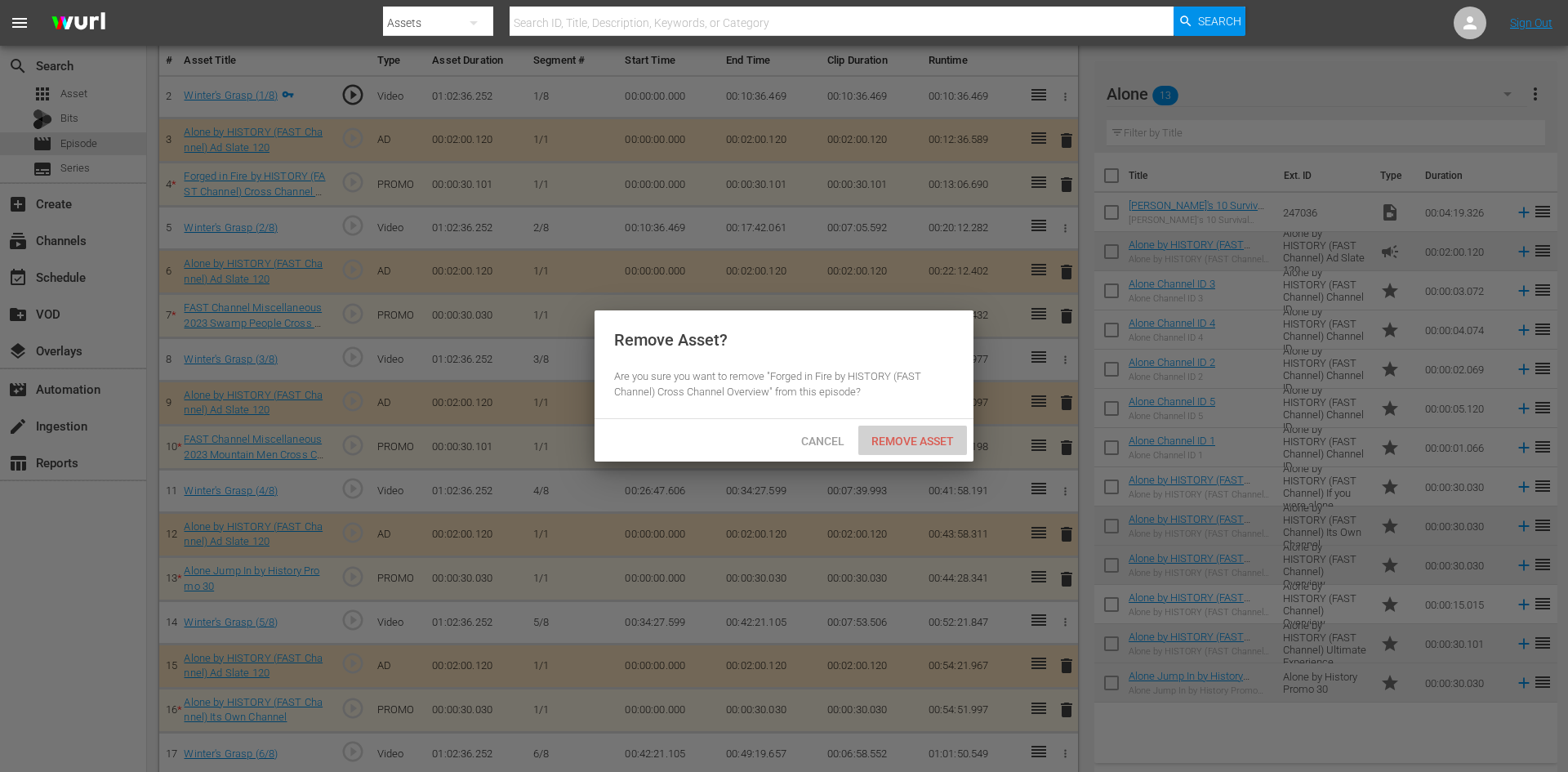
click at [915, 443] on span "Remove Asset" at bounding box center [913, 441] width 109 height 13
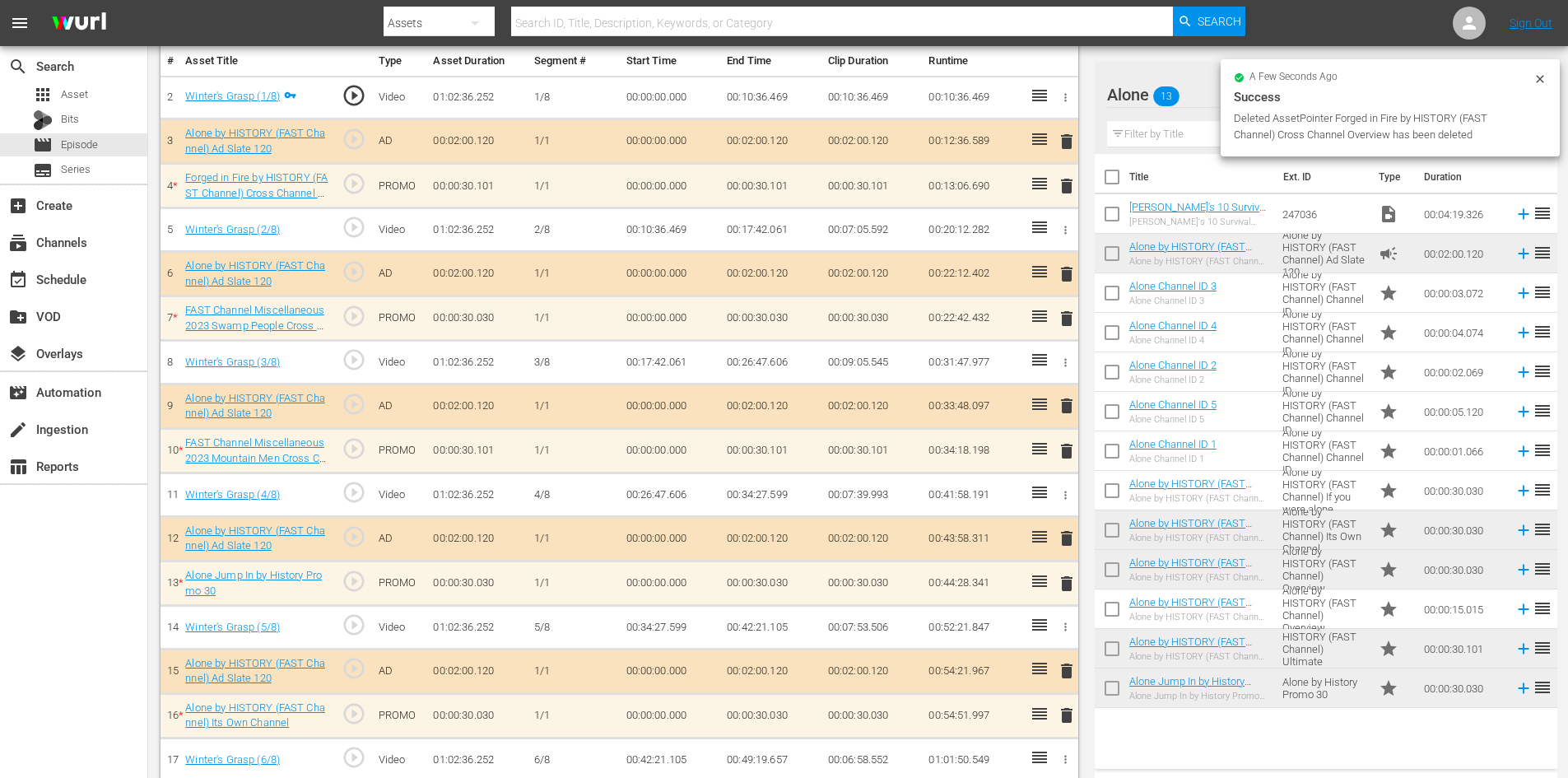
click at [1064, 323] on span "delete" at bounding box center [1067, 318] width 20 height 20
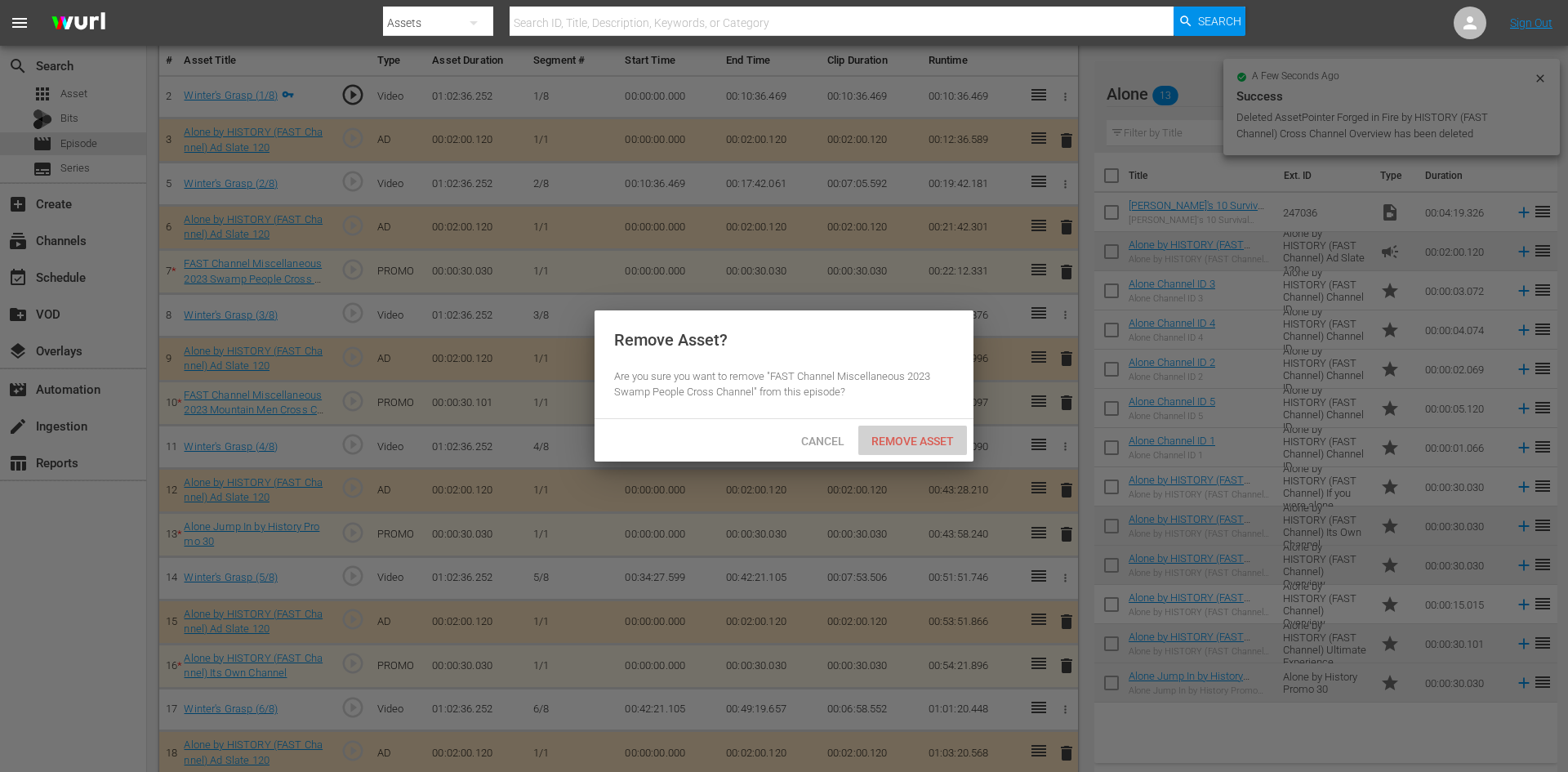
click at [915, 437] on span "Remove Asset" at bounding box center [913, 441] width 109 height 13
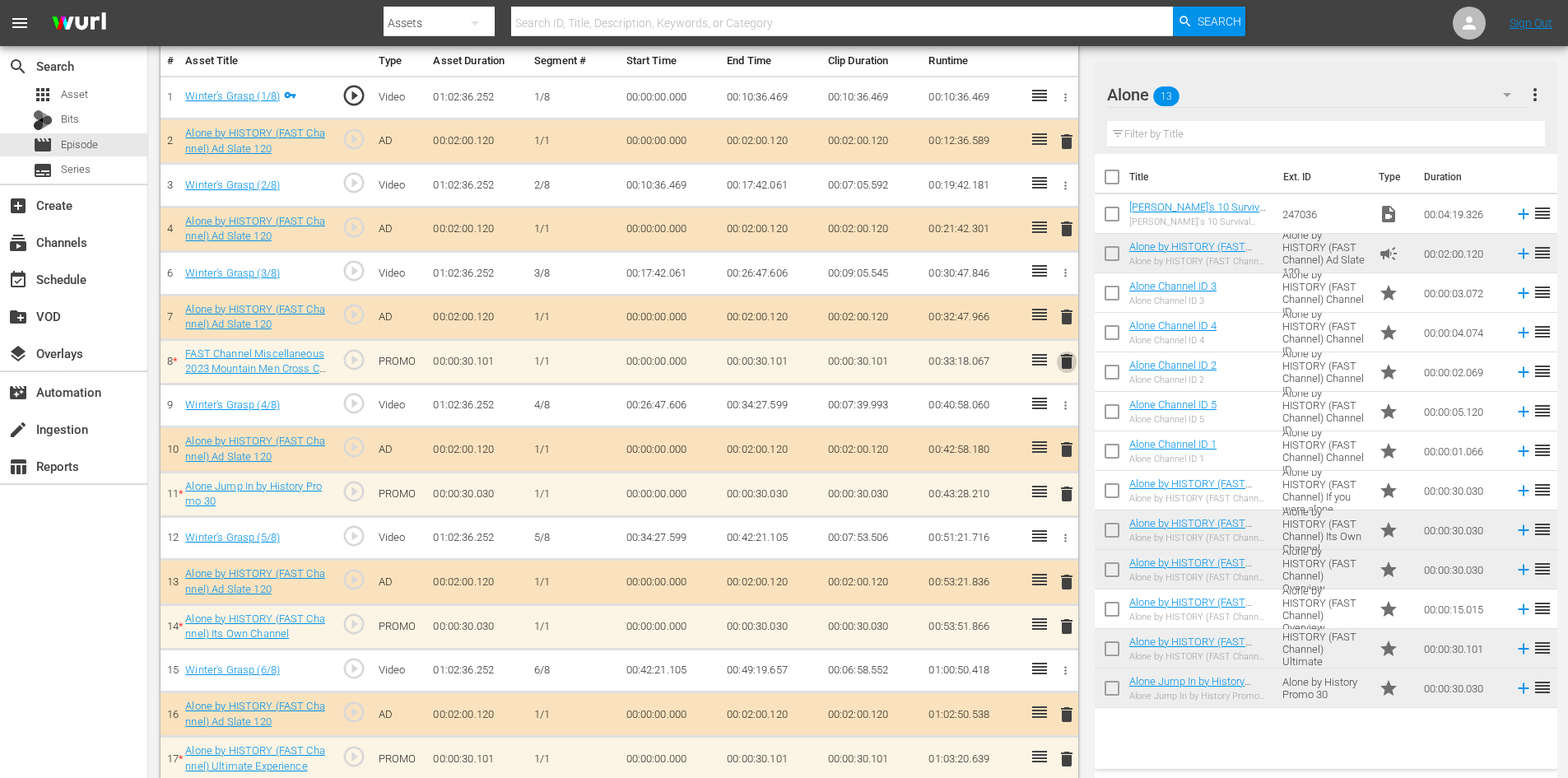
click at [1069, 356] on span "delete" at bounding box center [1067, 361] width 20 height 20
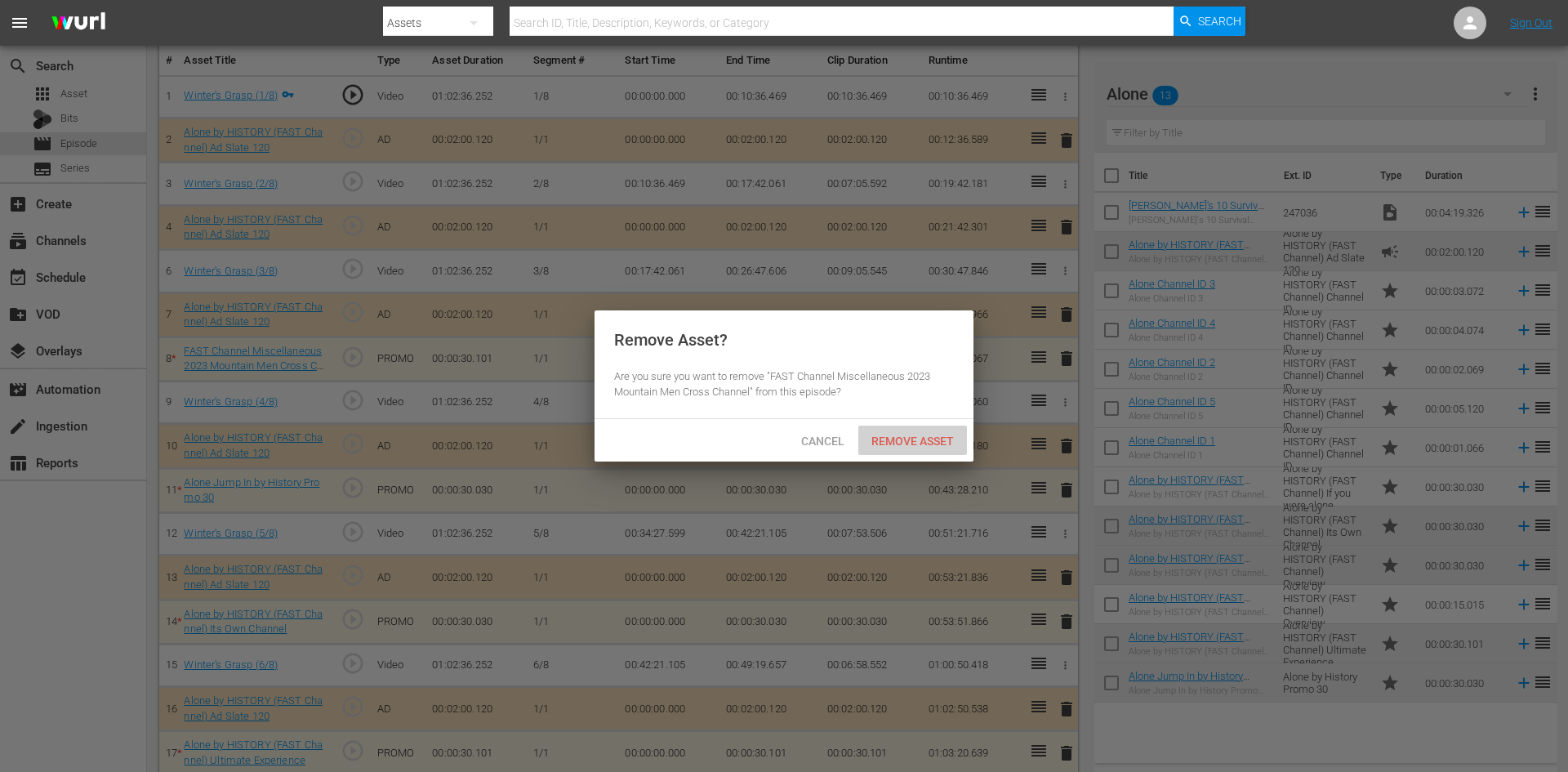
click at [920, 432] on div "Remove Asset" at bounding box center [913, 441] width 109 height 30
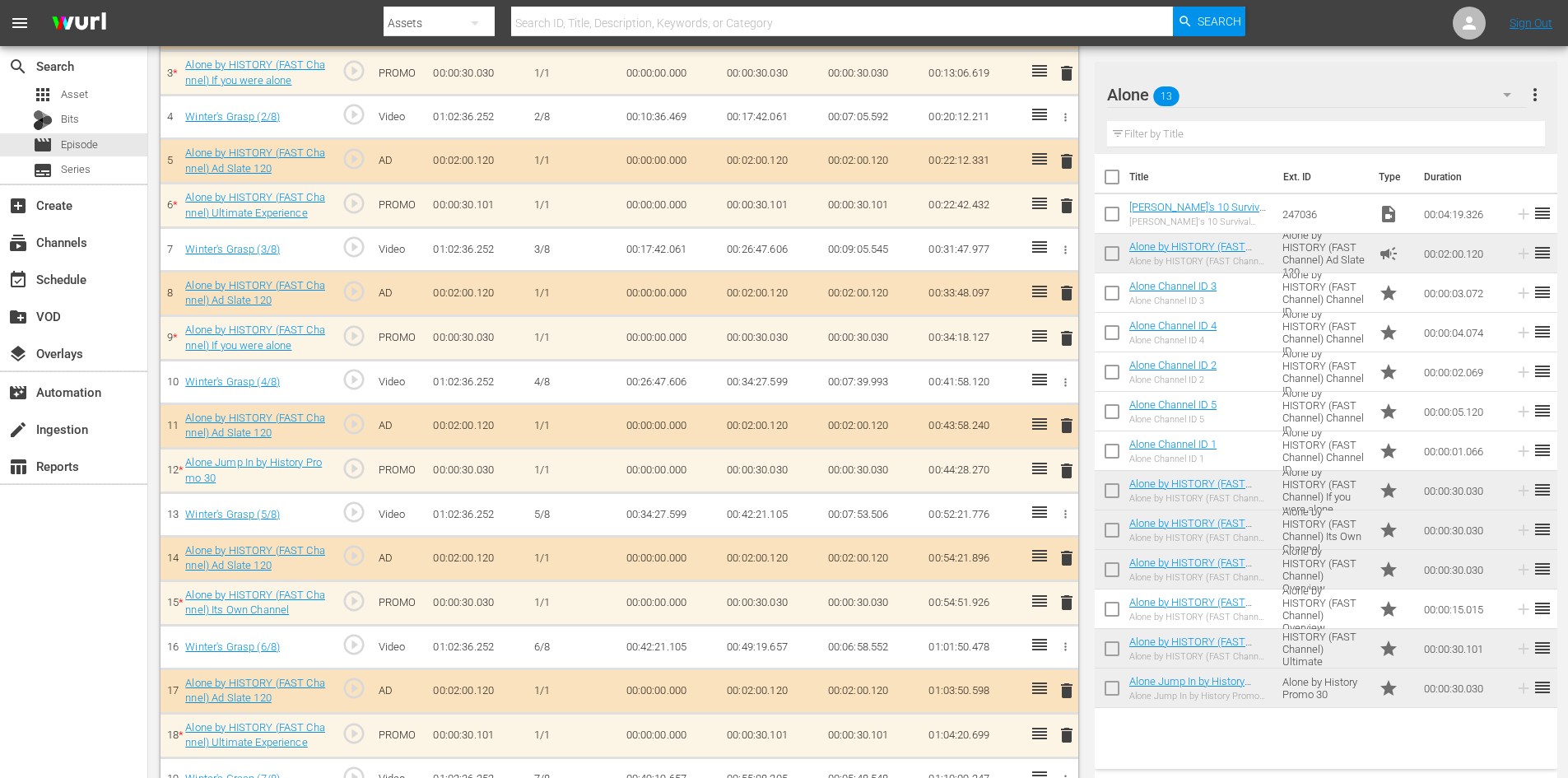
scroll to position [613, 0]
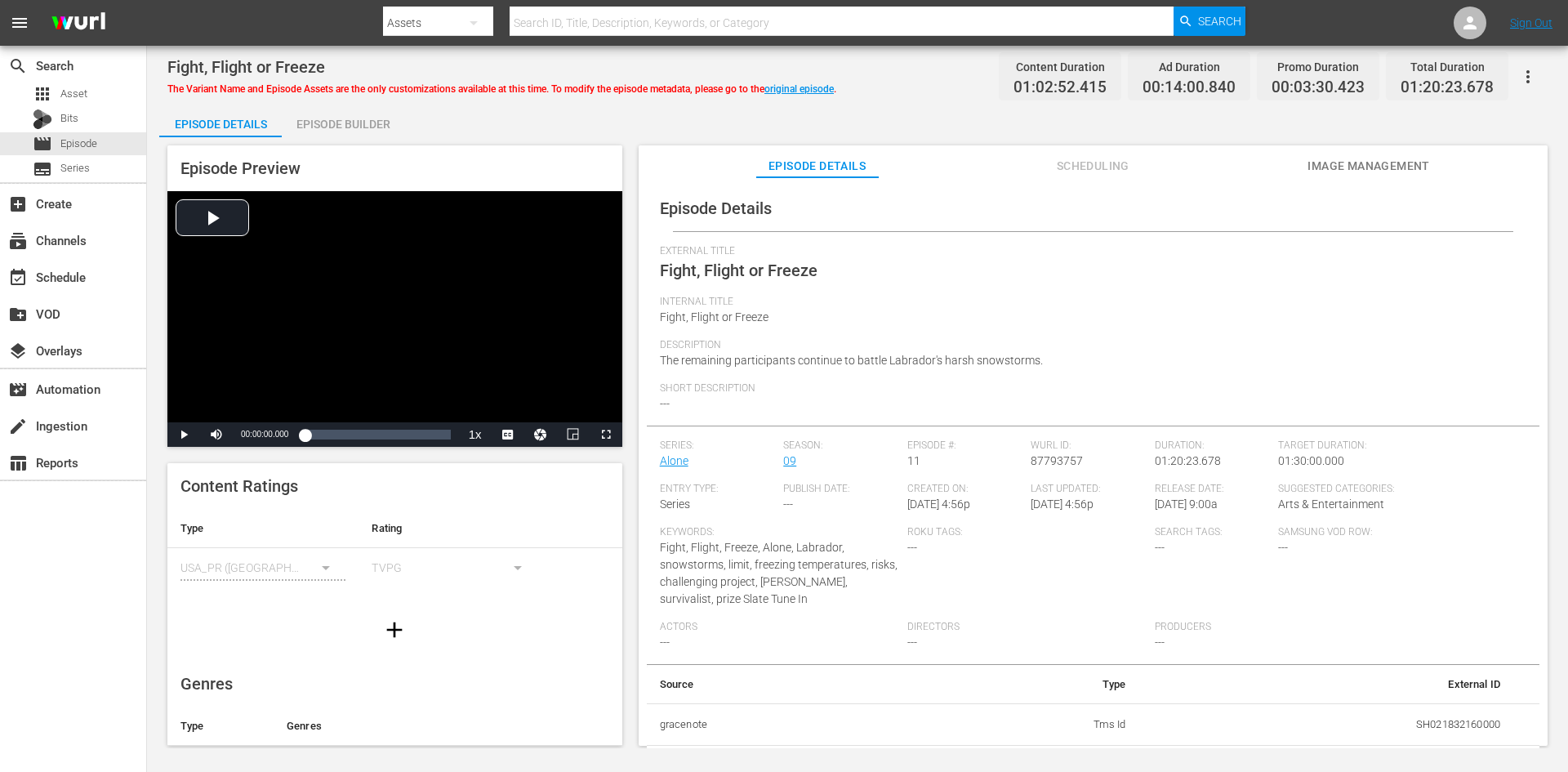
click at [356, 123] on div "Episode Builder" at bounding box center [343, 124] width 123 height 39
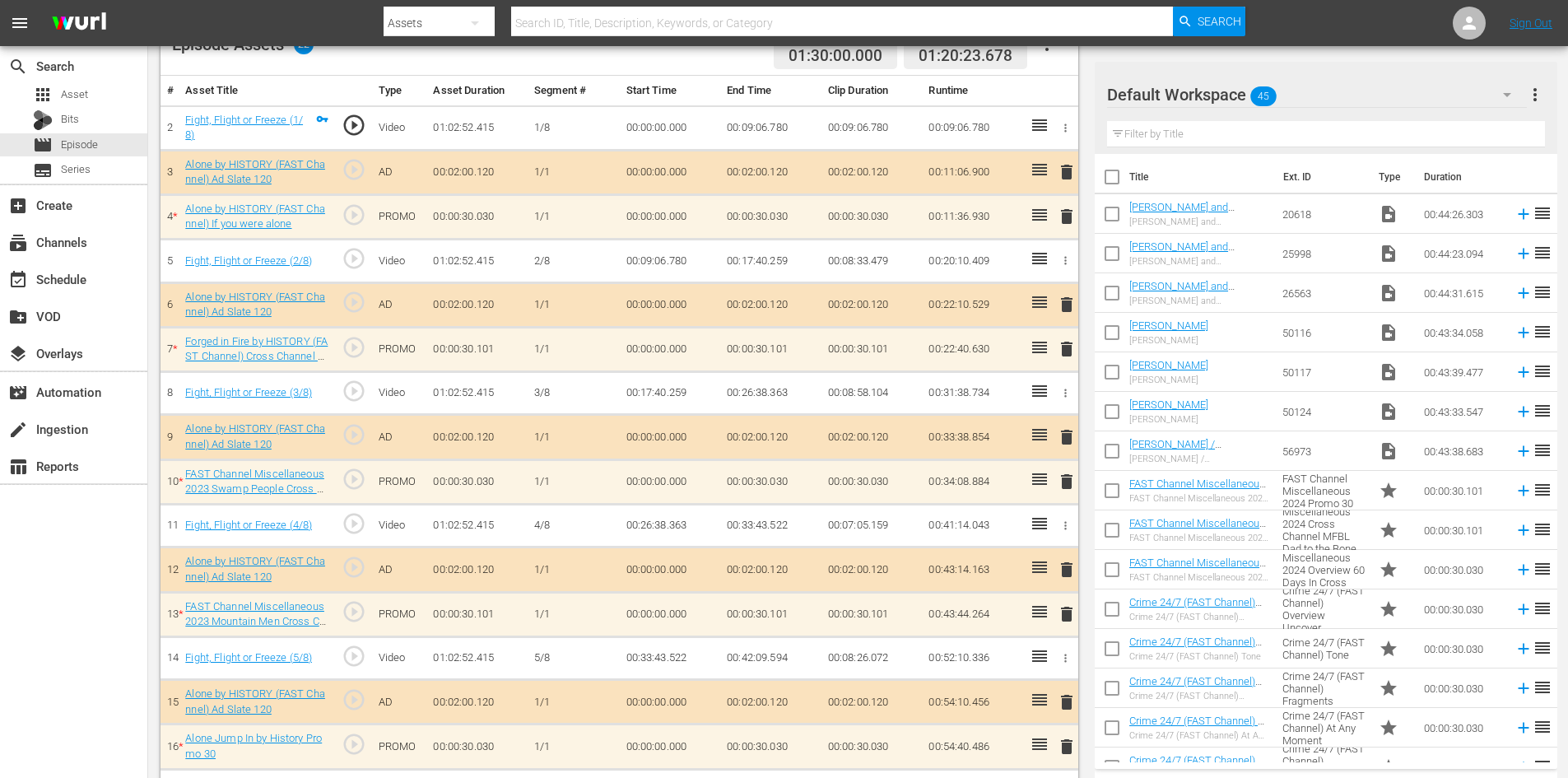
scroll to position [494, 0]
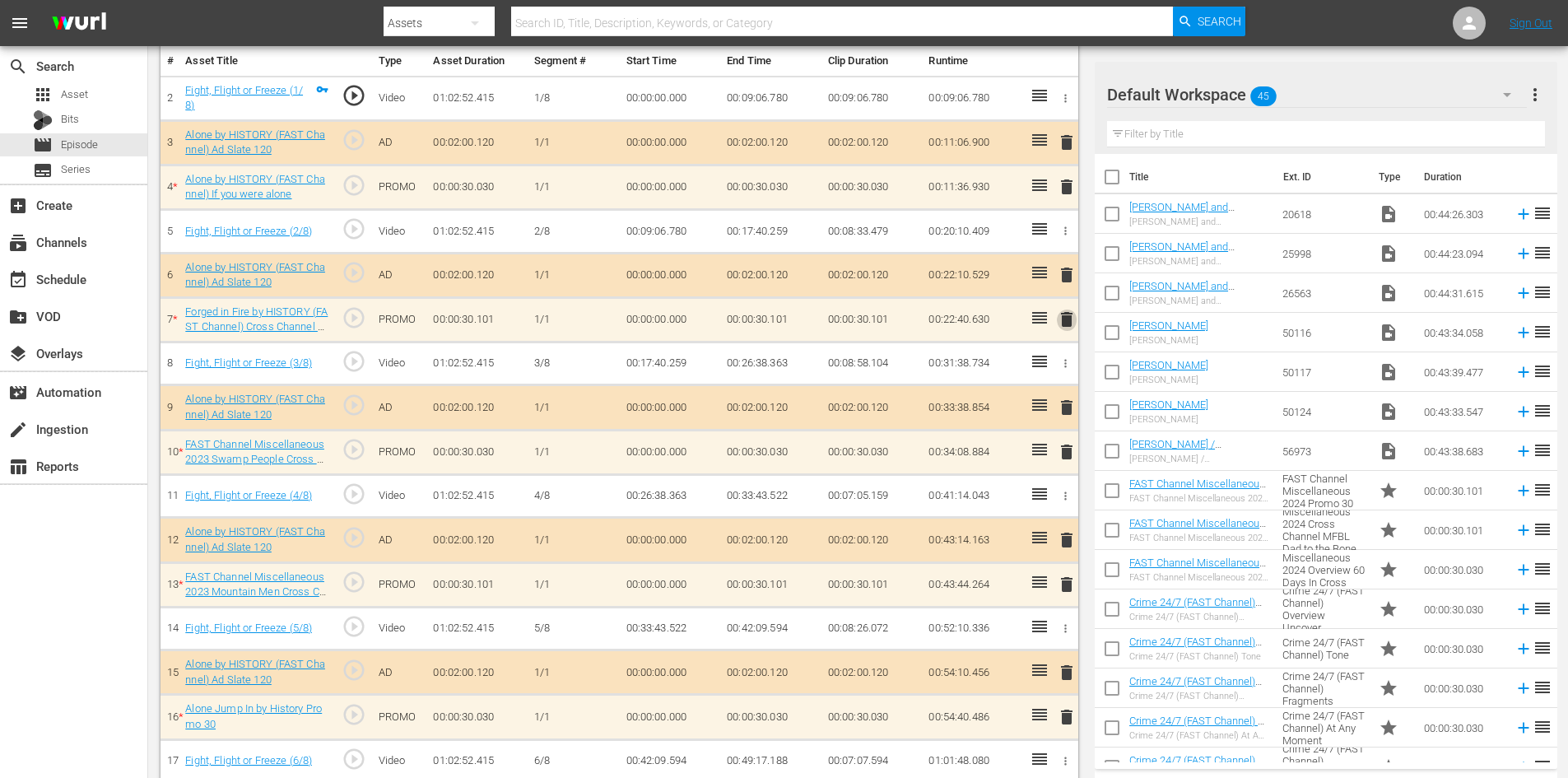
click at [1065, 322] on span "delete" at bounding box center [1067, 319] width 20 height 20
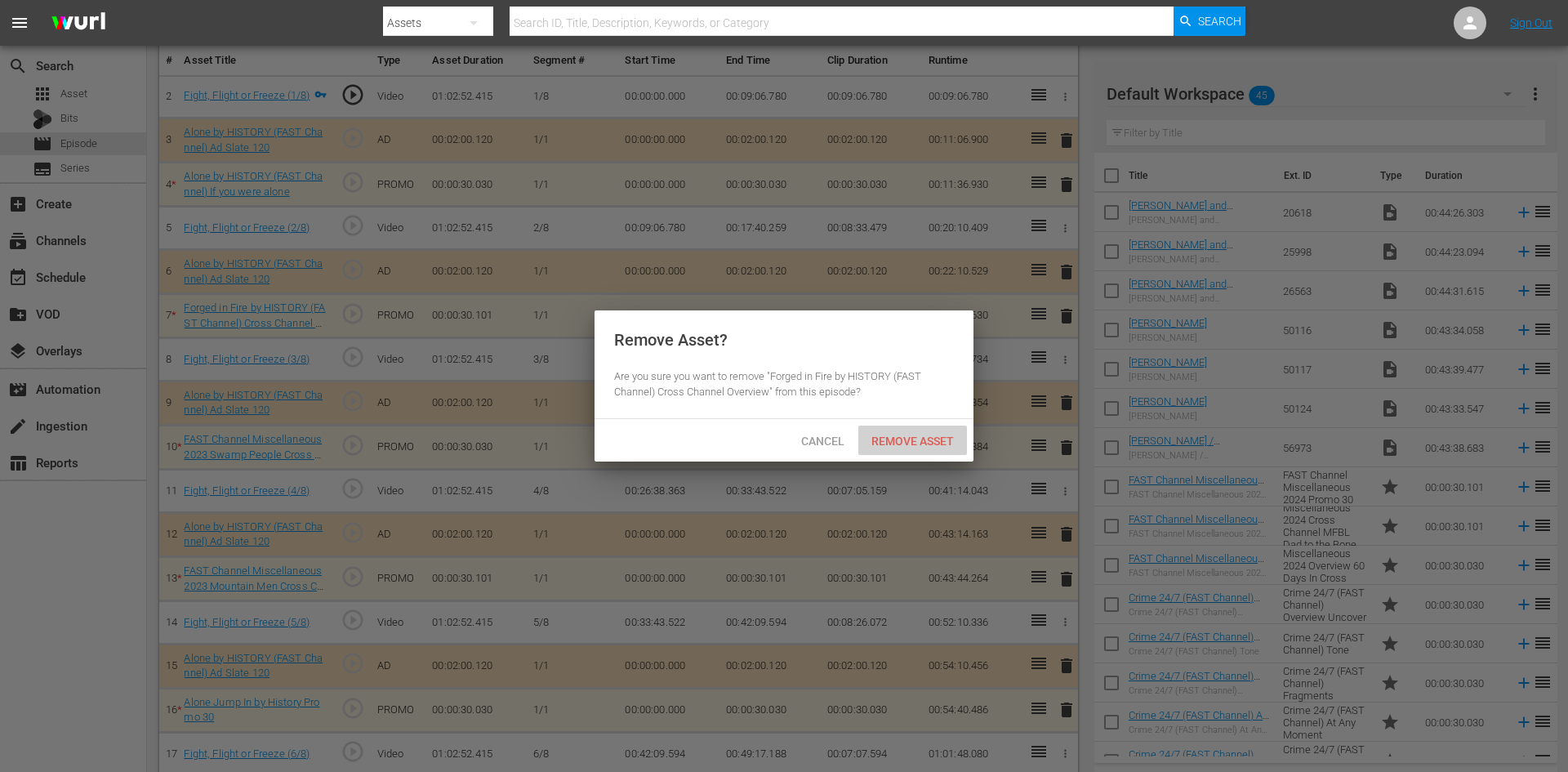
click at [882, 434] on span "Remove Asset" at bounding box center [913, 441] width 109 height 13
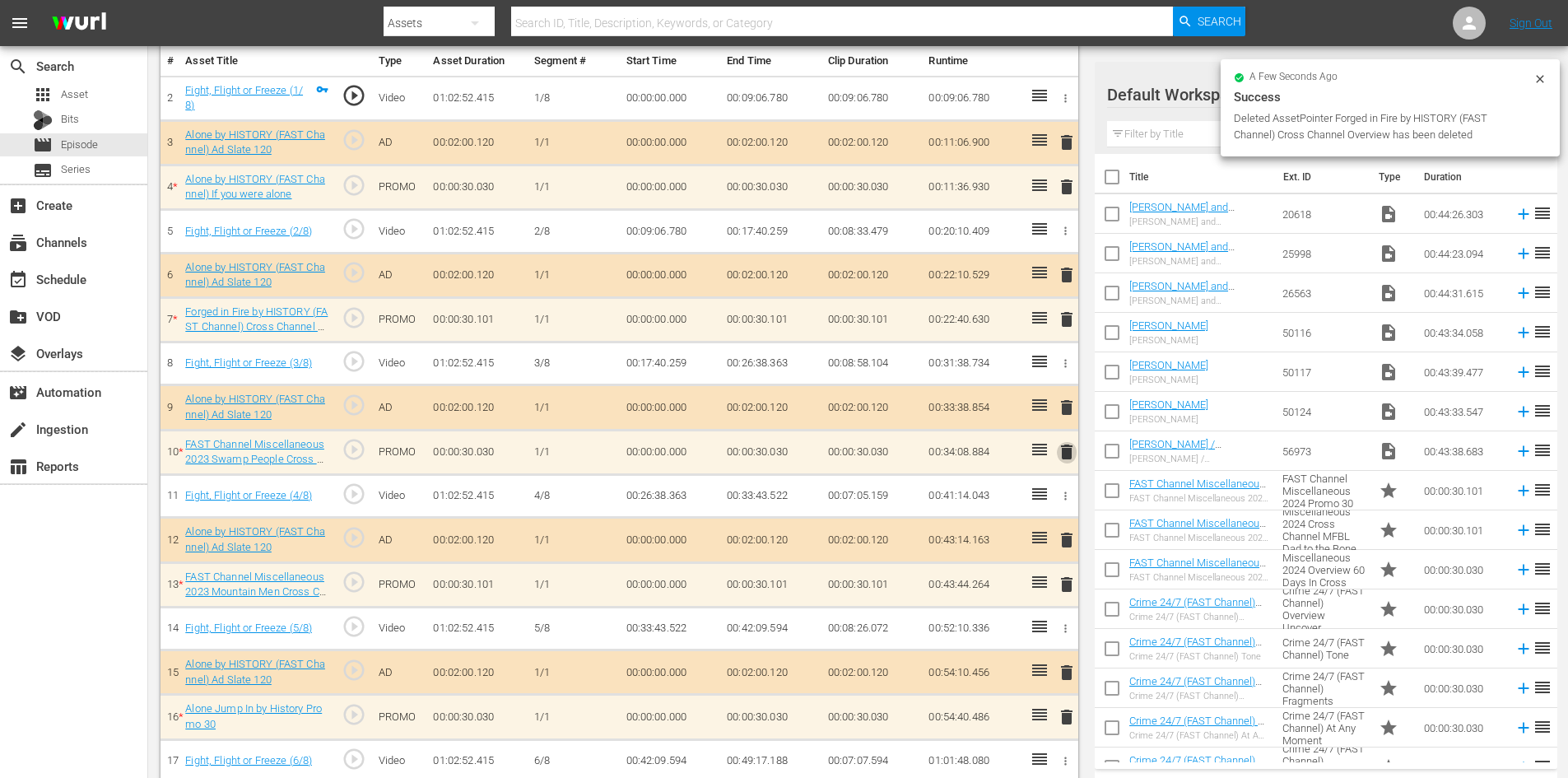
click at [1064, 452] on span "delete" at bounding box center [1067, 452] width 20 height 20
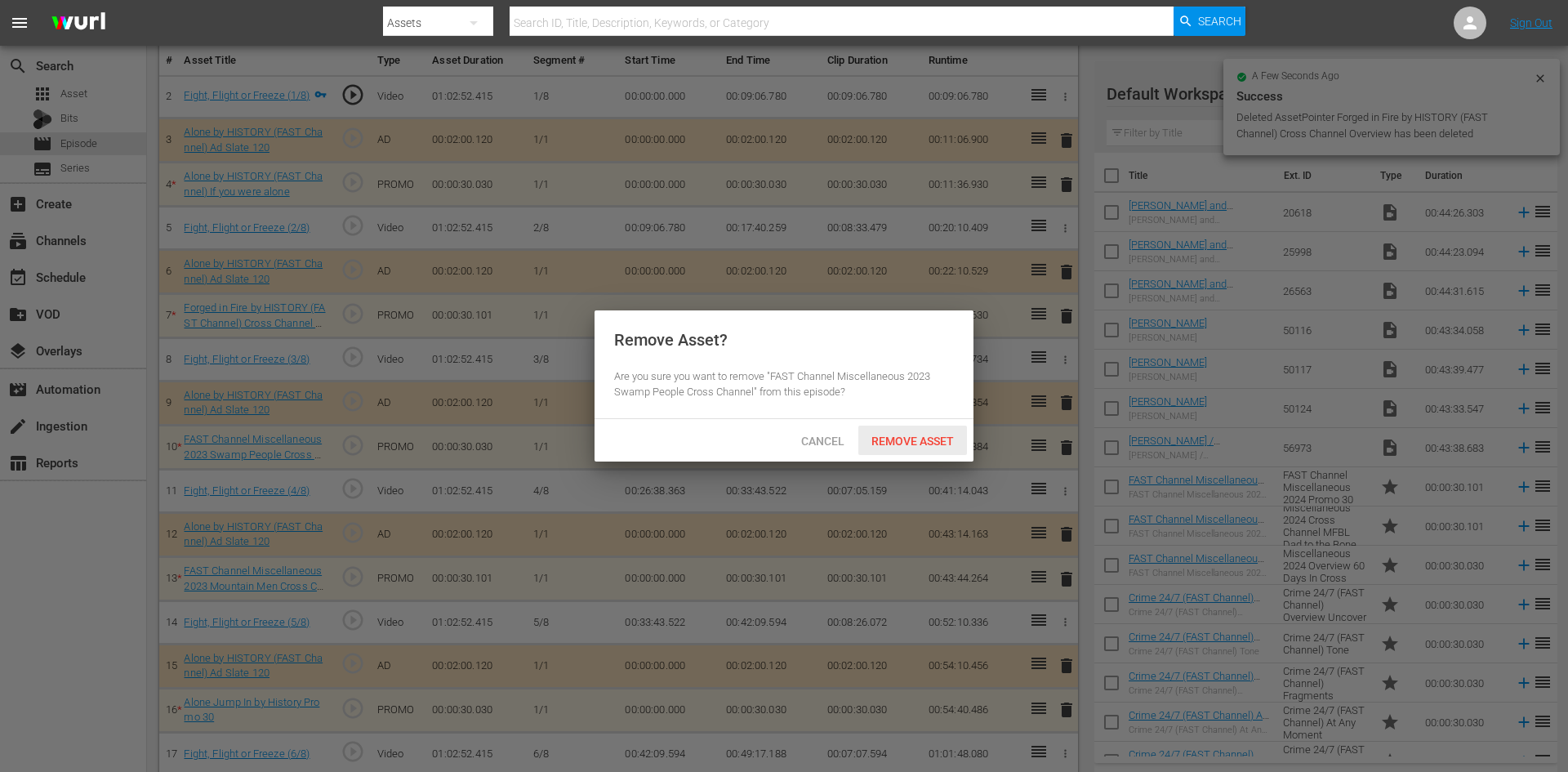
click at [868, 434] on span "Remove Asset" at bounding box center [913, 441] width 109 height 13
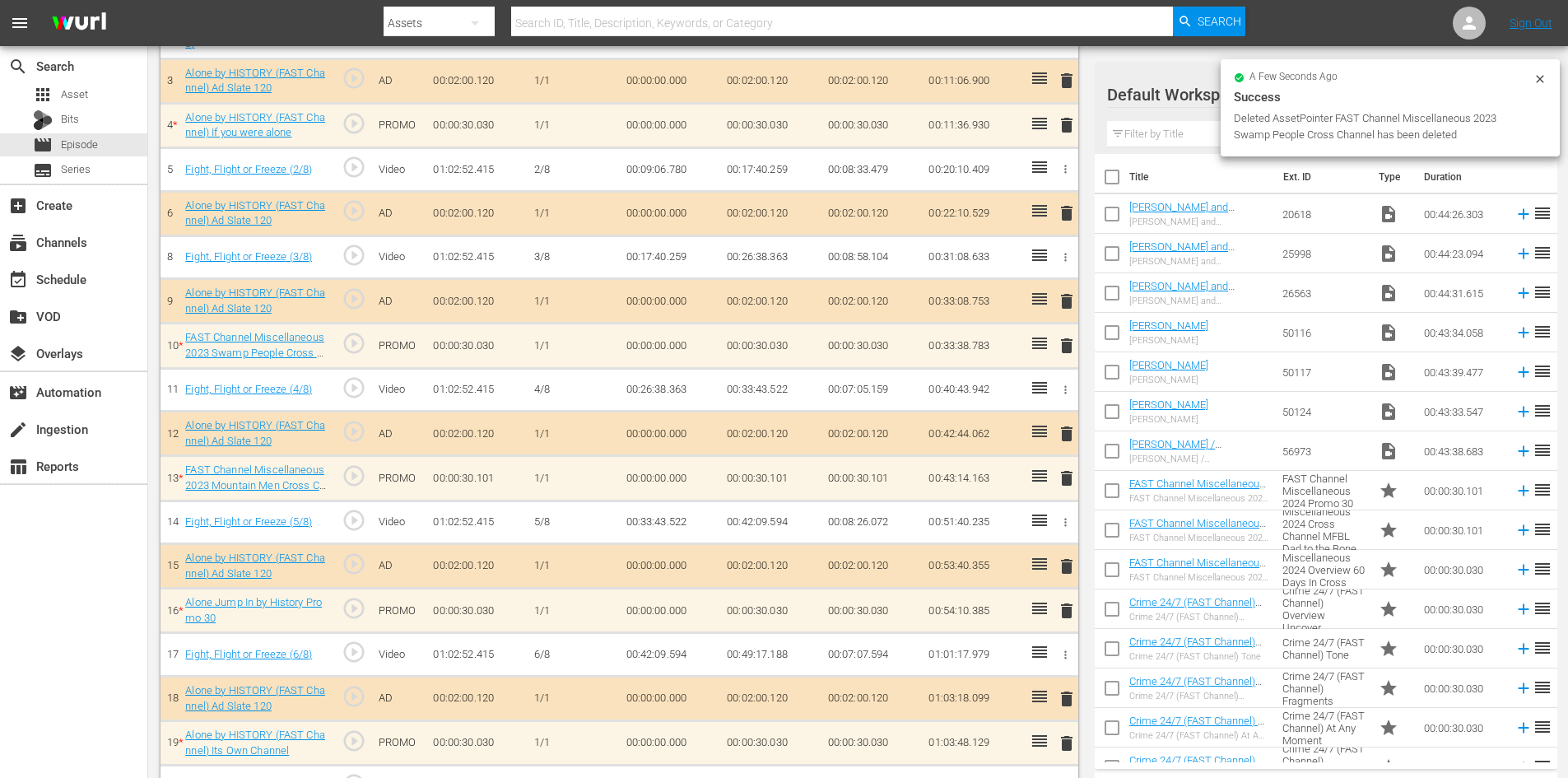
scroll to position [732, 0]
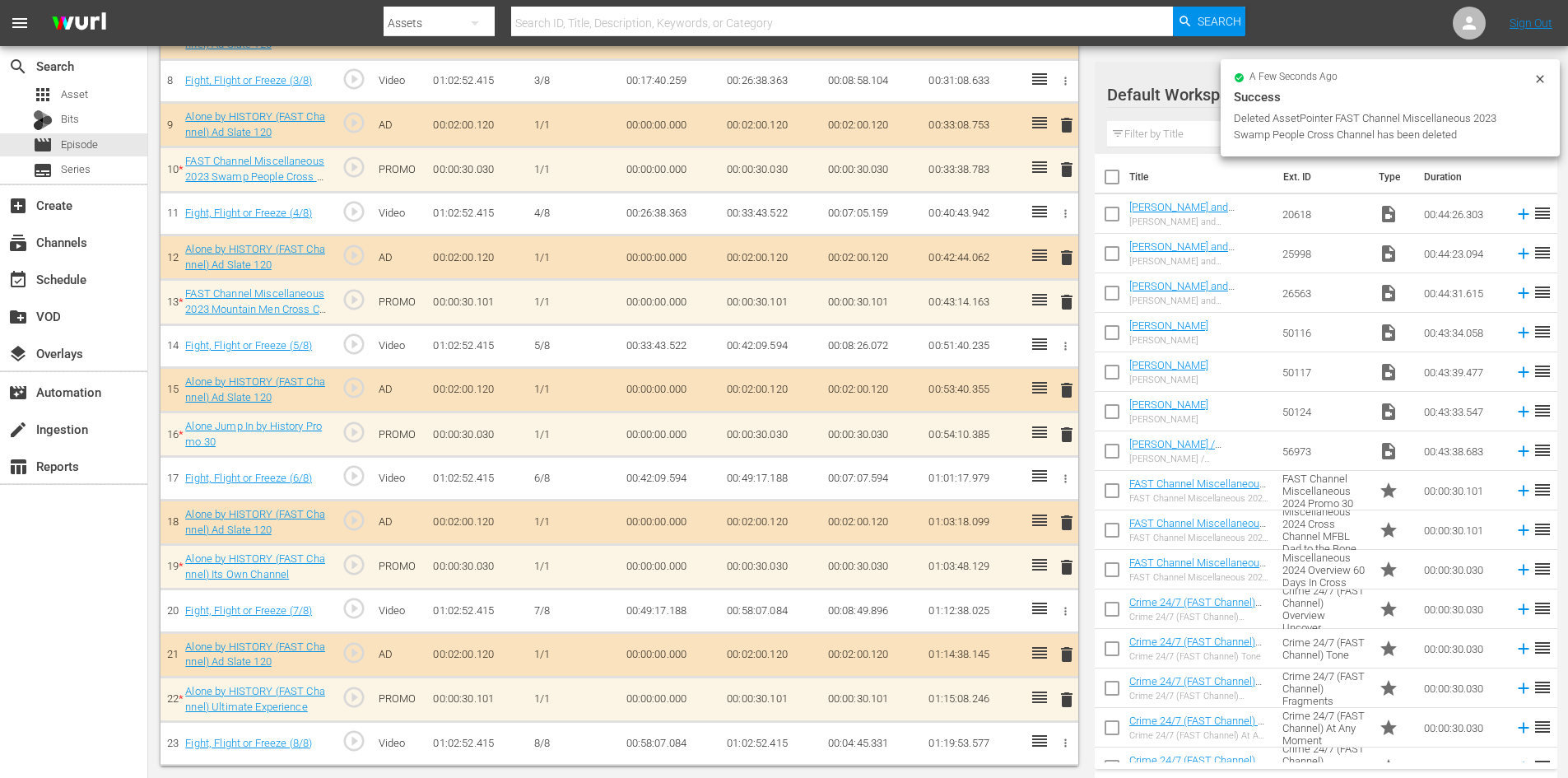
click at [1060, 304] on span "delete" at bounding box center [1067, 302] width 20 height 20
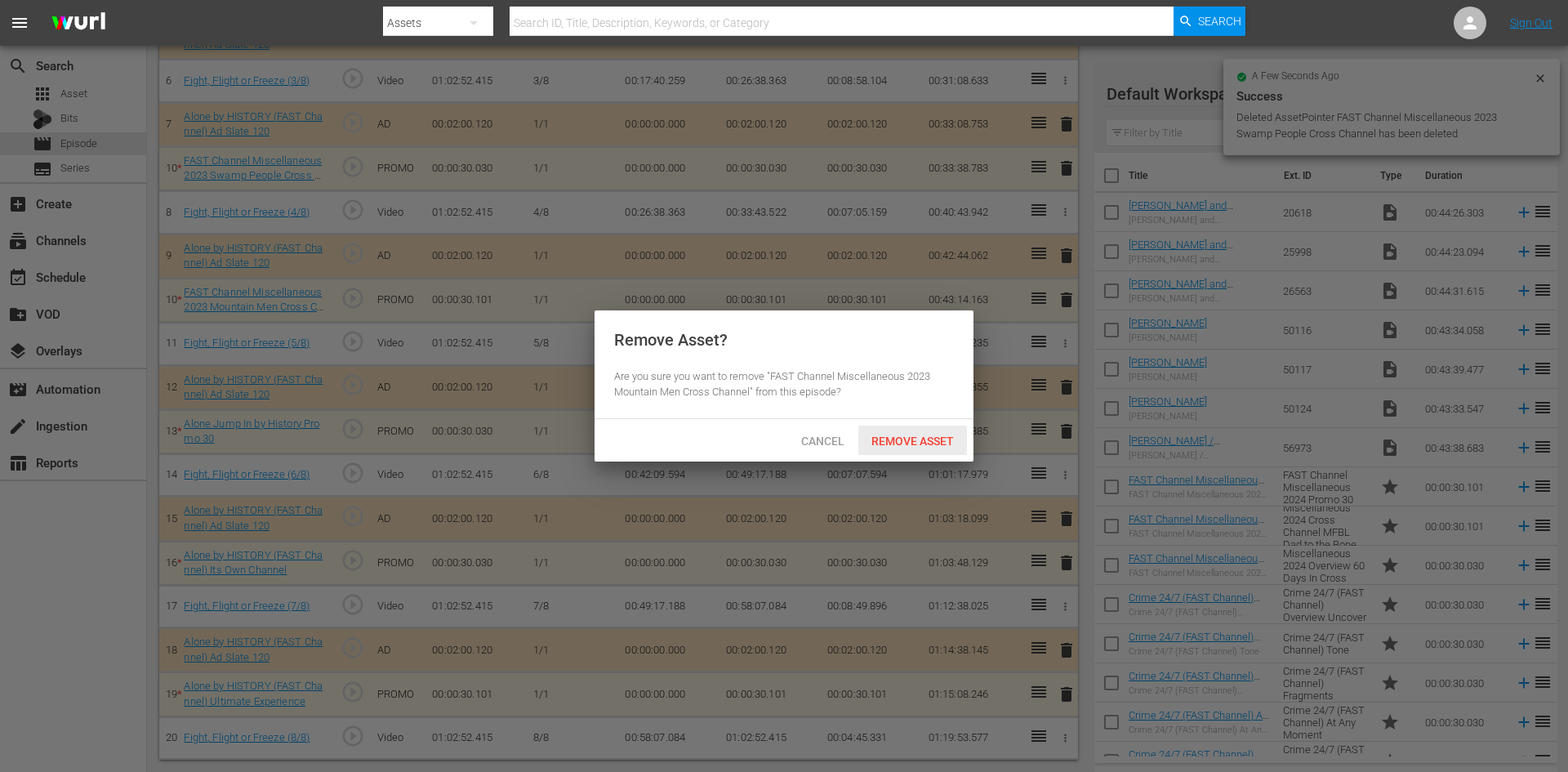
click at [909, 439] on span "Remove Asset" at bounding box center [913, 441] width 109 height 13
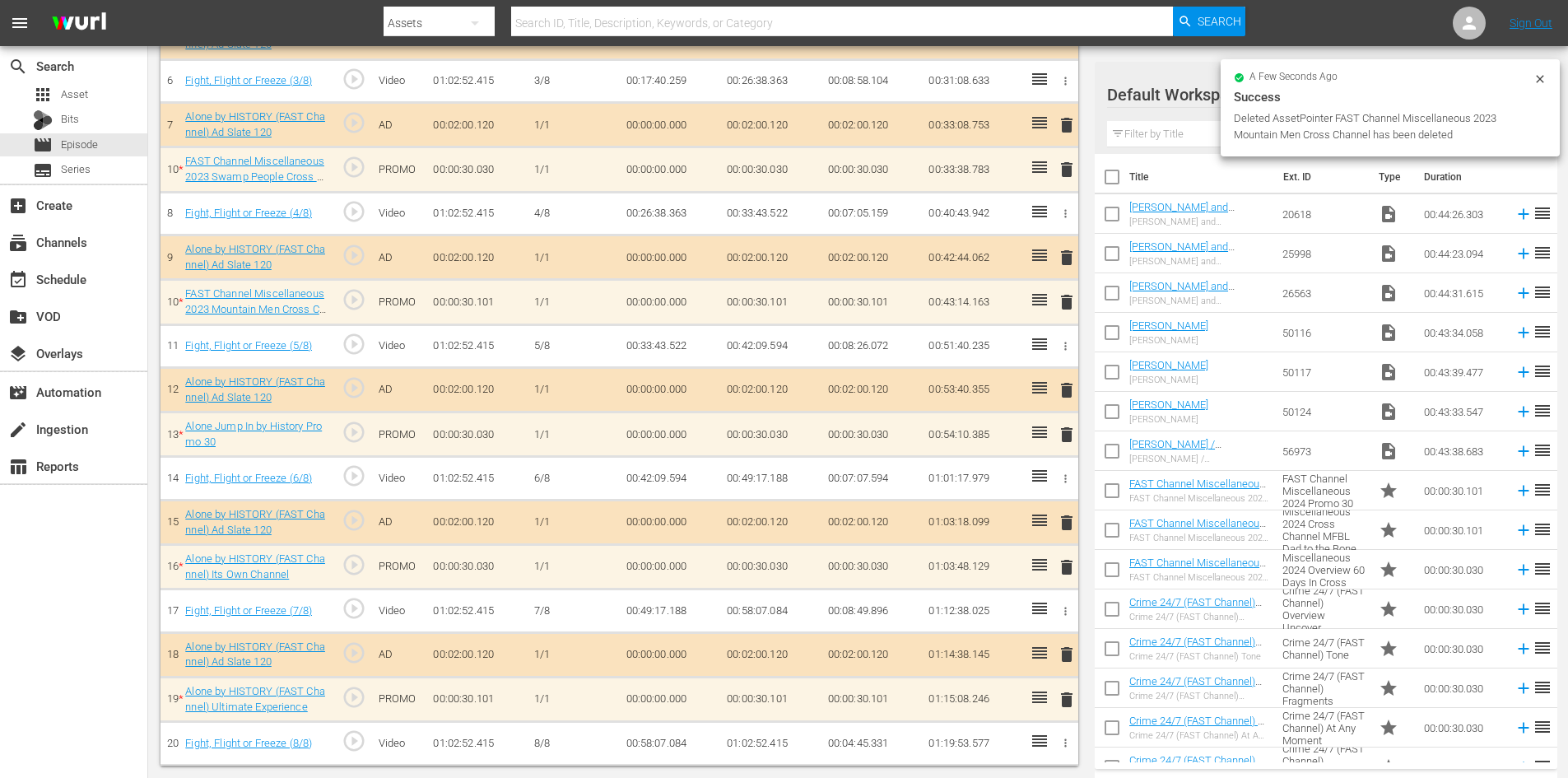
scroll to position [643, 0]
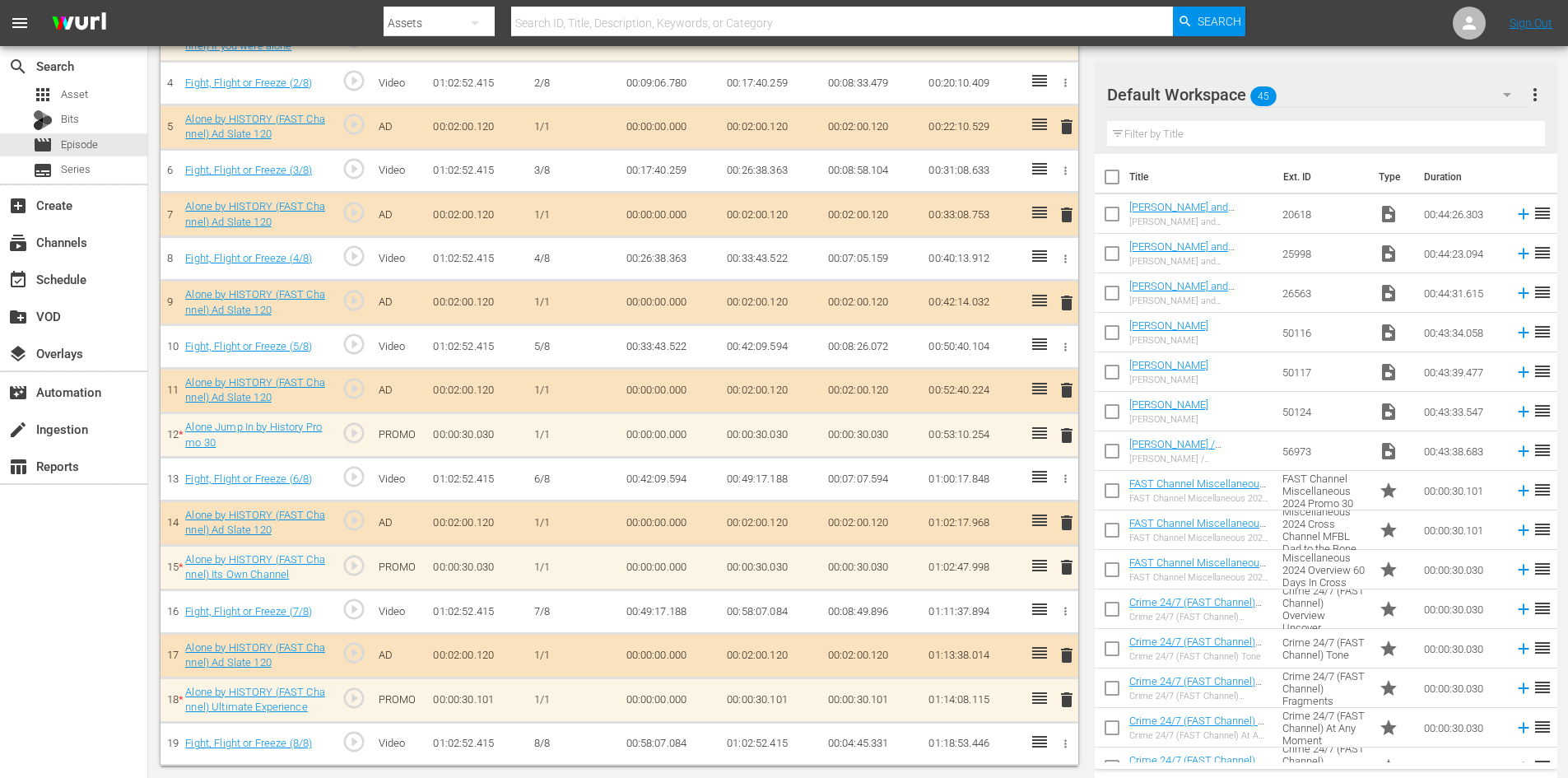
click at [1504, 96] on icon "button" at bounding box center [1507, 94] width 20 height 20
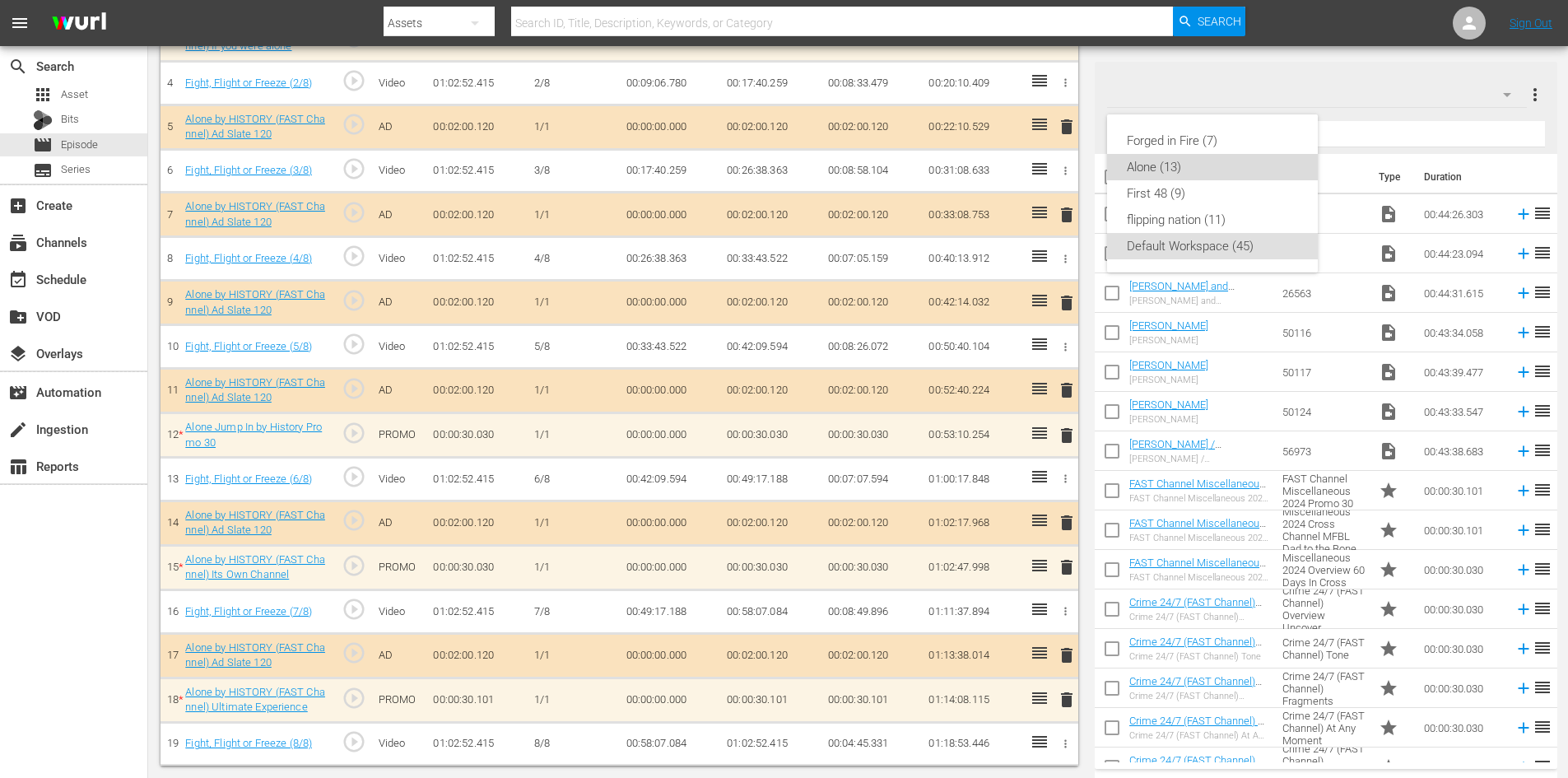
click at [1209, 171] on div "Alone (13)" at bounding box center [1212, 167] width 172 height 27
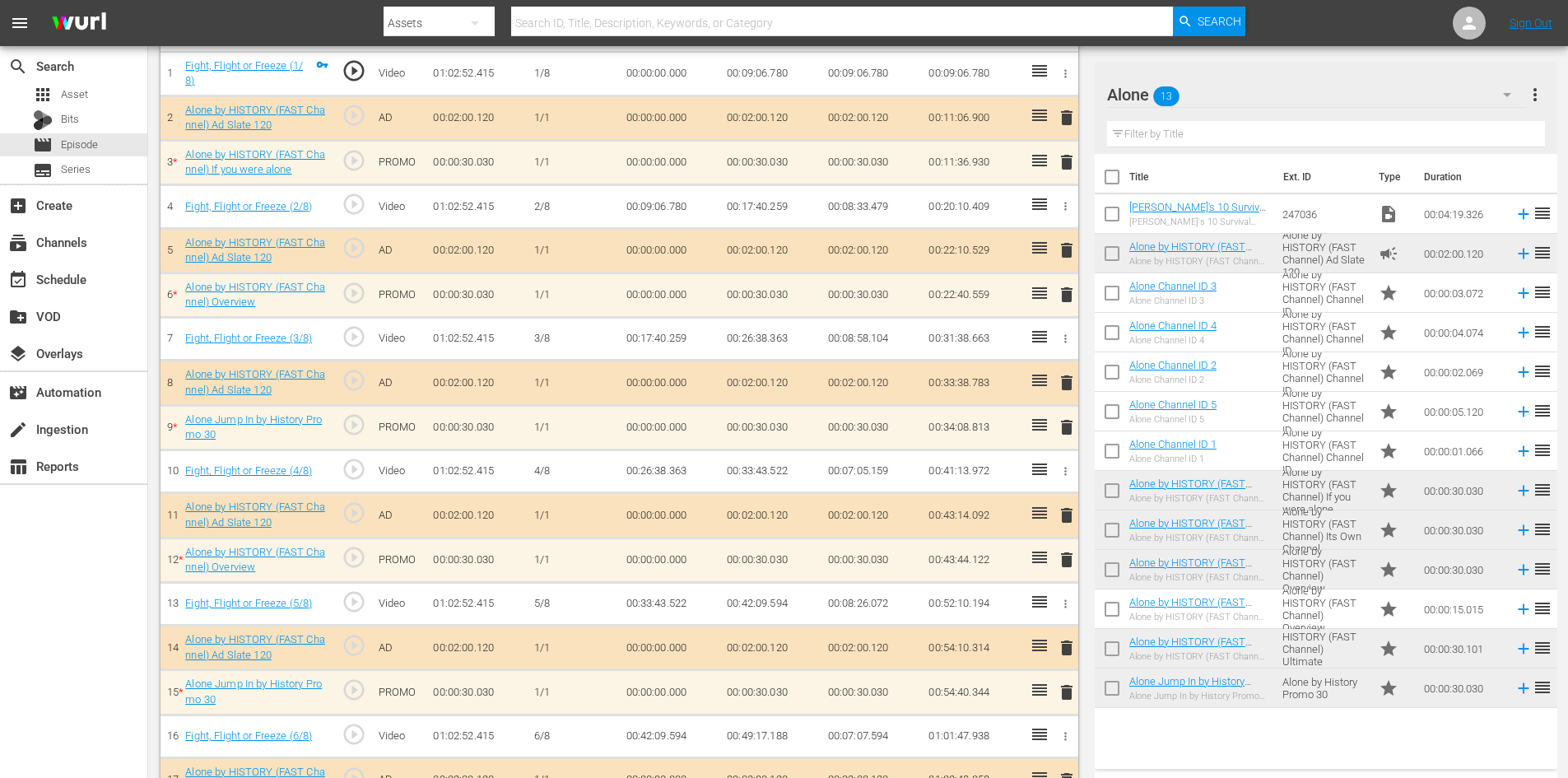
scroll to position [529, 0]
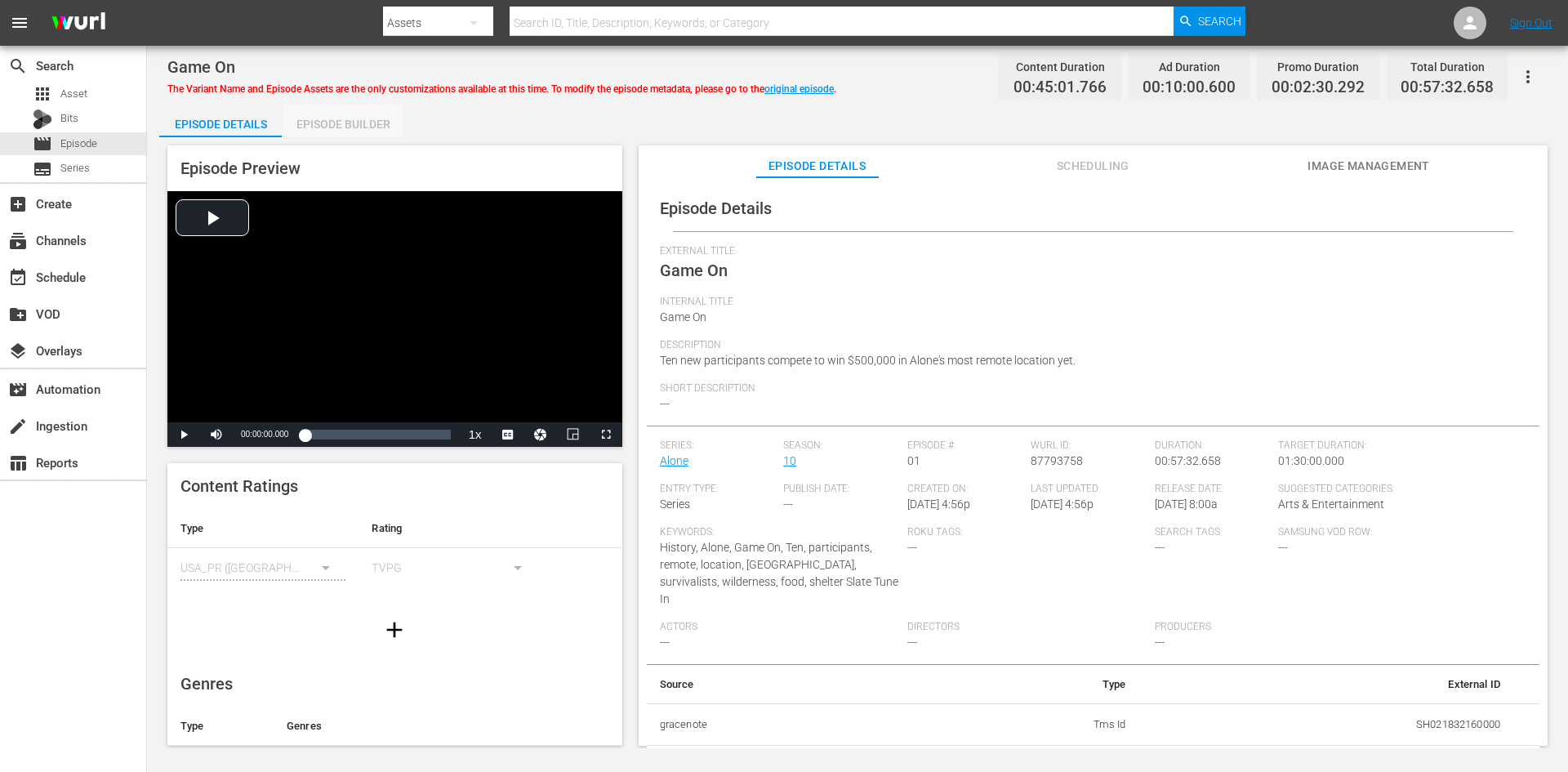
click at [359, 123] on div "Episode Builder" at bounding box center [343, 124] width 123 height 39
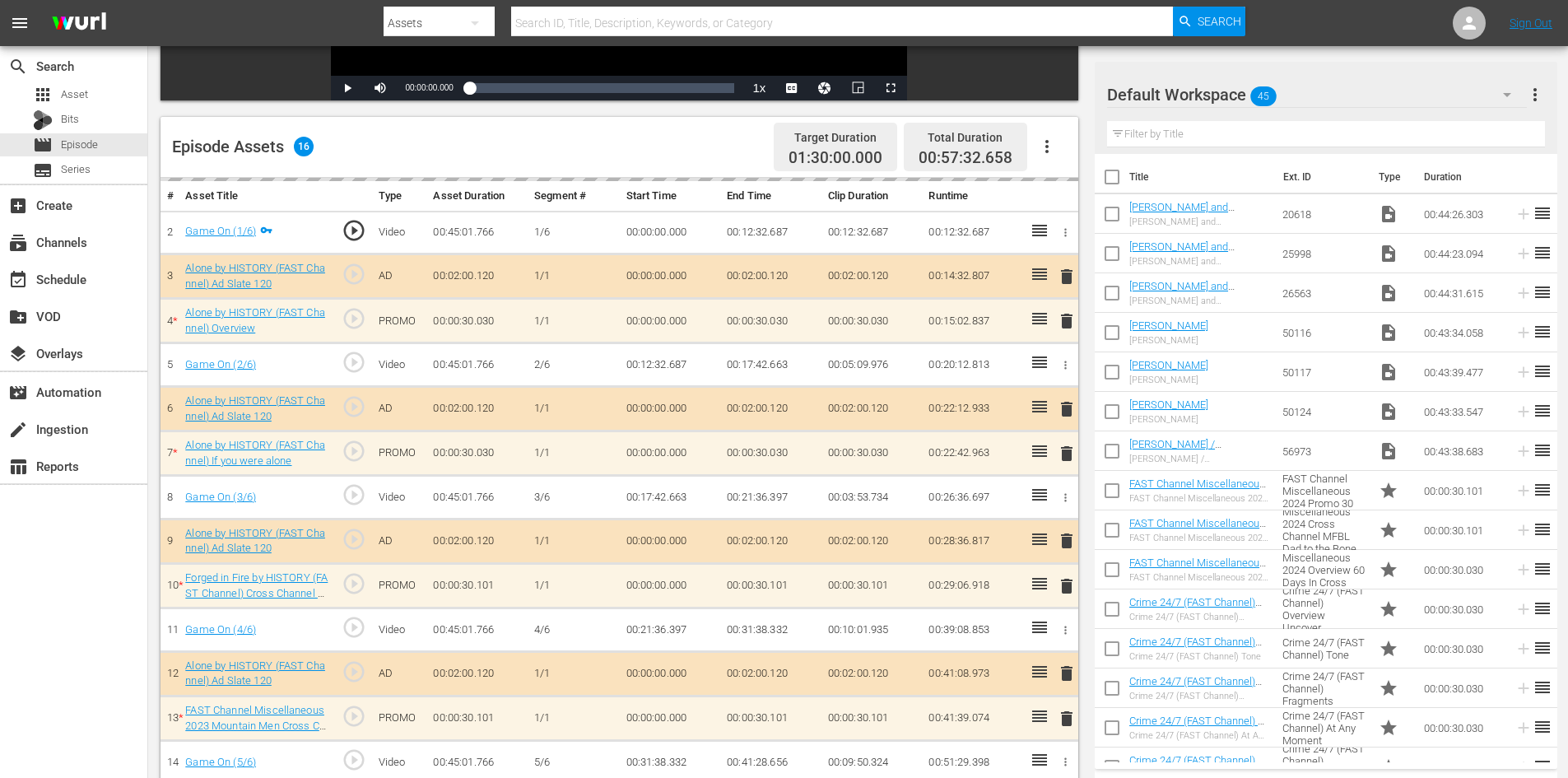
scroll to position [494, 0]
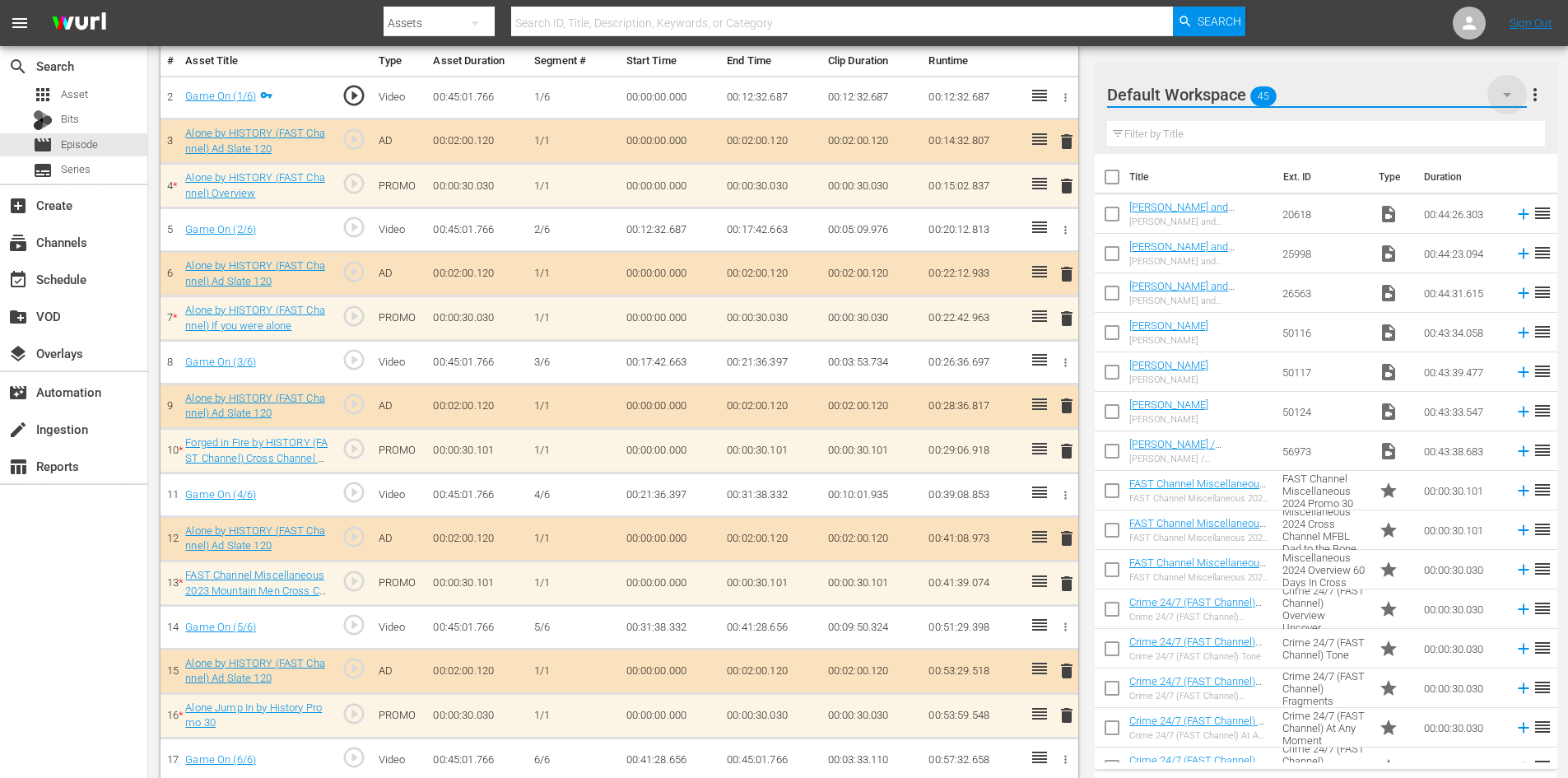
click at [1501, 94] on icon "button" at bounding box center [1507, 94] width 20 height 20
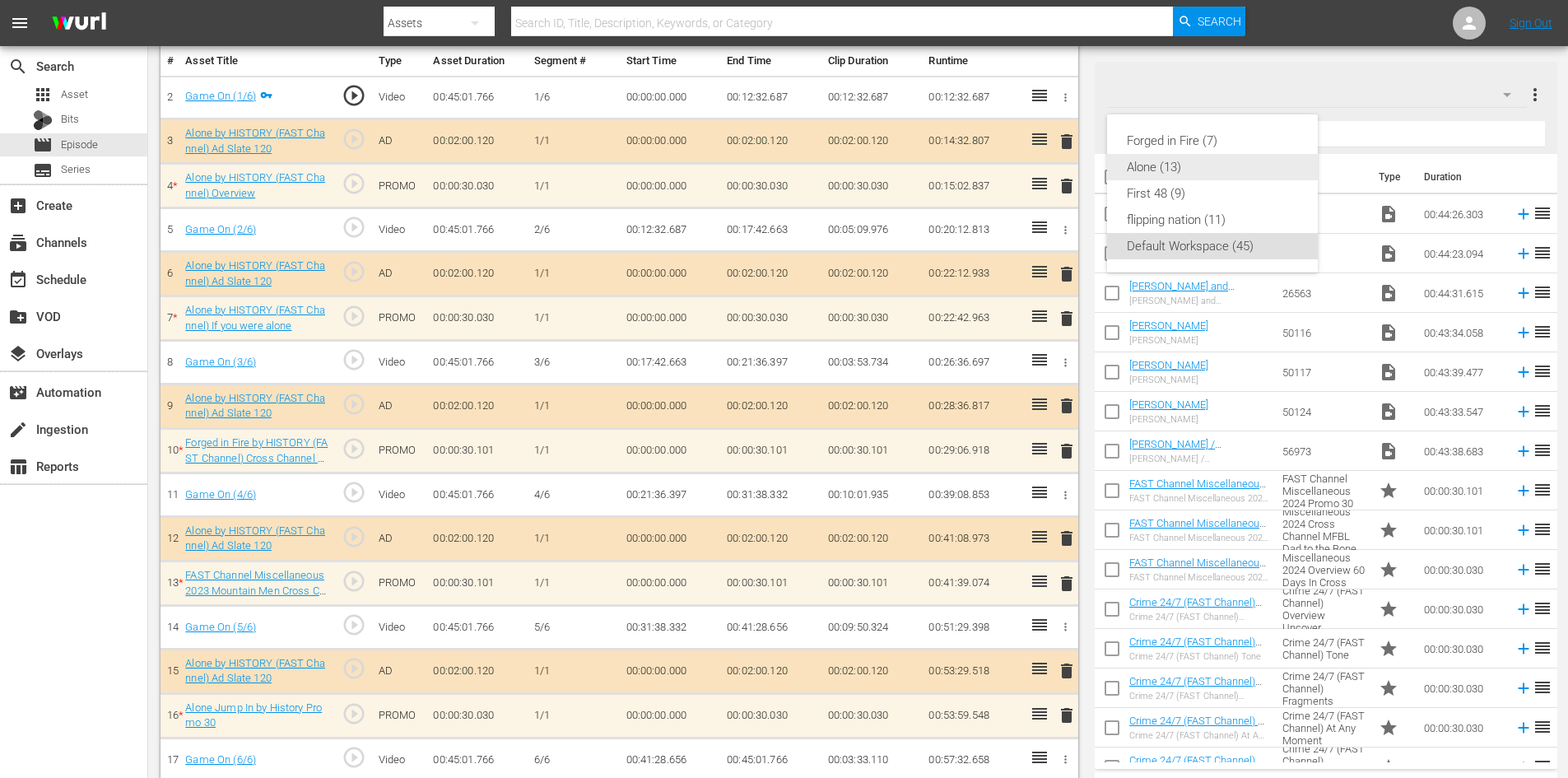
click at [1186, 171] on div "Alone (13)" at bounding box center [1212, 167] width 172 height 27
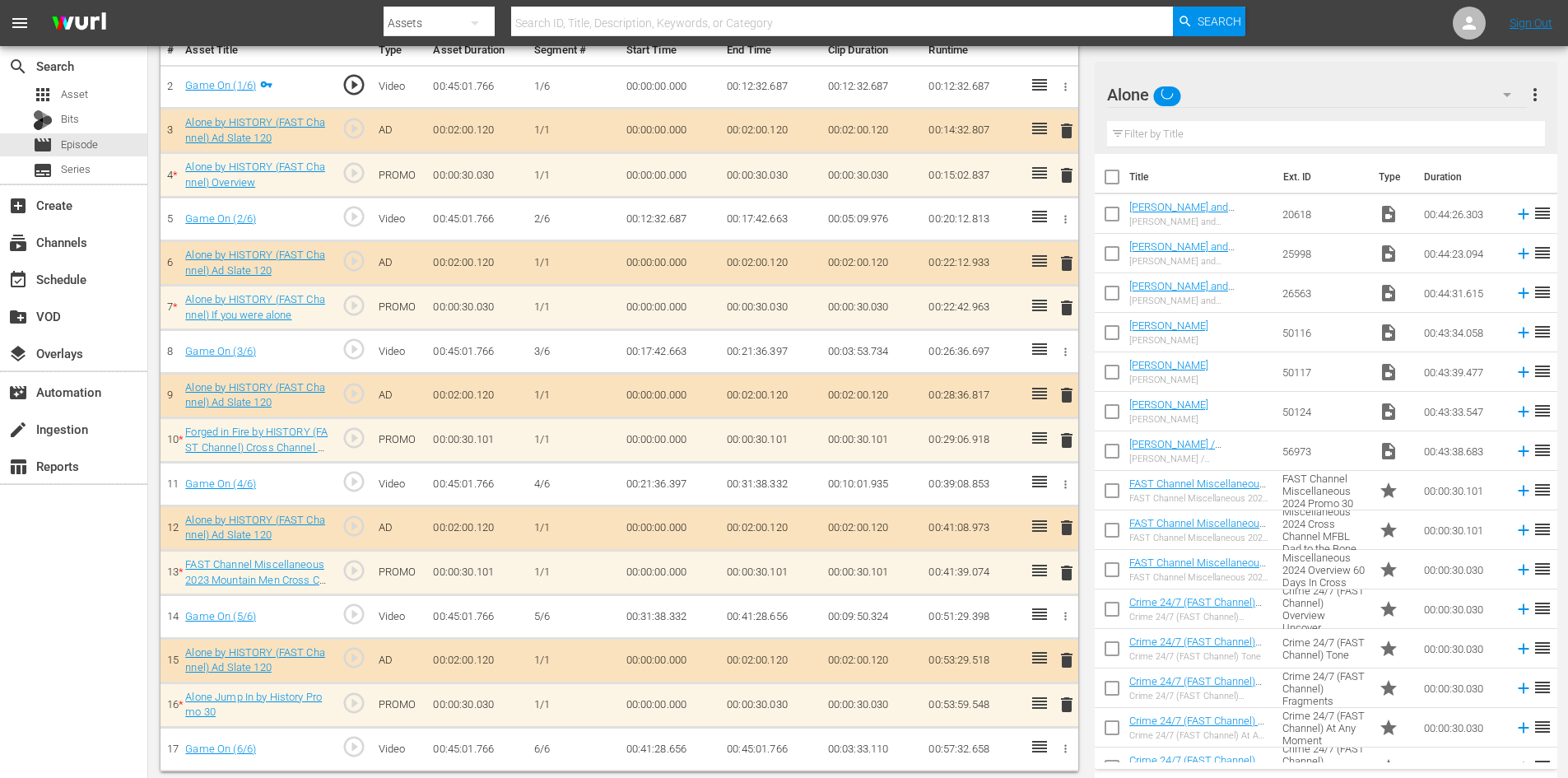
scroll to position [510, 0]
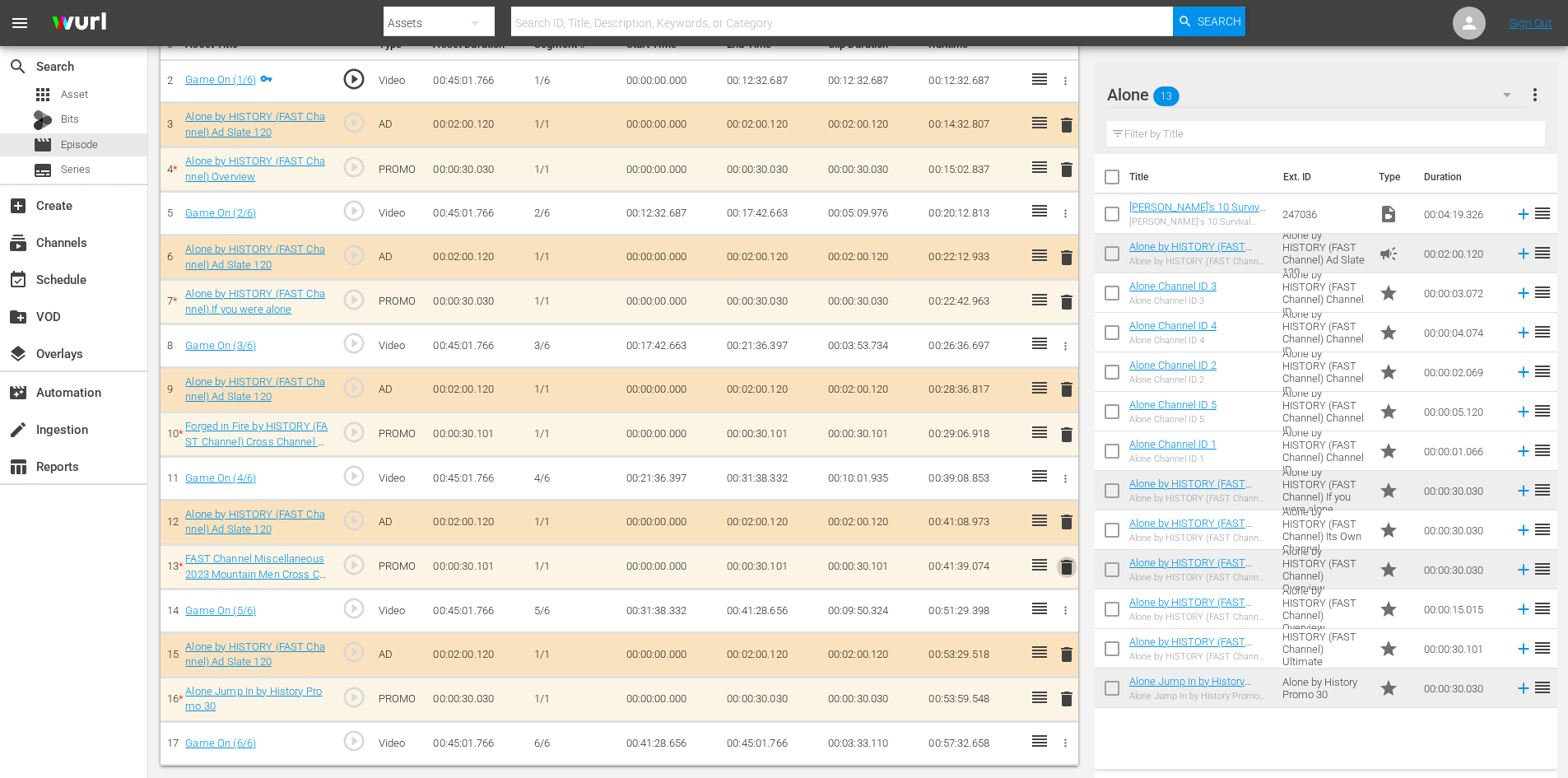
click at [1065, 559] on span "delete" at bounding box center [1067, 567] width 20 height 20
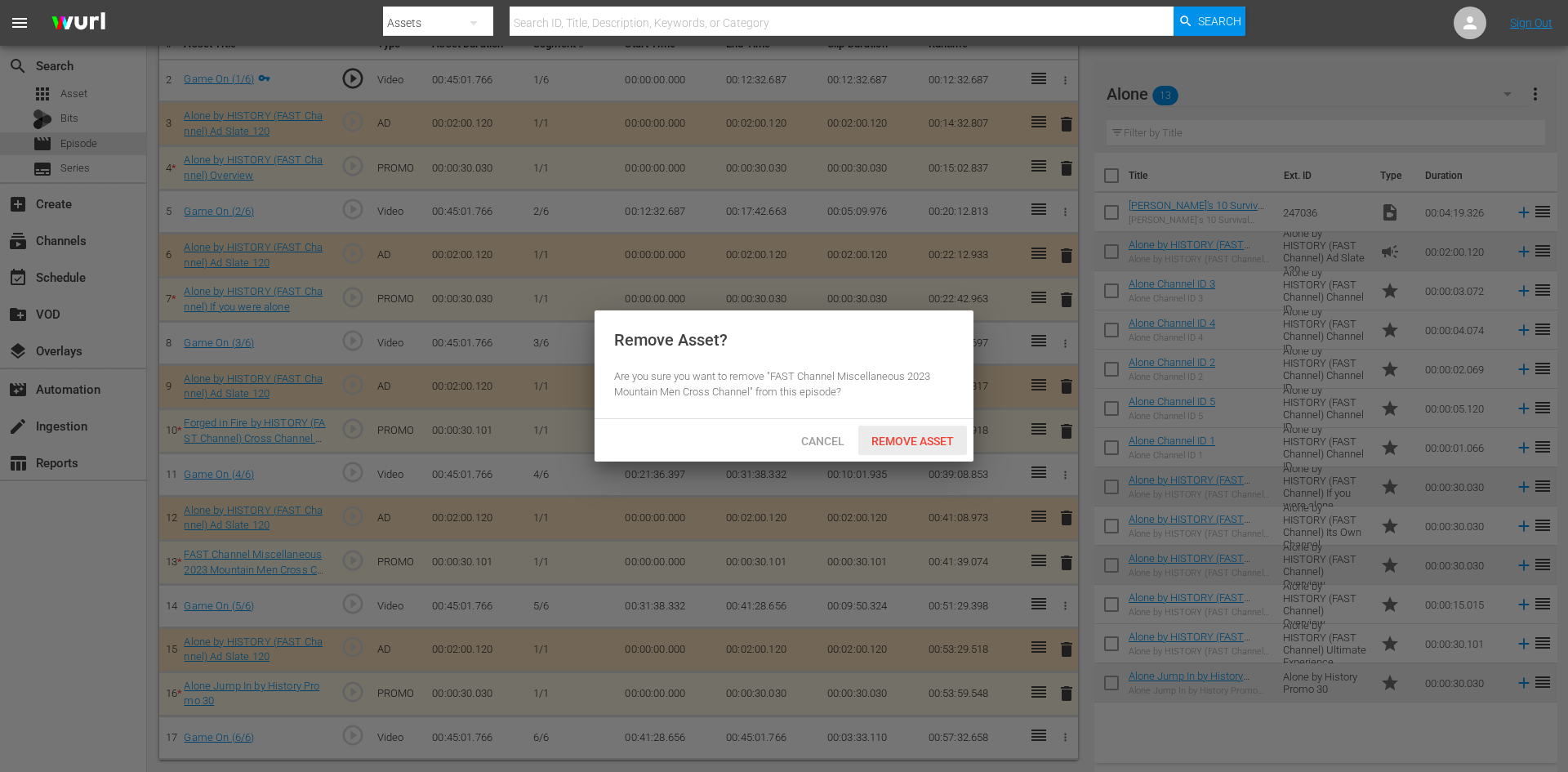
click at [916, 434] on span "Remove Asset" at bounding box center [913, 441] width 109 height 13
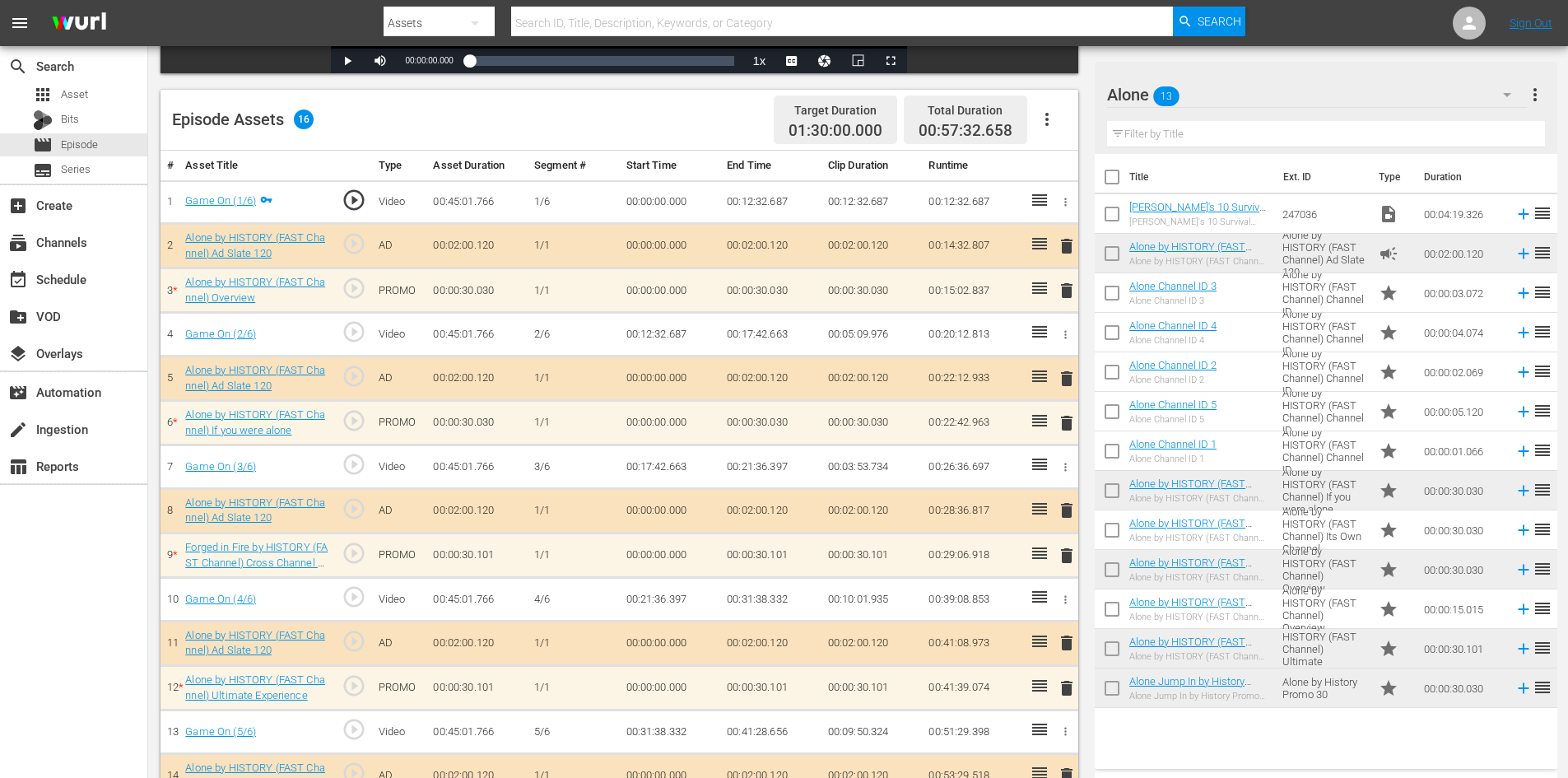
scroll to position [465, 0]
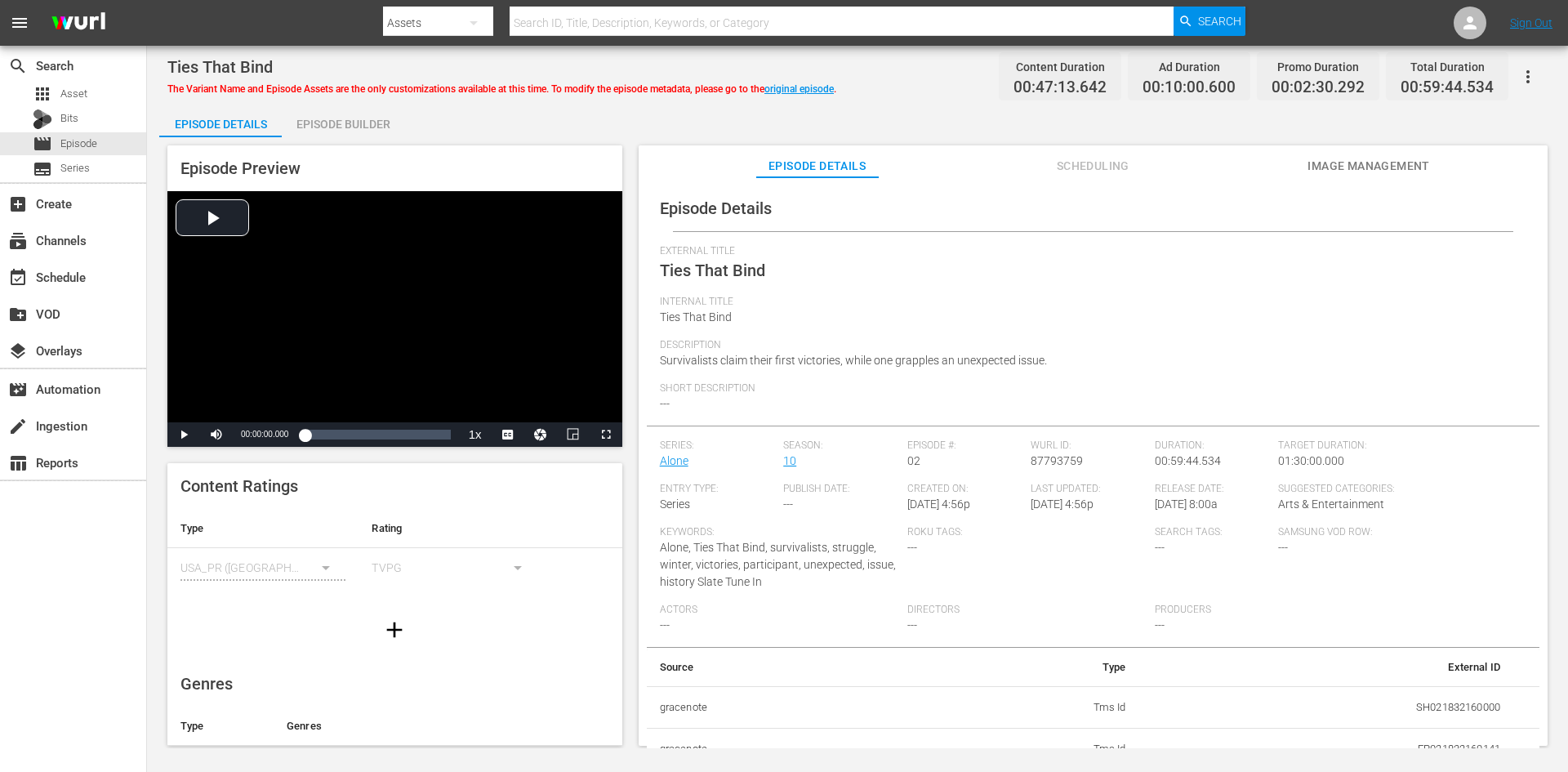
click at [365, 128] on div "Episode Builder" at bounding box center [343, 124] width 123 height 39
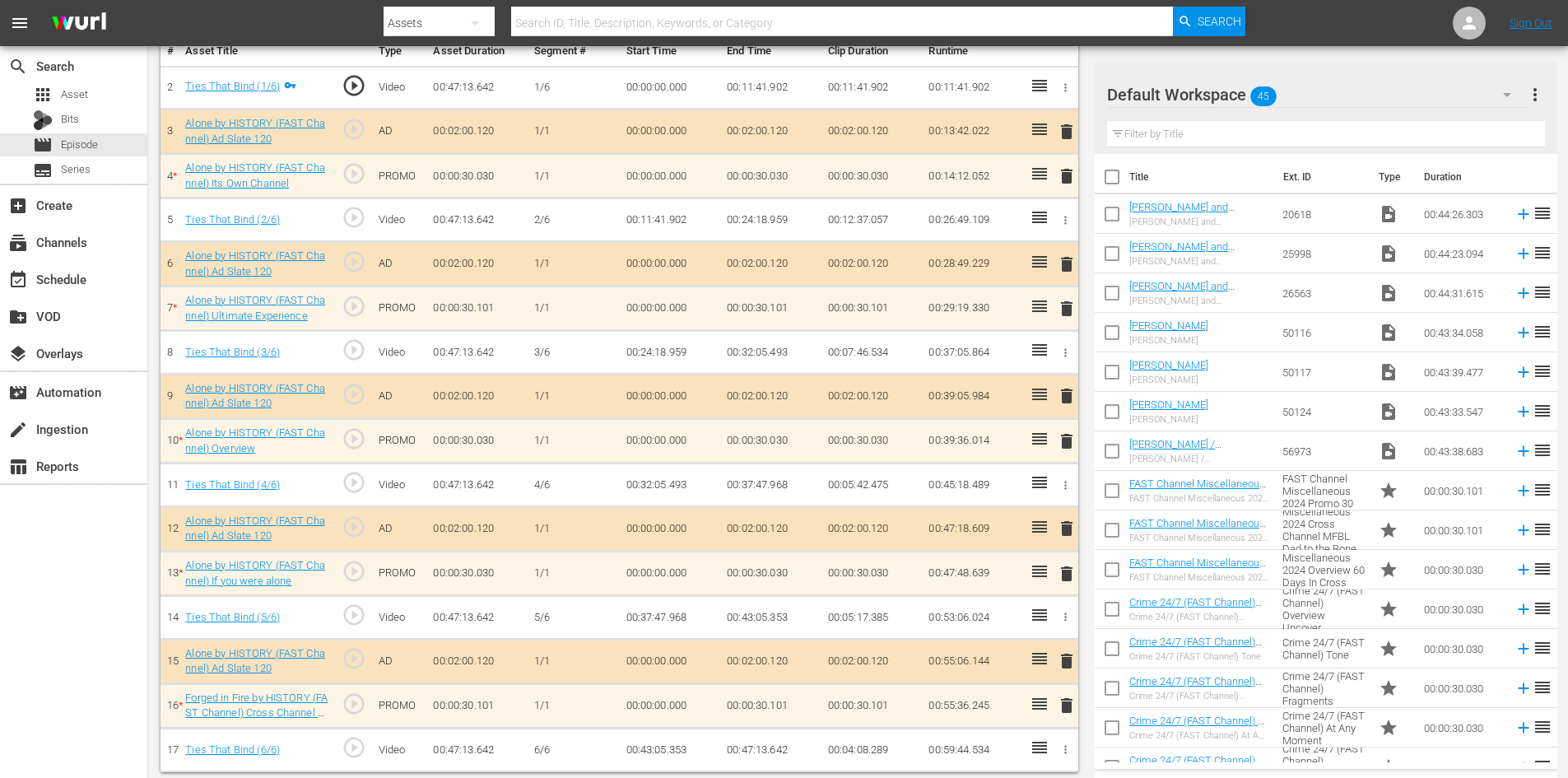
scroll to position [510, 0]
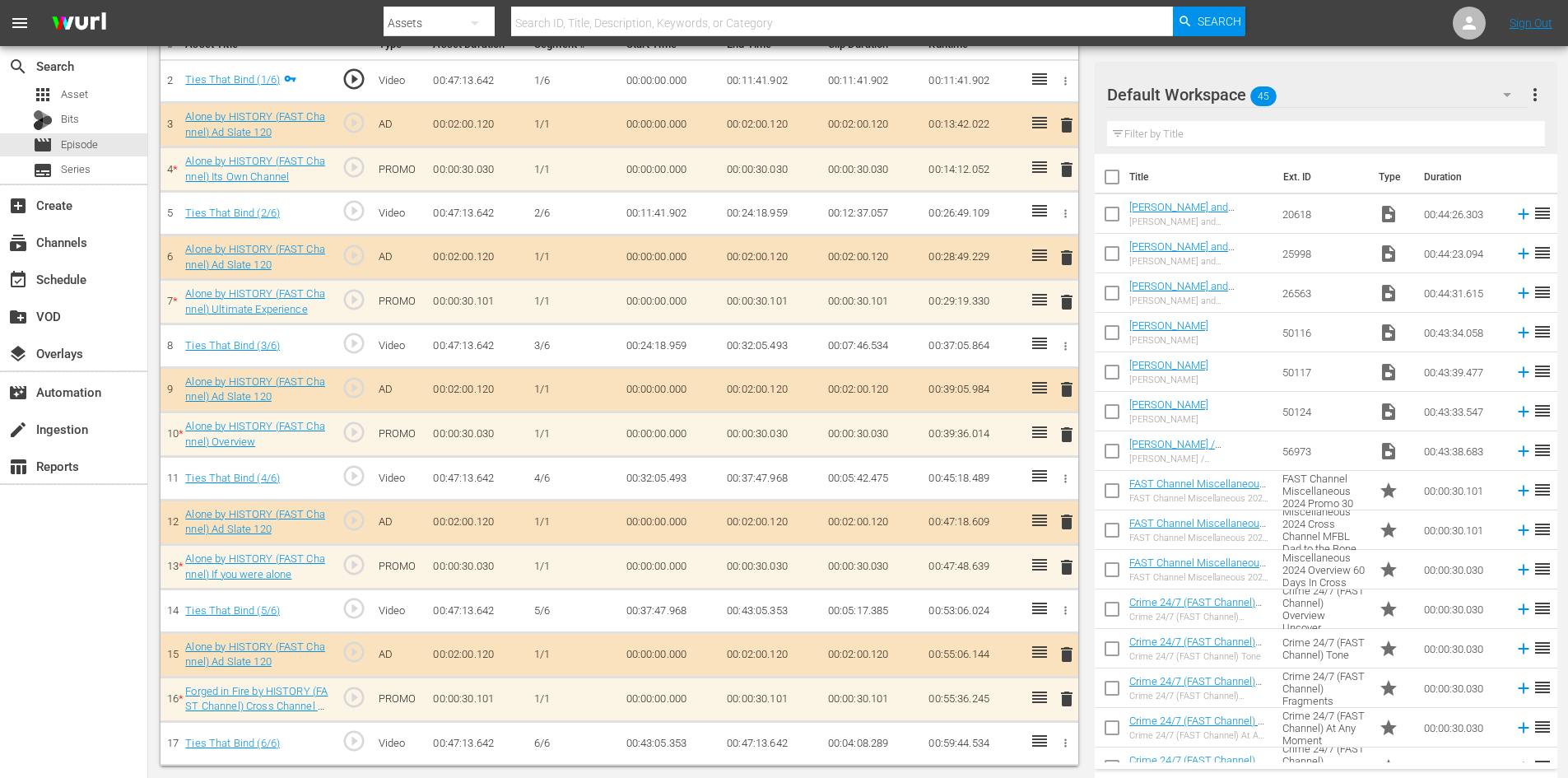
click at [1071, 697] on span "delete" at bounding box center [1067, 699] width 20 height 20
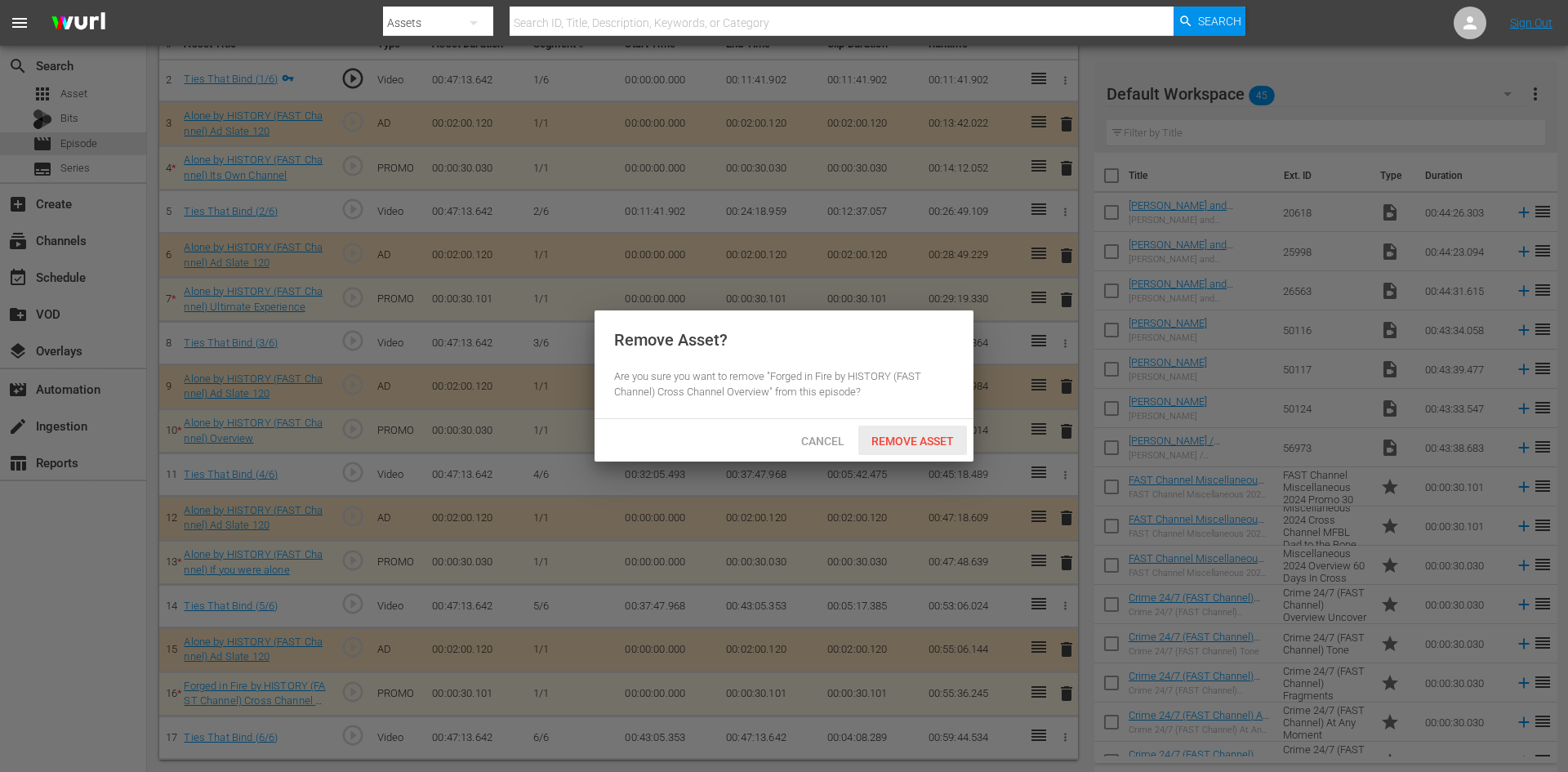
click at [912, 447] on span "Remove Asset" at bounding box center [913, 441] width 109 height 13
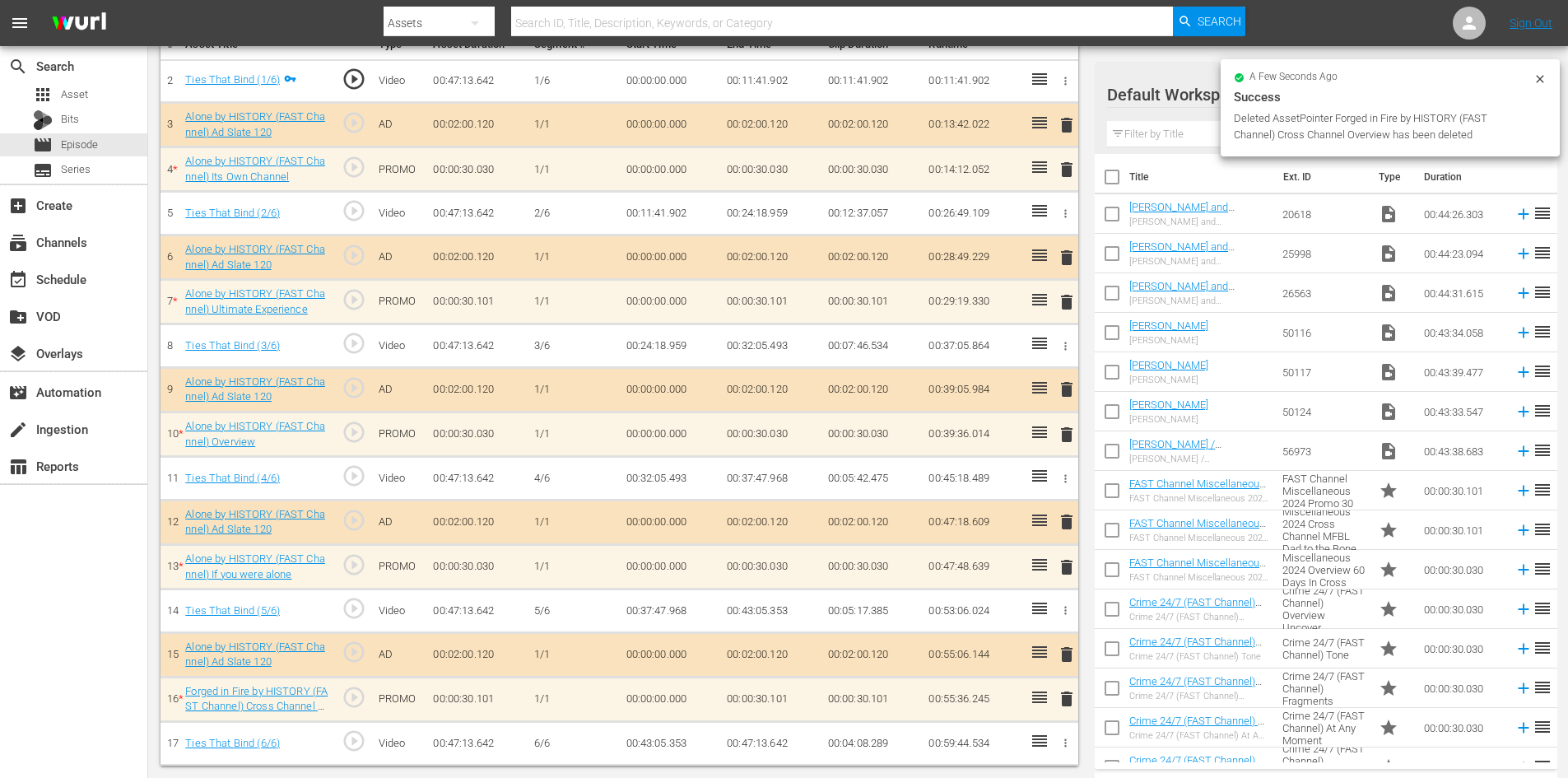
scroll to position [465, 0]
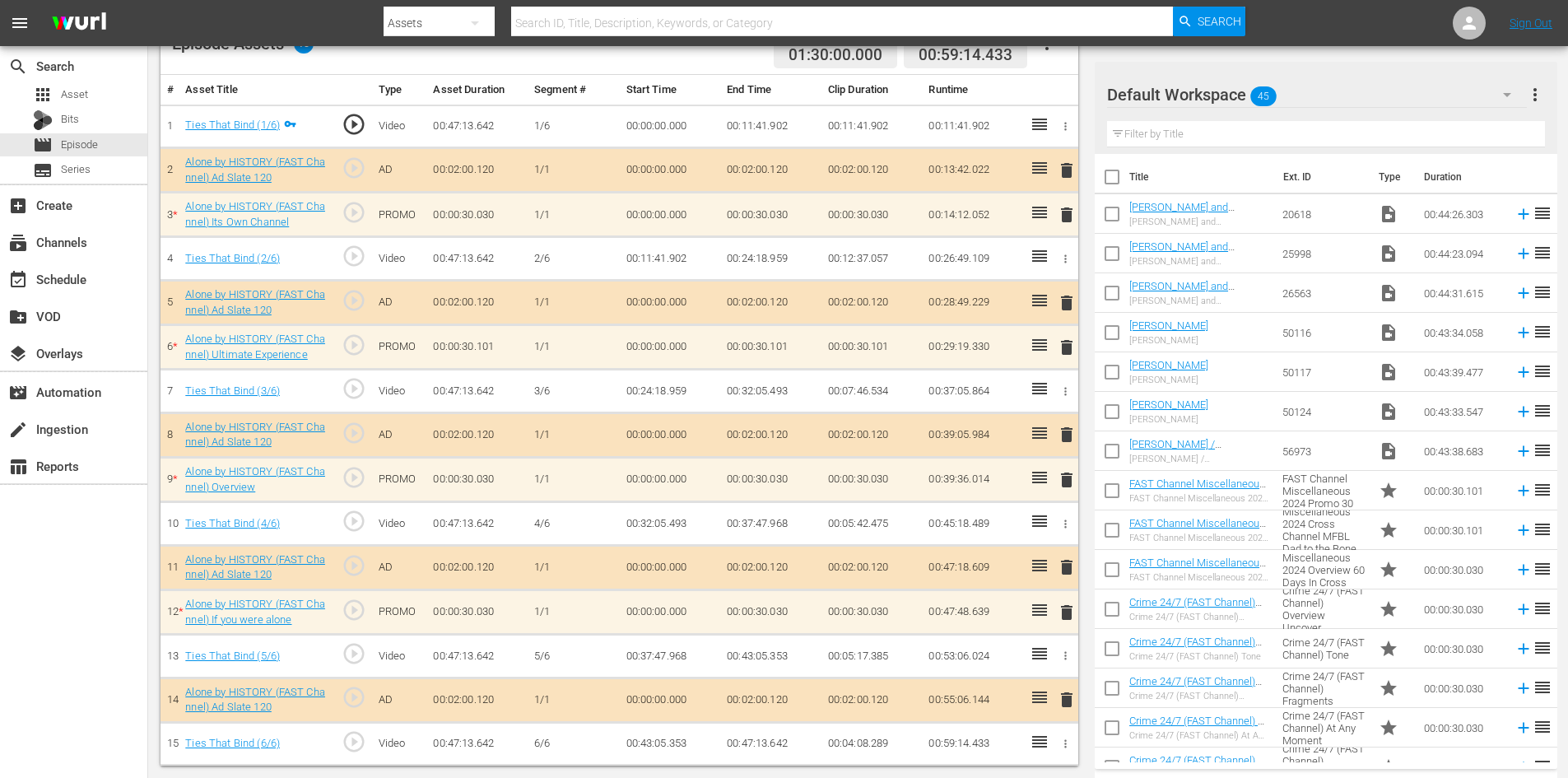
click at [1506, 92] on icon "button" at bounding box center [1507, 94] width 20 height 20
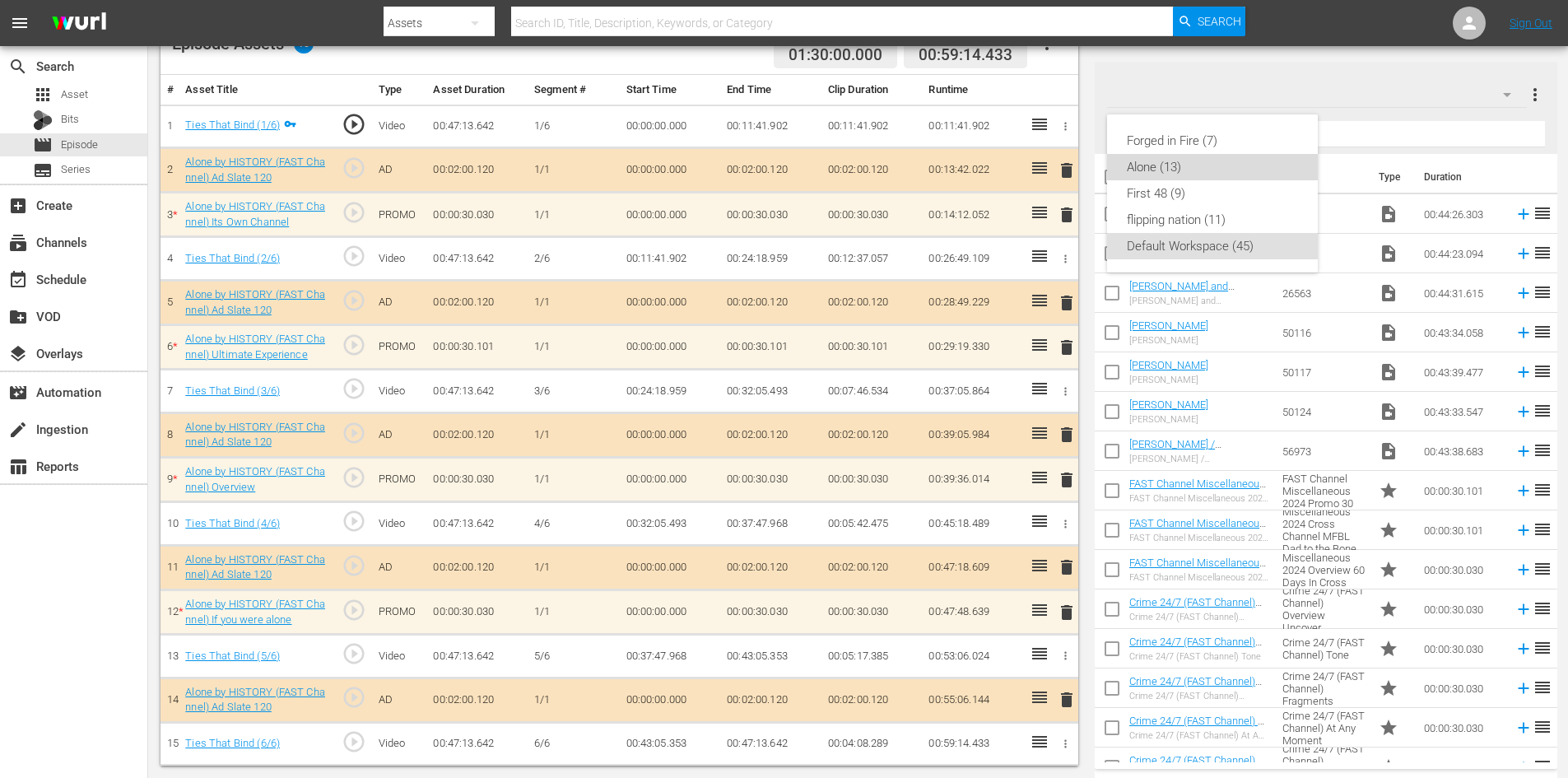
click at [1207, 169] on div "Alone (13)" at bounding box center [1212, 167] width 172 height 27
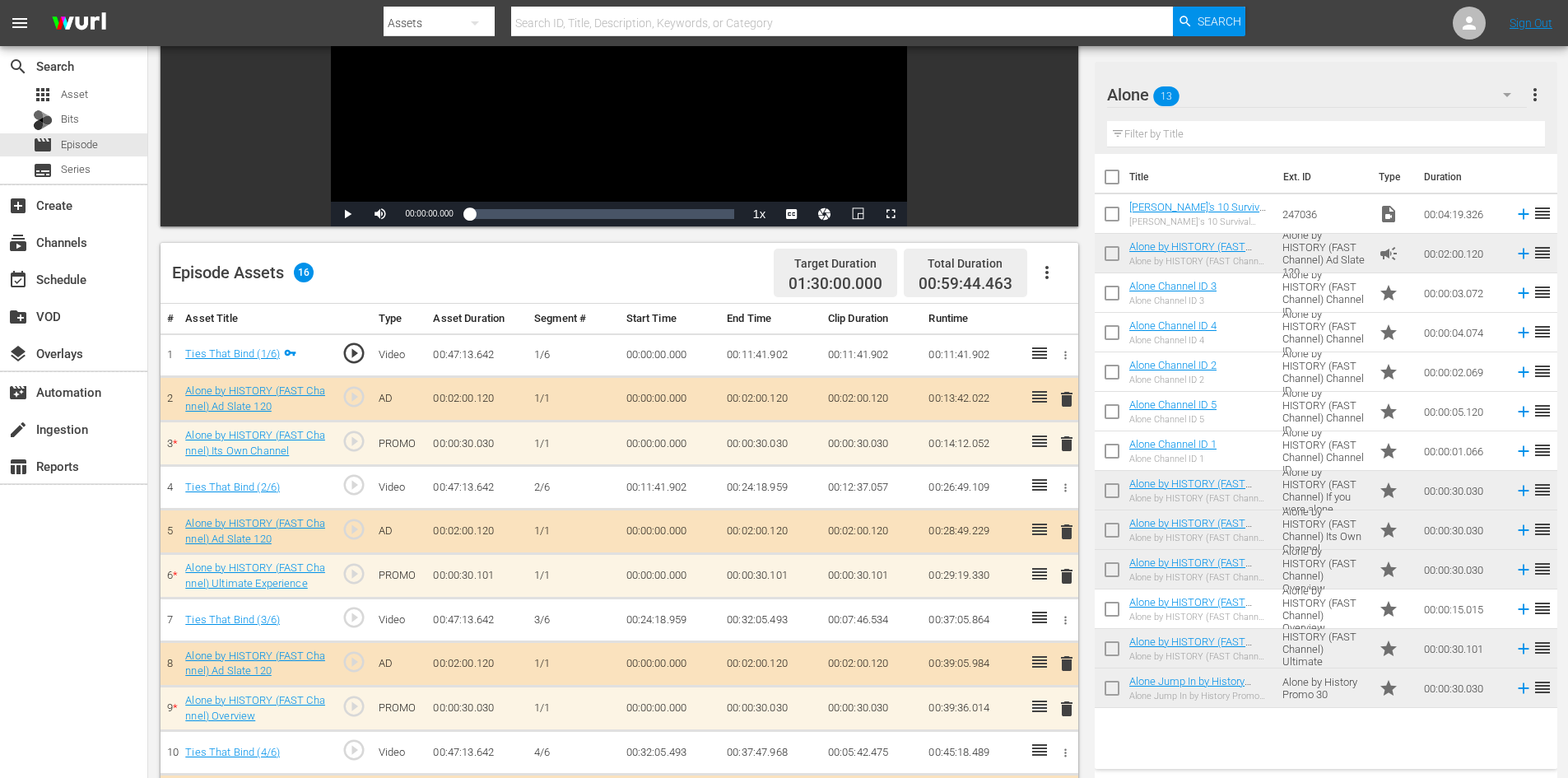
scroll to position [218, 0]
